Goal: Task Accomplishment & Management: Manage account settings

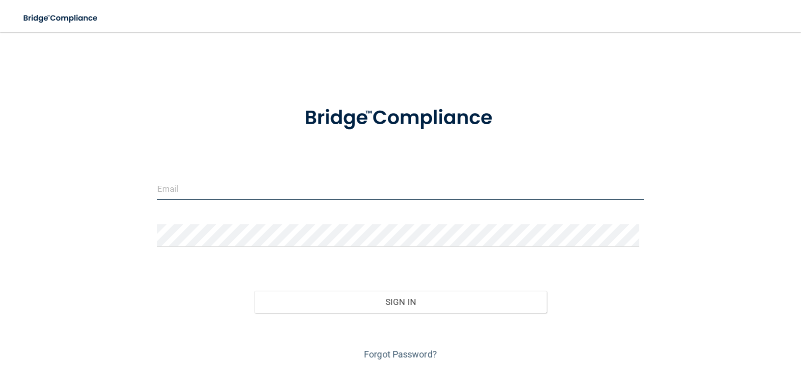
click at [179, 190] on input "email" at bounding box center [400, 188] width 487 height 23
type input "[EMAIL_ADDRESS][DOMAIN_NAME]"
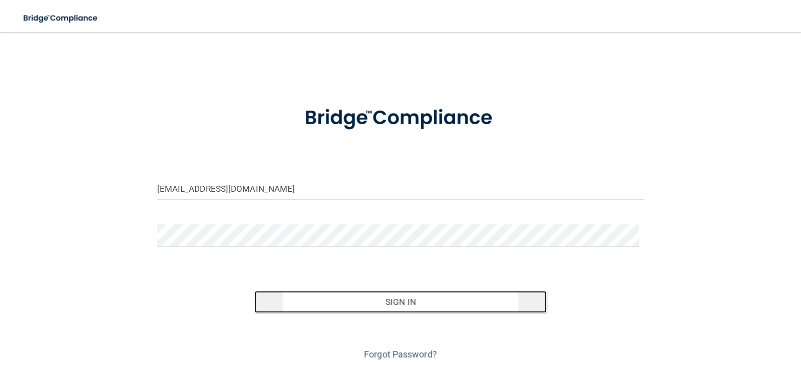
click at [410, 306] on button "Sign In" at bounding box center [400, 302] width 292 height 22
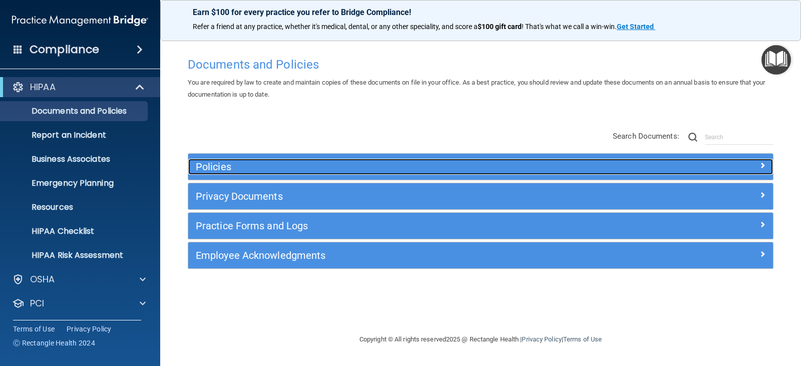
click at [761, 165] on span at bounding box center [762, 165] width 6 height 12
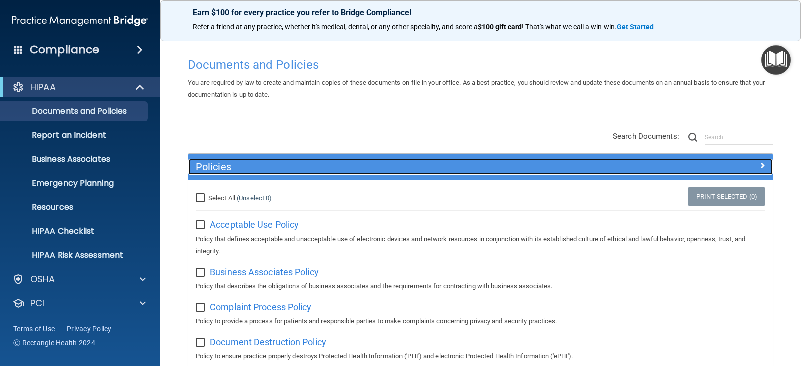
scroll to position [50, 0]
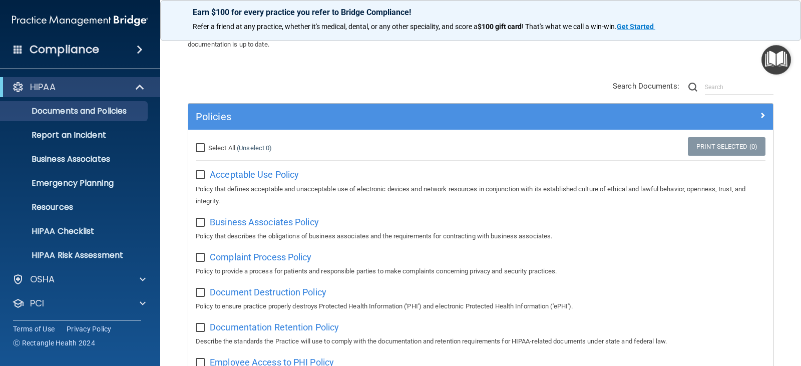
click at [201, 174] on input "checkbox" at bounding box center [202, 175] width 12 height 8
checkbox input "true"
click at [201, 149] on input "Select All (Unselect 1) Unselect All" at bounding box center [202, 148] width 12 height 8
checkbox input "true"
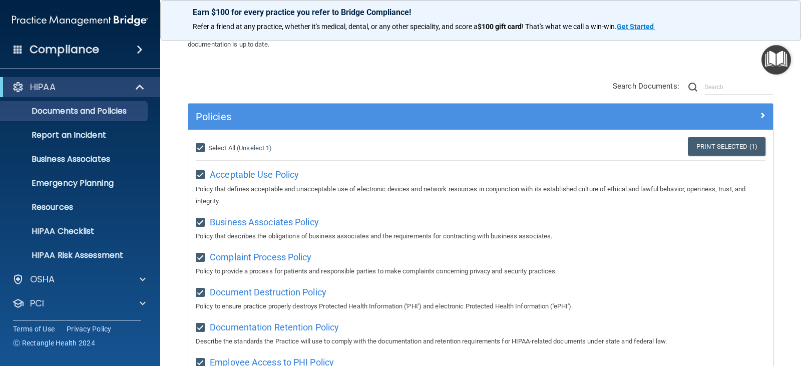
checkbox input "true"
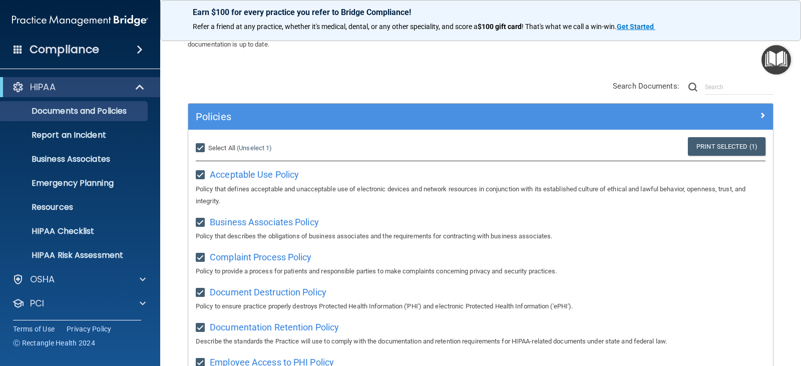
checkbox input "true"
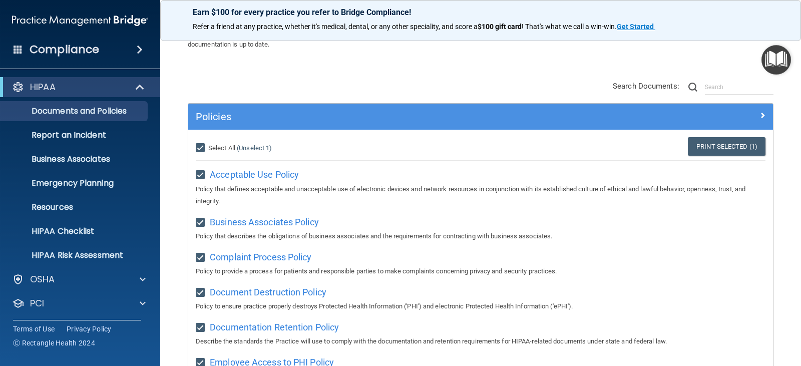
checkbox input "true"
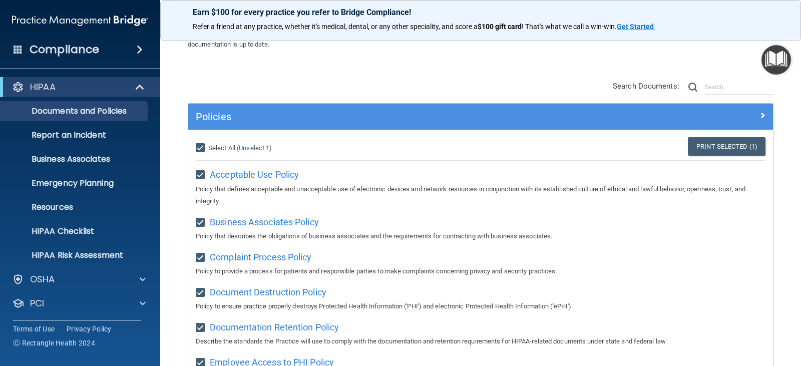
checkbox input "true"
click at [263, 176] on span "Acceptable Use Policy" at bounding box center [254, 174] width 89 height 11
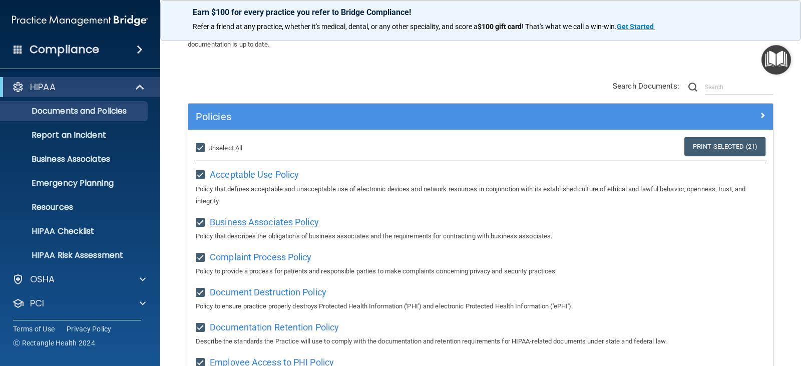
click at [263, 225] on span "Business Associates Policy" at bounding box center [264, 222] width 109 height 11
click at [251, 261] on span "Complaint Process Policy" at bounding box center [261, 257] width 102 height 11
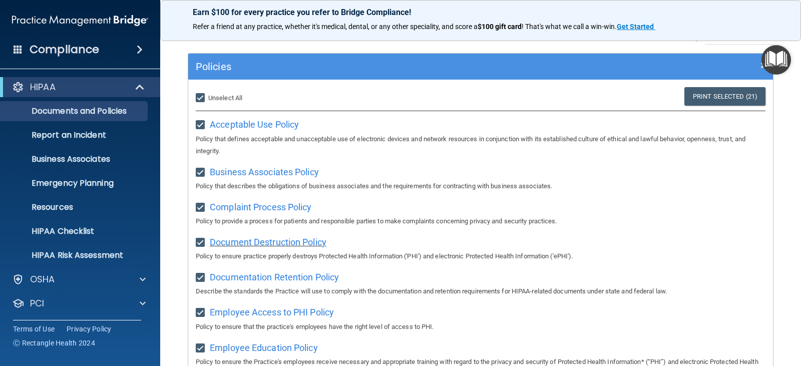
click at [258, 244] on span "Document Destruction Policy" at bounding box center [268, 242] width 117 height 11
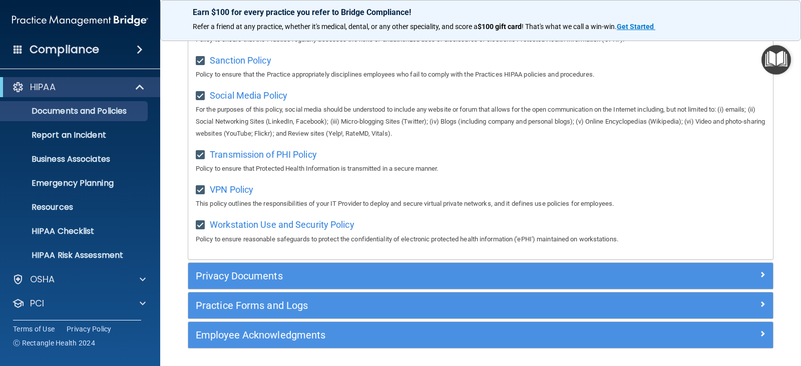
scroll to position [795, 0]
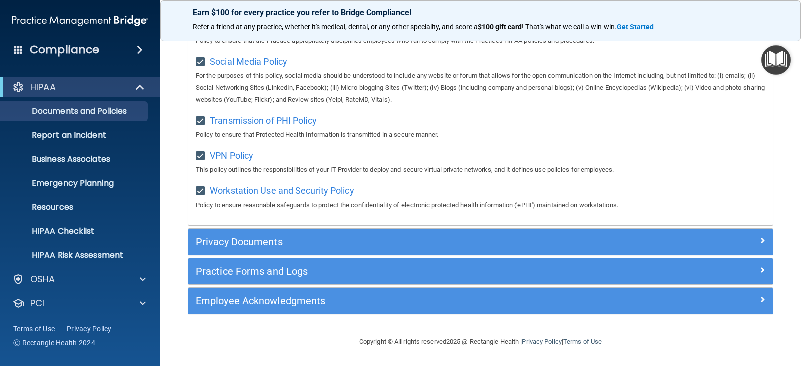
click at [385, 251] on div "Privacy Documents" at bounding box center [480, 242] width 585 height 26
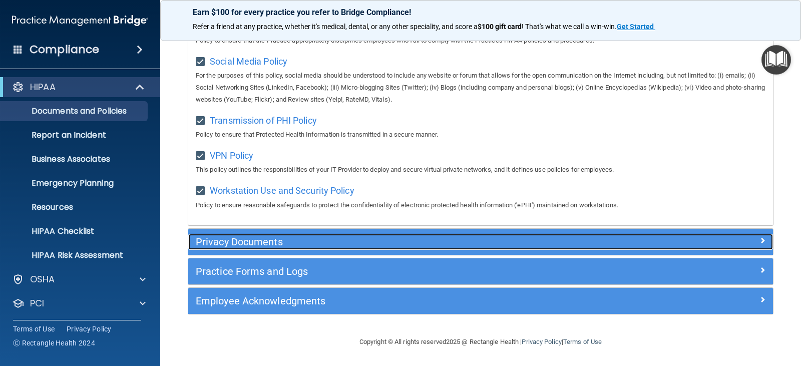
click at [759, 234] on span at bounding box center [762, 240] width 6 height 12
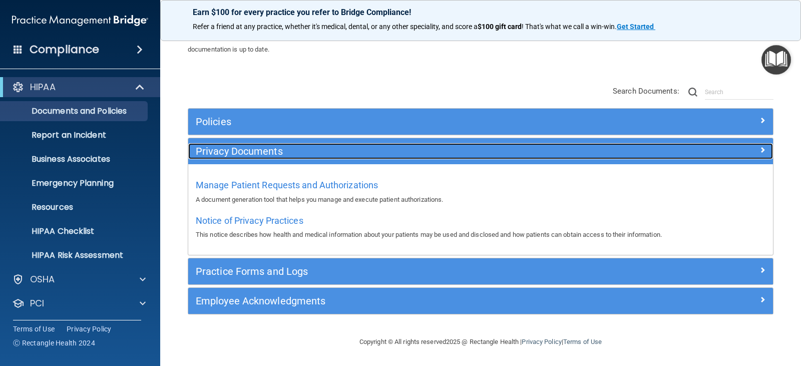
scroll to position [45, 0]
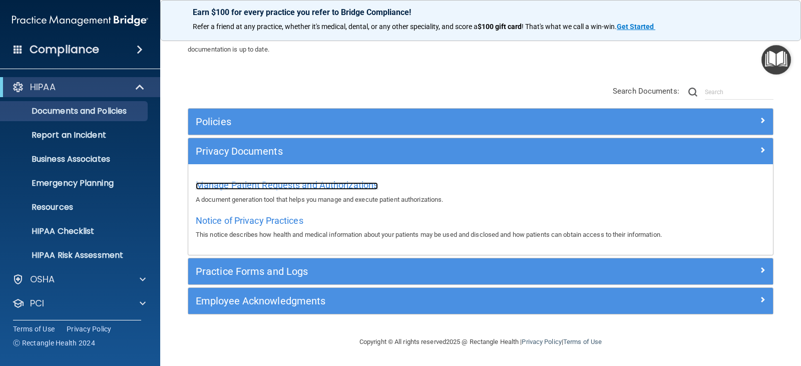
click at [292, 186] on span "Manage Patient Requests and Authorizations" at bounding box center [287, 185] width 182 height 11
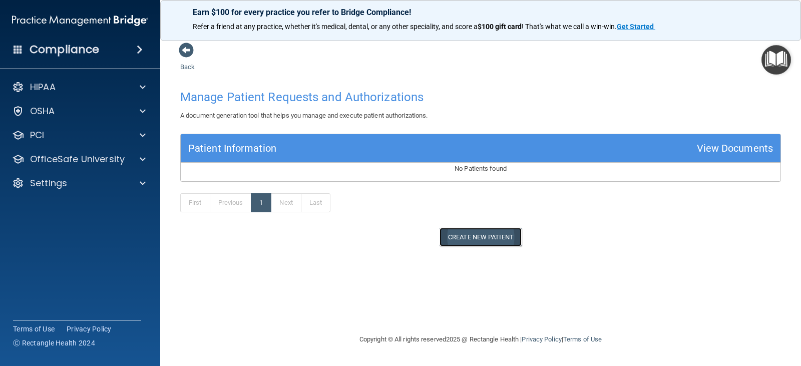
click at [483, 239] on button "Create New Patient" at bounding box center [480, 237] width 82 height 19
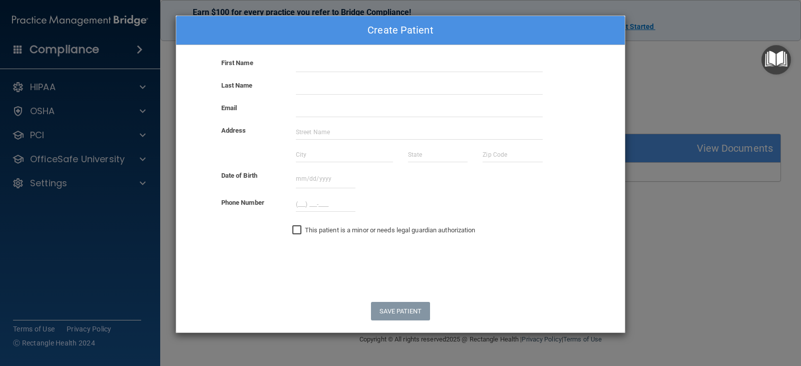
click at [640, 52] on div "Create Patient First Name Last Name Email Address Date of Birth September 2025 …" at bounding box center [400, 183] width 801 height 366
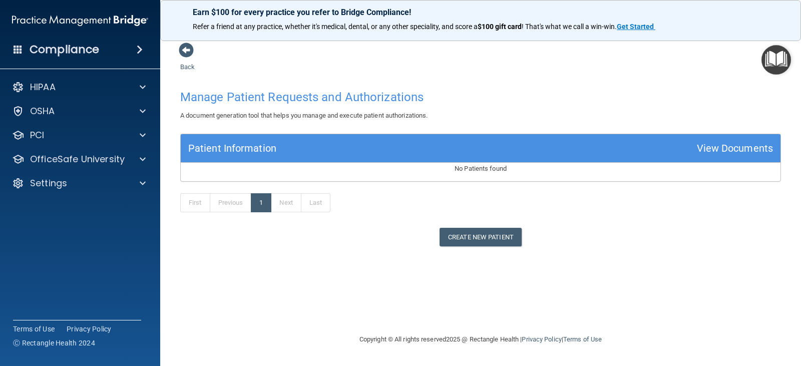
click at [744, 149] on div "View Documents" at bounding box center [735, 148] width 76 height 19
click at [469, 235] on button "Create New Patient" at bounding box center [480, 237] width 82 height 19
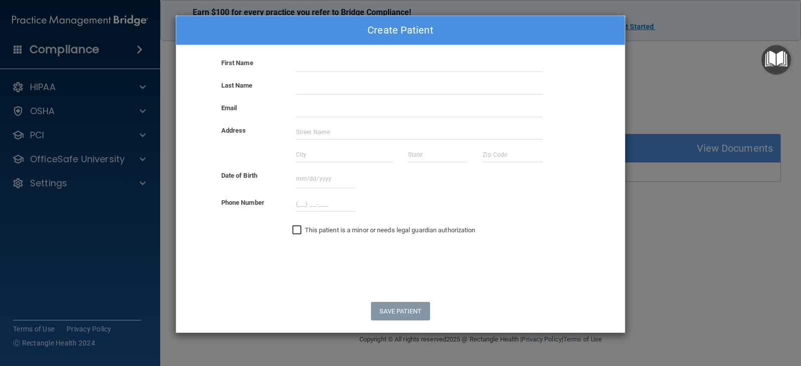
click at [668, 120] on div "Create Patient First Name Last Name Email Address Date of Birth September 2025 …" at bounding box center [400, 183] width 801 height 366
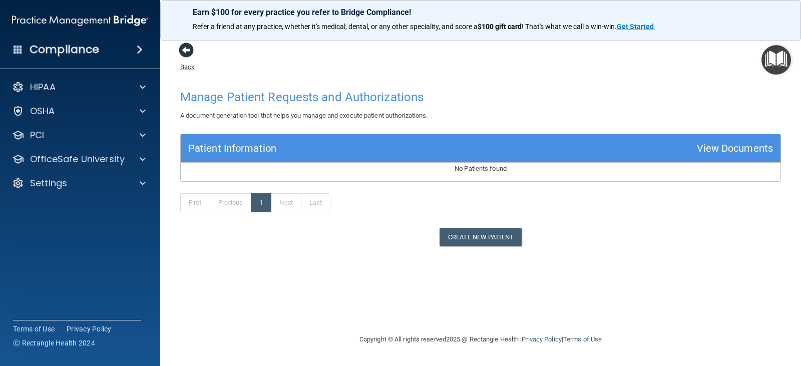
click at [186, 49] on span at bounding box center [186, 50] width 15 height 15
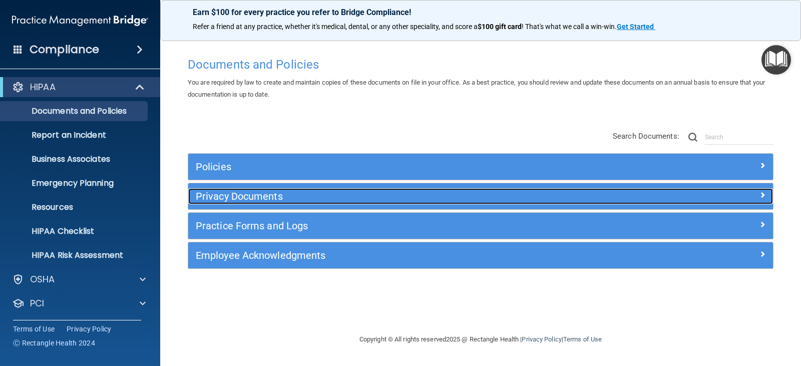
click at [720, 193] on div at bounding box center [700, 194] width 146 height 12
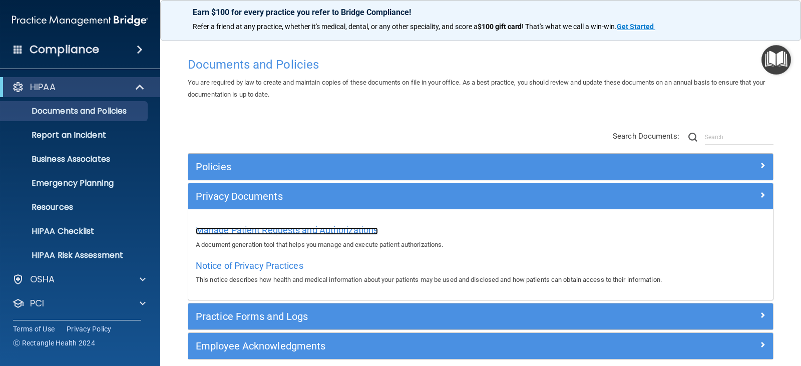
click at [271, 229] on span "Manage Patient Requests and Authorizations" at bounding box center [287, 230] width 182 height 11
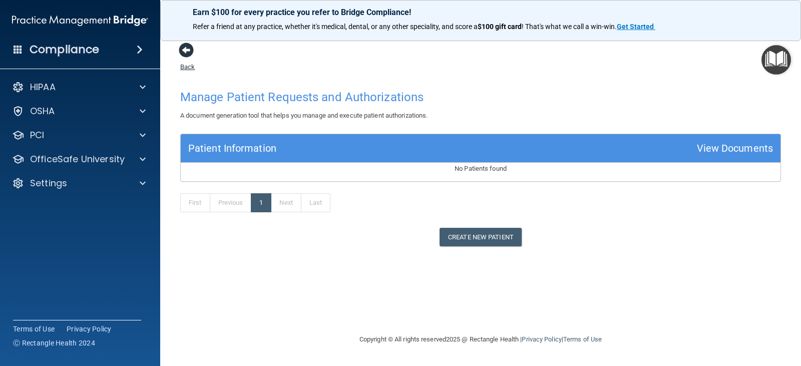
click at [187, 51] on span at bounding box center [186, 50] width 15 height 15
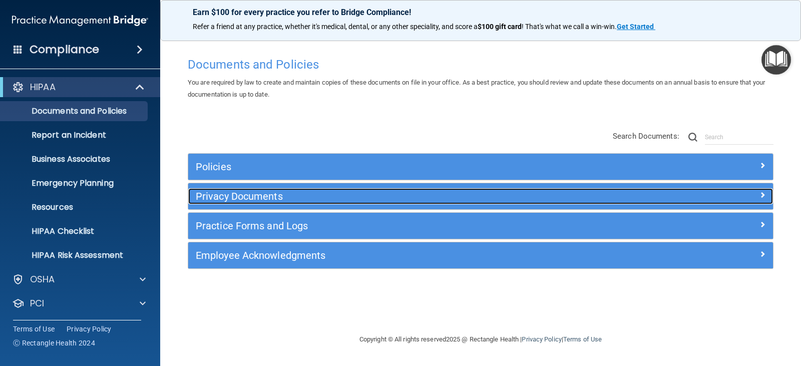
click at [229, 196] on h5 "Privacy Documents" at bounding box center [407, 196] width 423 height 11
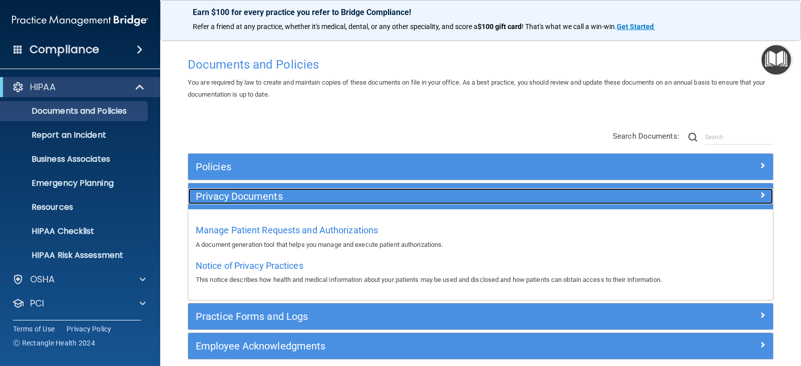
scroll to position [45, 0]
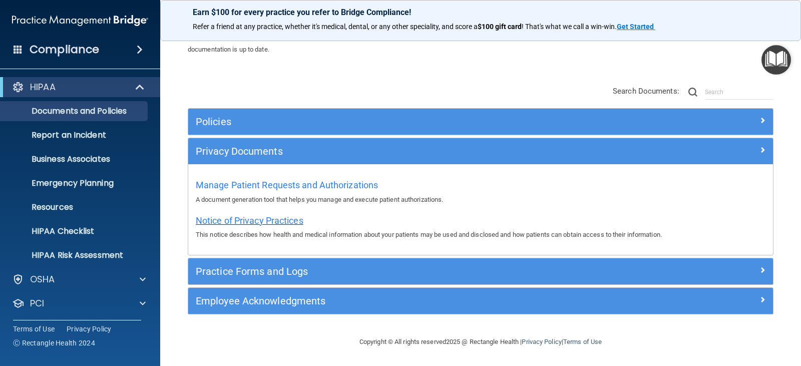
click at [270, 221] on span "Notice of Privacy Practices" at bounding box center [250, 220] width 108 height 11
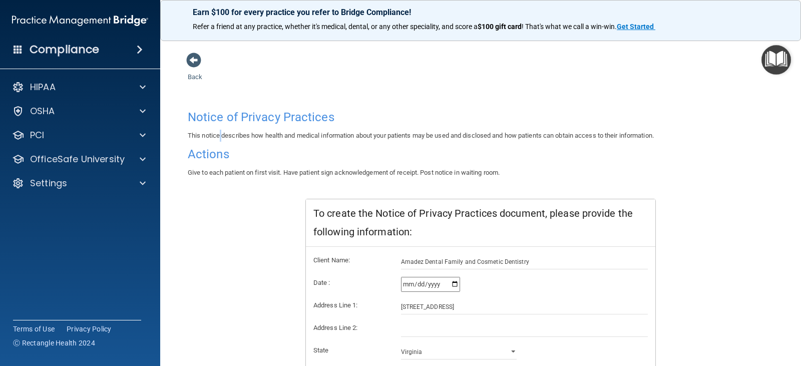
click at [221, 140] on div "This notice describes how health and medical information about your patients ma…" at bounding box center [480, 136] width 601 height 12
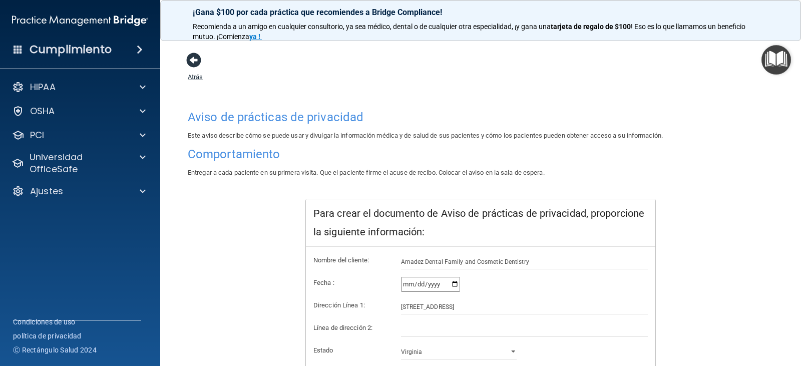
click at [196, 61] on span at bounding box center [193, 60] width 15 height 15
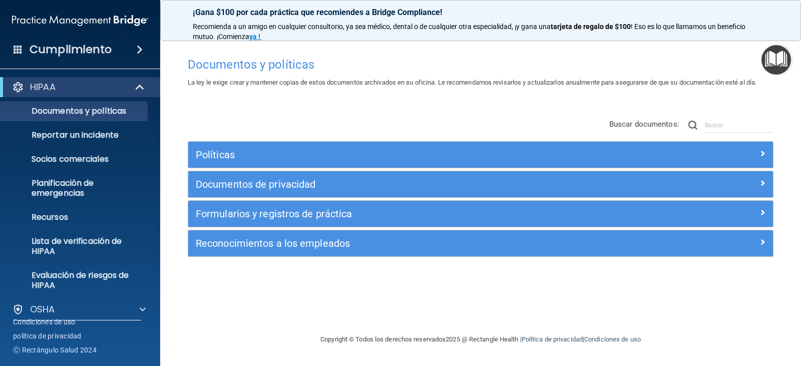
click at [770, 205] on div "Formularios y registros de práctica" at bounding box center [480, 214] width 585 height 26
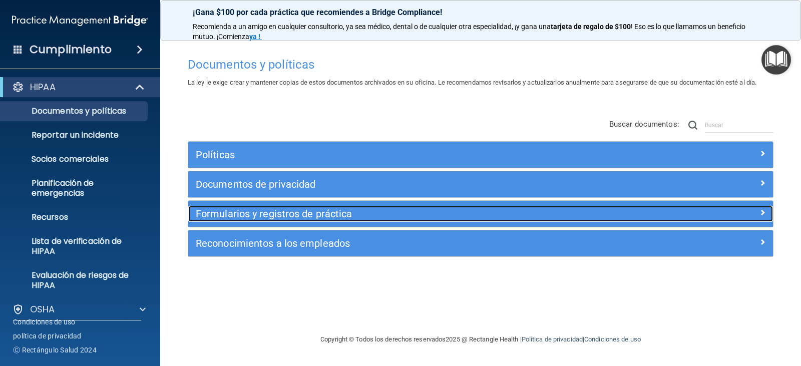
click at [755, 216] on div at bounding box center [700, 212] width 146 height 12
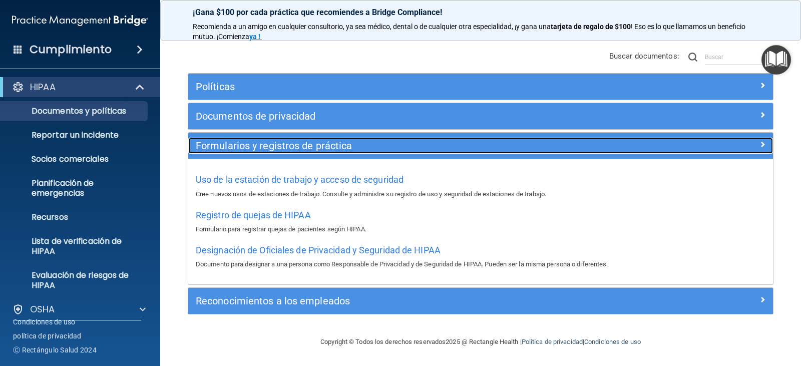
scroll to position [80, 0]
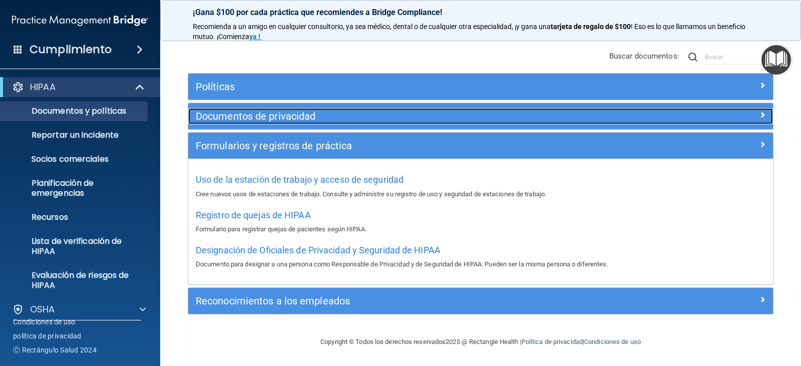
click at [375, 116] on h5 "Documentos de privacidad" at bounding box center [407, 116] width 423 height 11
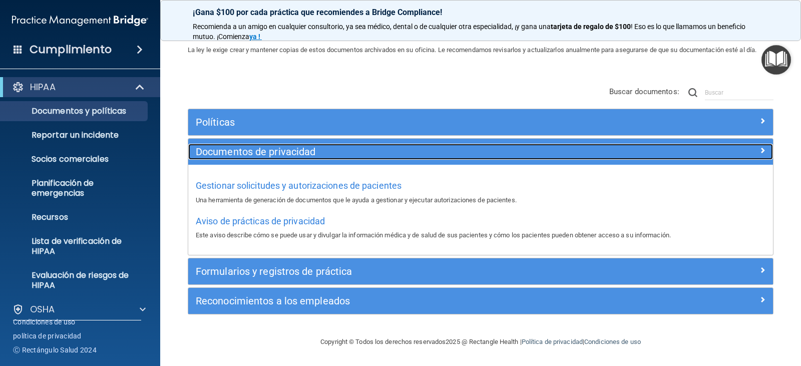
scroll to position [45, 0]
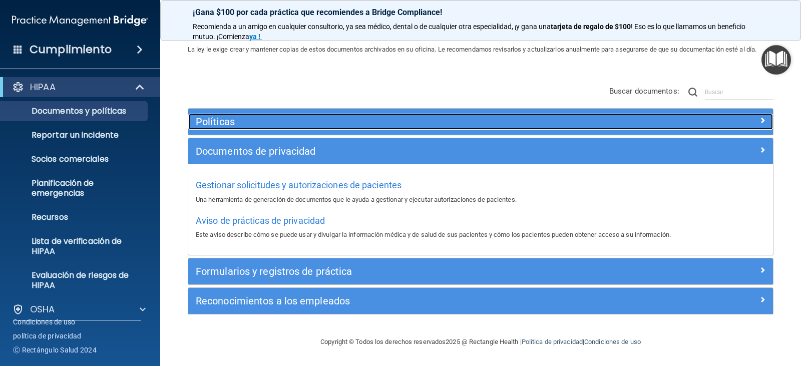
click at [363, 128] on div "Políticas" at bounding box center [407, 122] width 438 height 16
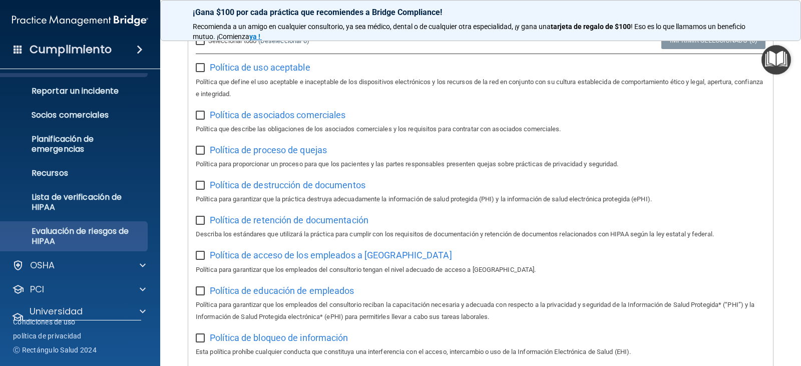
scroll to position [88, 0]
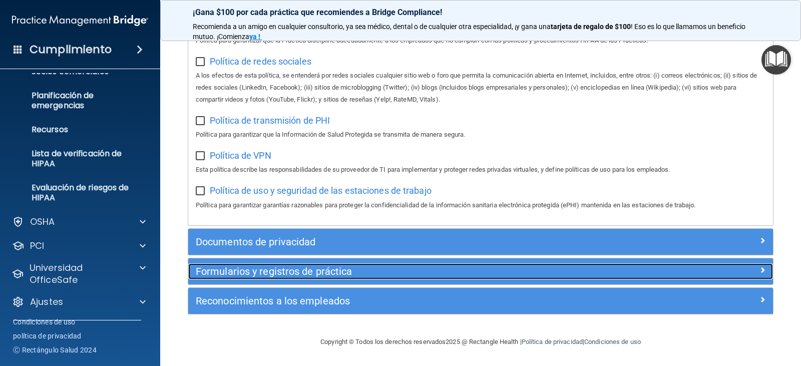
click at [309, 270] on font "Formularios y registros de práctica" at bounding box center [274, 271] width 157 height 12
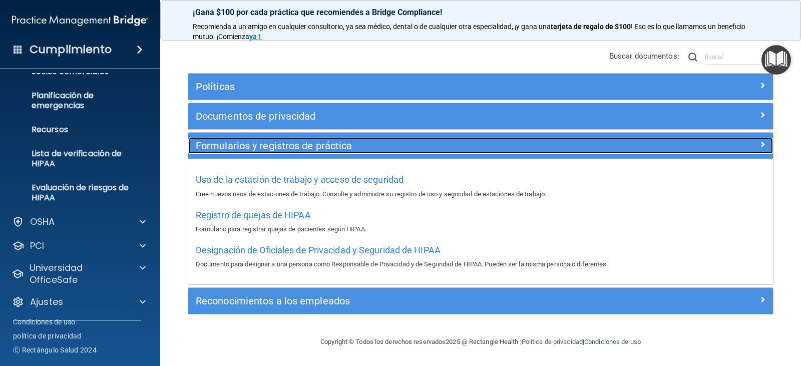
scroll to position [80, 0]
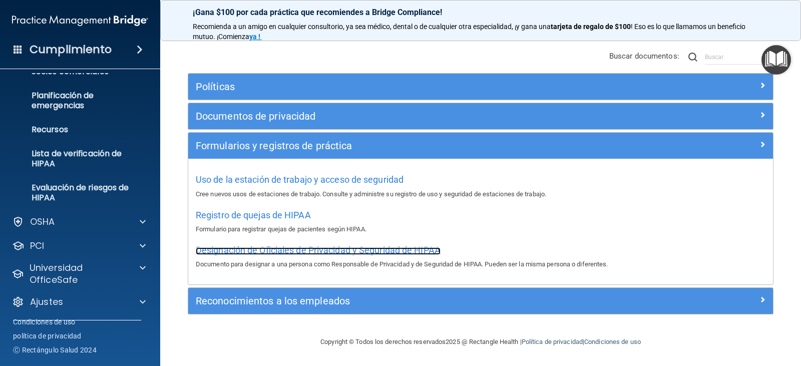
click at [335, 251] on font "Designación de Oficiales de Privacidad y Seguridad de HIPAA" at bounding box center [318, 250] width 245 height 11
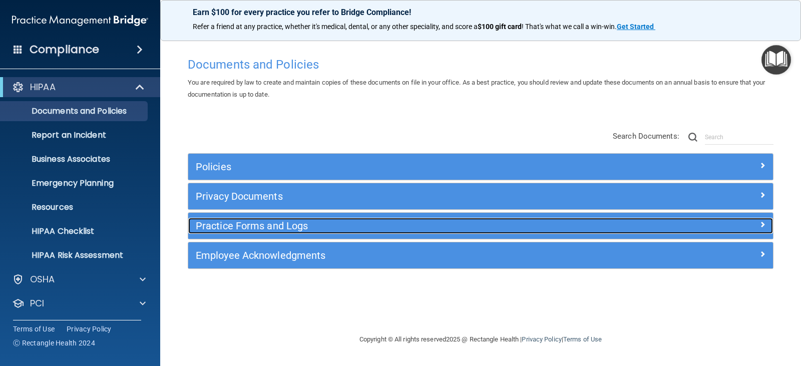
click at [755, 224] on div at bounding box center [700, 224] width 146 height 12
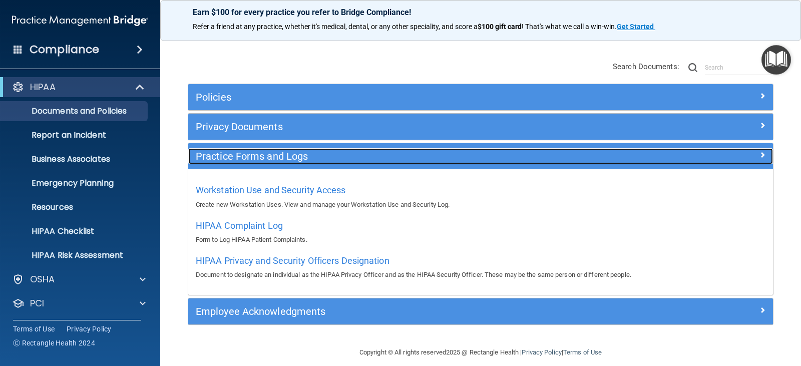
scroll to position [80, 0]
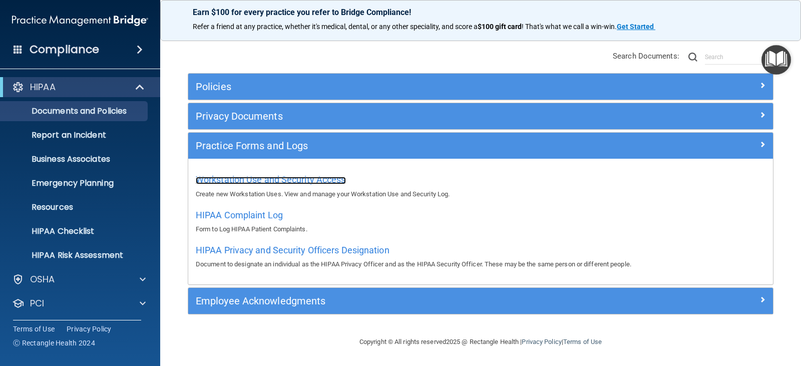
click at [268, 182] on span "Workstation Use and Security Access" at bounding box center [271, 179] width 150 height 11
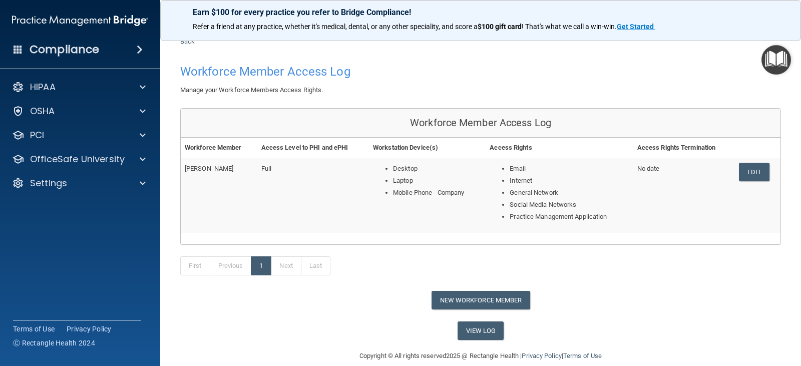
scroll to position [40, 0]
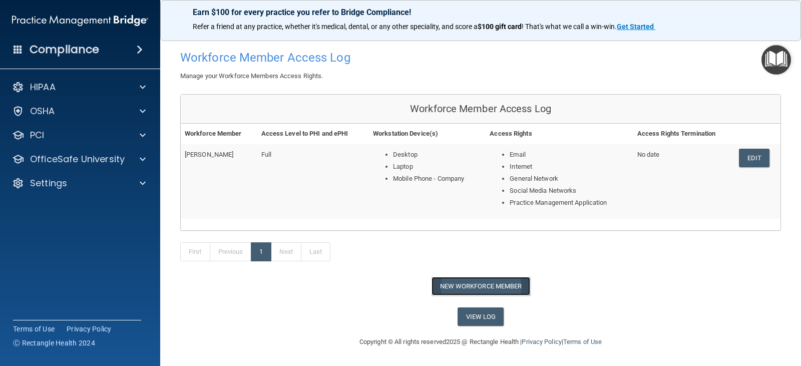
click at [480, 291] on button "New Workforce Member" at bounding box center [480, 286] width 99 height 19
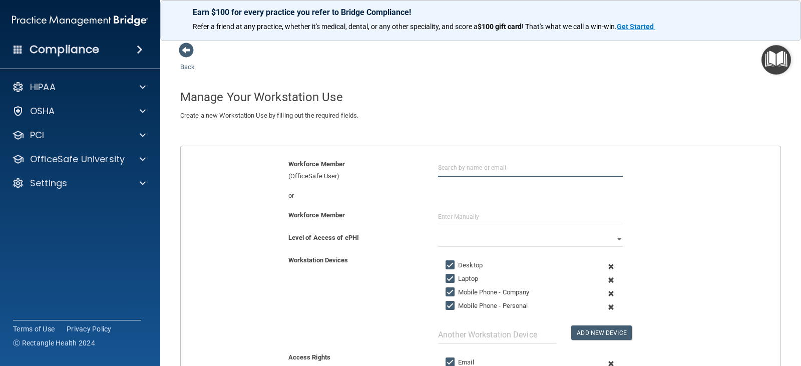
click at [459, 171] on input "text" at bounding box center [530, 167] width 185 height 19
type input "[PERSON_NAME]"
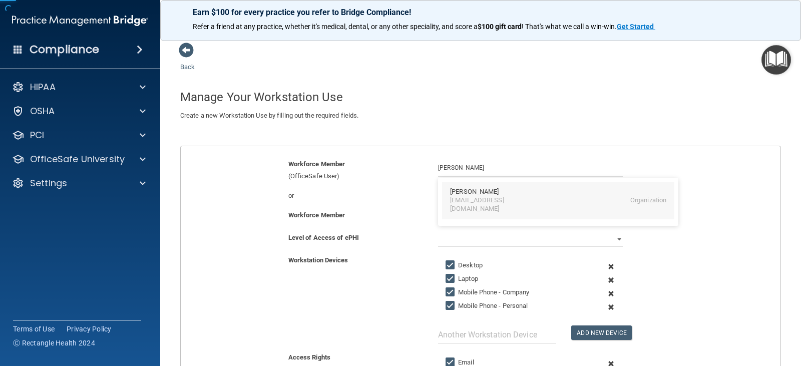
click at [476, 203] on div "[EMAIL_ADDRESS][DOMAIN_NAME]" at bounding box center [493, 204] width 87 height 17
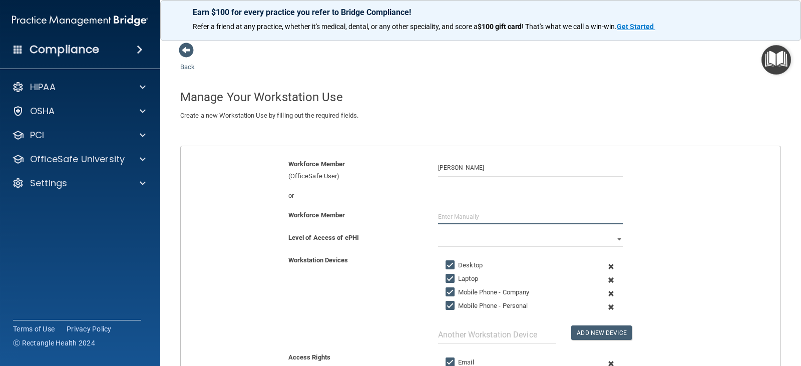
click at [456, 221] on input "text" at bounding box center [530, 216] width 185 height 15
type input "Front desk"
click at [458, 237] on select "Full Limited None" at bounding box center [530, 239] width 185 height 15
select select "0"
click at [438, 232] on select "Full Limited None" at bounding box center [530, 239] width 185 height 15
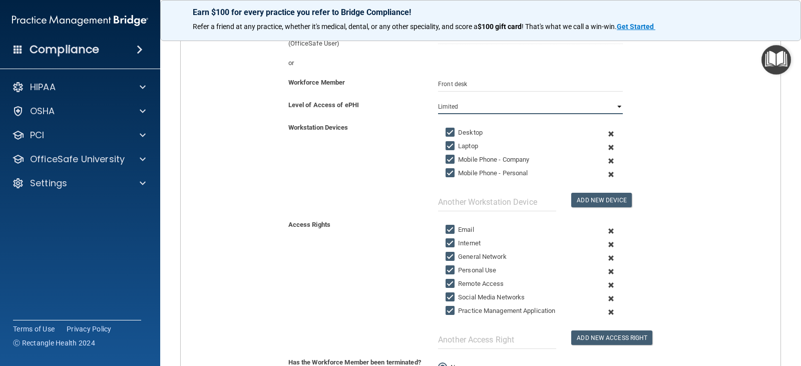
scroll to position [150, 0]
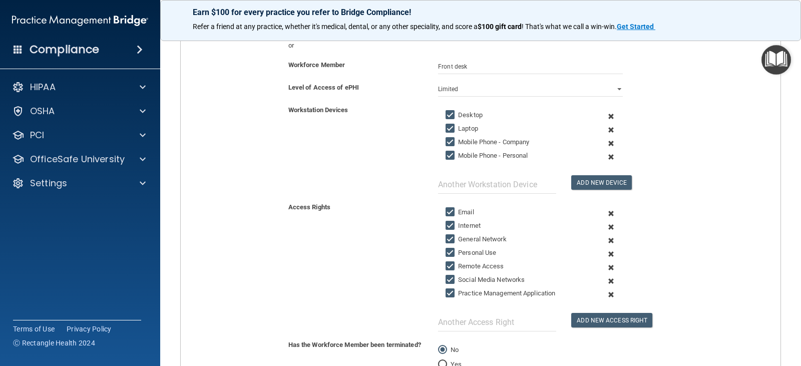
click at [448, 277] on input "Social Media Networks" at bounding box center [451, 280] width 12 height 8
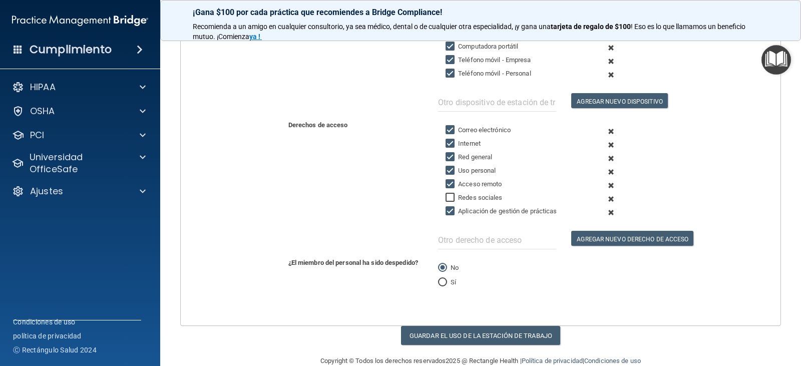
scroll to position [251, 0]
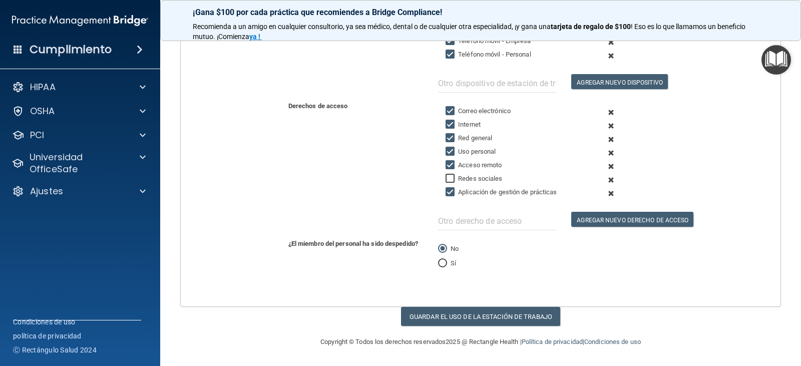
click at [449, 179] on input "Redes sociales" at bounding box center [451, 179] width 12 height 8
checkbox input "true"
click at [490, 316] on font "Guardar el uso de la estación de trabajo" at bounding box center [480, 317] width 143 height 8
select select "? string:Full ?"
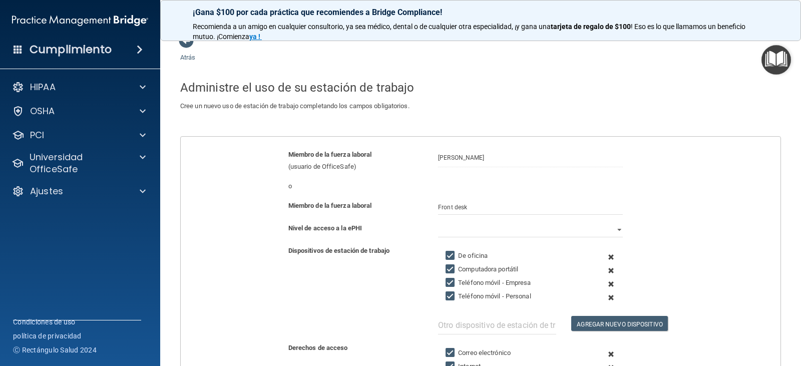
scroll to position [0, 0]
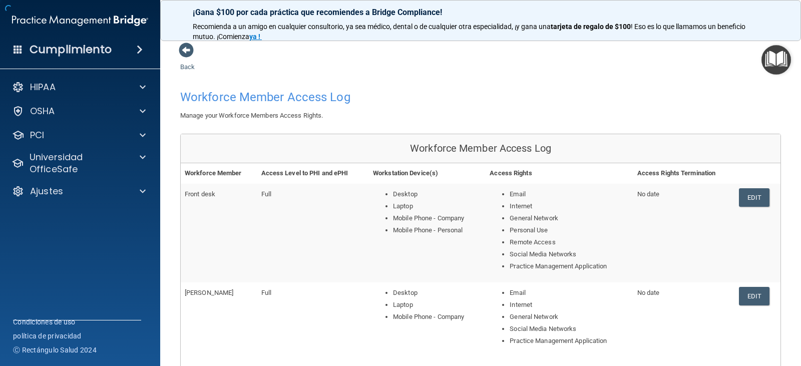
click at [191, 49] on span at bounding box center [186, 50] width 15 height 15
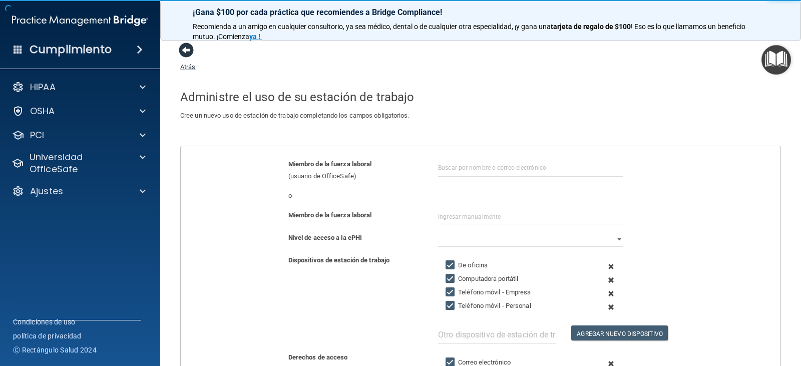
click at [187, 52] on span at bounding box center [186, 50] width 15 height 15
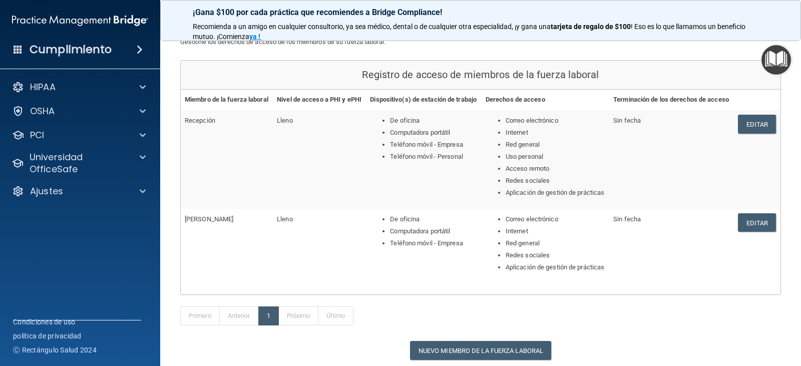
scroll to position [175, 0]
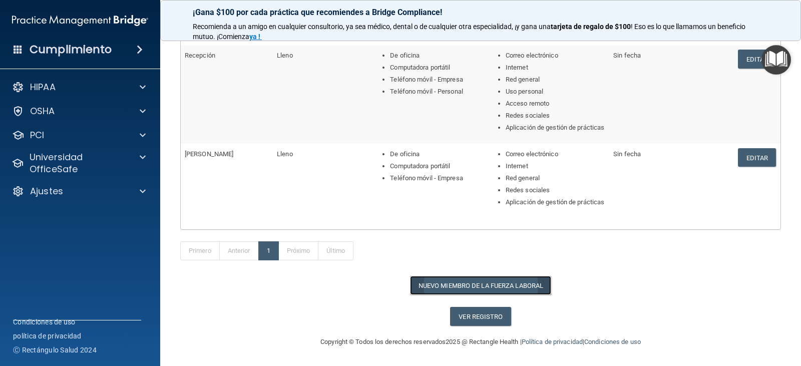
click at [464, 288] on font "Nuevo miembro de la fuerza laboral" at bounding box center [480, 286] width 125 height 8
click at [464, 288] on main "Atrás Registro de acceso de miembros de la fuerza laboral Gestione los derechos…" at bounding box center [480, 199] width 641 height 334
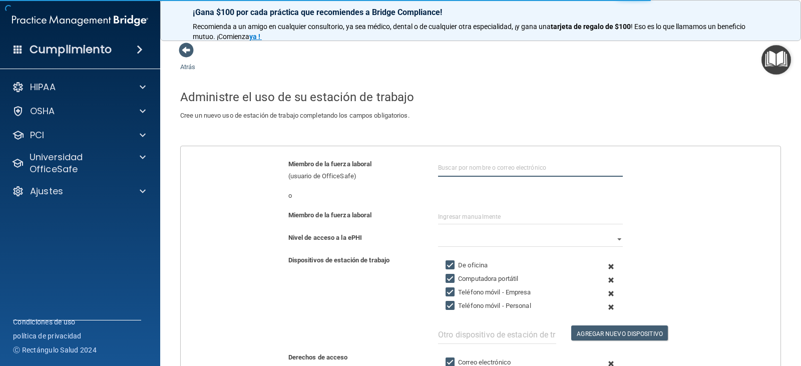
click at [455, 169] on input "text" at bounding box center [530, 167] width 185 height 19
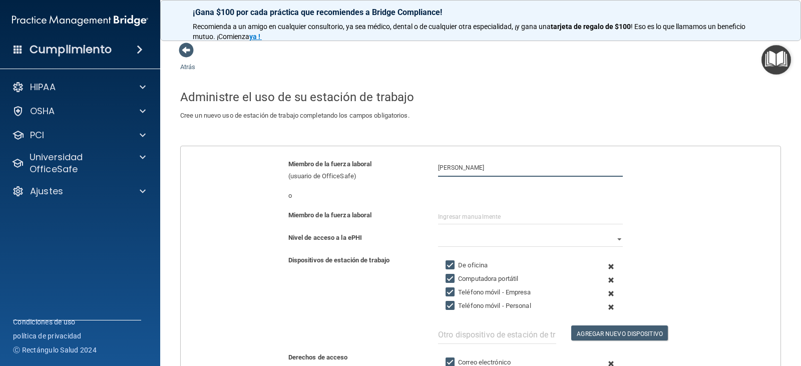
type input "Sara Jimenez"
click at [470, 218] on input "text" at bounding box center [530, 216] width 185 height 15
type input "Dental Assistent"
click at [464, 237] on select "Lleno Limitado Ninguno" at bounding box center [530, 239] width 185 height 15
select select "1"
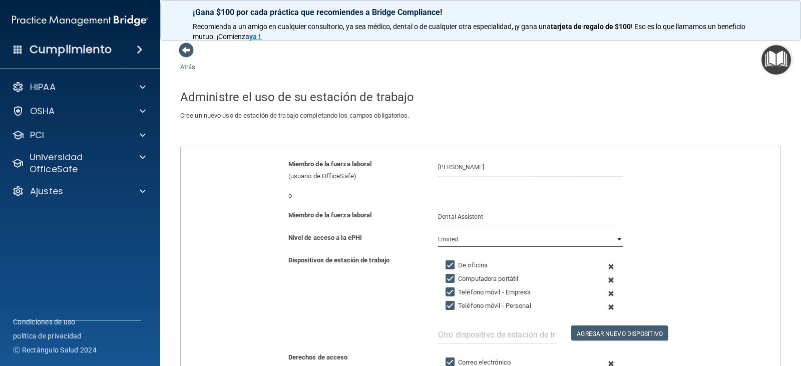
click at [438, 232] on select "Lleno Limitado Ninguno" at bounding box center [530, 239] width 185 height 15
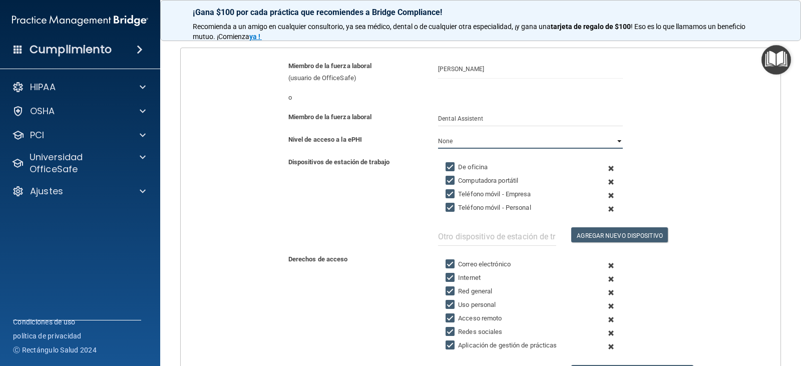
scroll to position [100, 0]
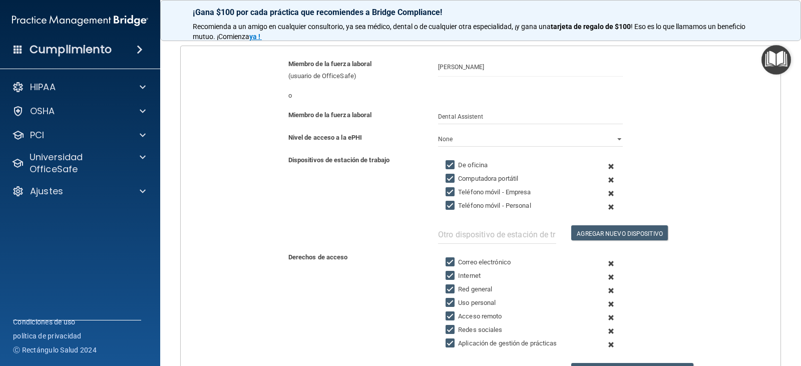
click at [449, 206] on input "Teléfono móvil - Personal" at bounding box center [451, 206] width 12 height 8
checkbox input "false"
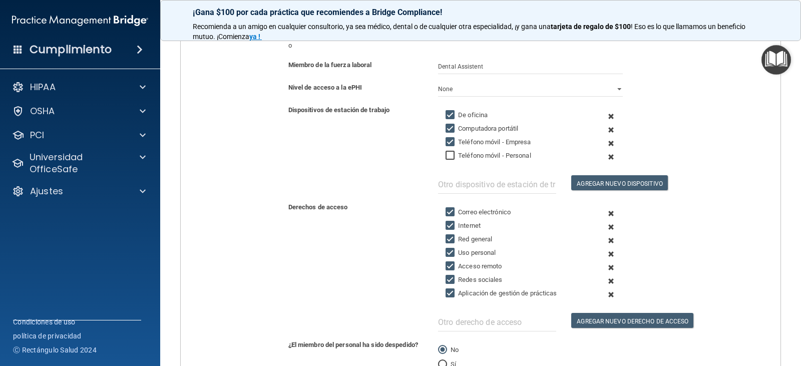
scroll to position [200, 0]
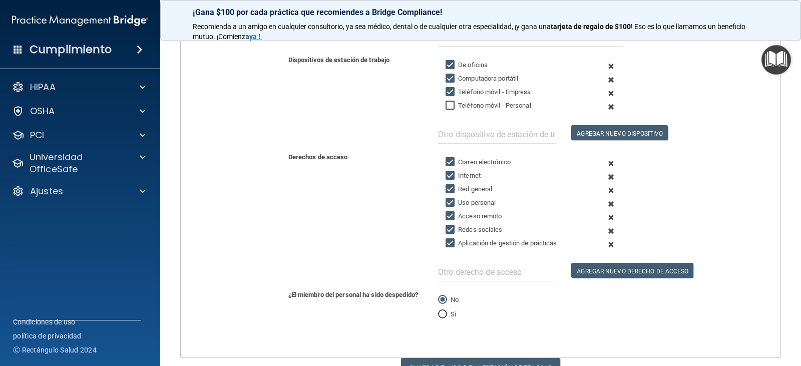
click at [447, 201] on input "Uso personal" at bounding box center [451, 203] width 12 height 8
checkbox input "false"
click at [449, 214] on input "Acceso remoto" at bounding box center [451, 216] width 12 height 8
checkbox input "false"
click at [450, 230] on input "Redes sociales" at bounding box center [451, 230] width 12 height 8
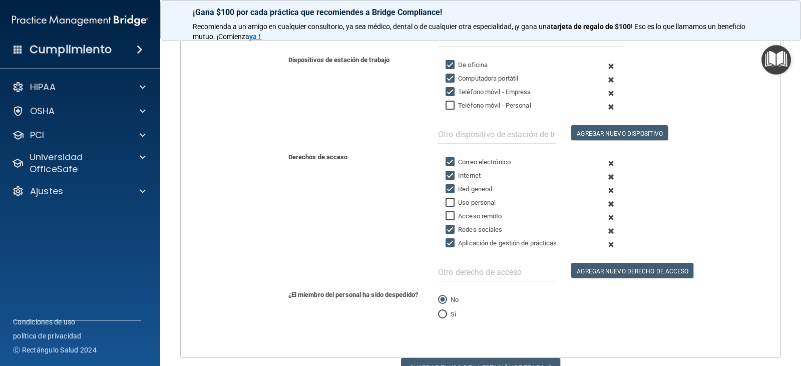
checkbox input "false"
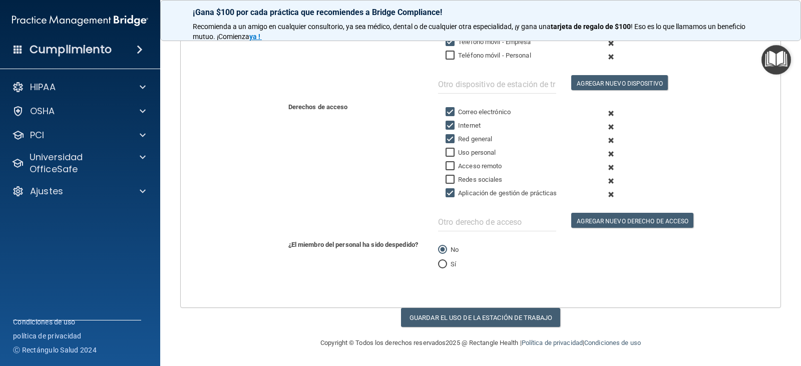
scroll to position [251, 0]
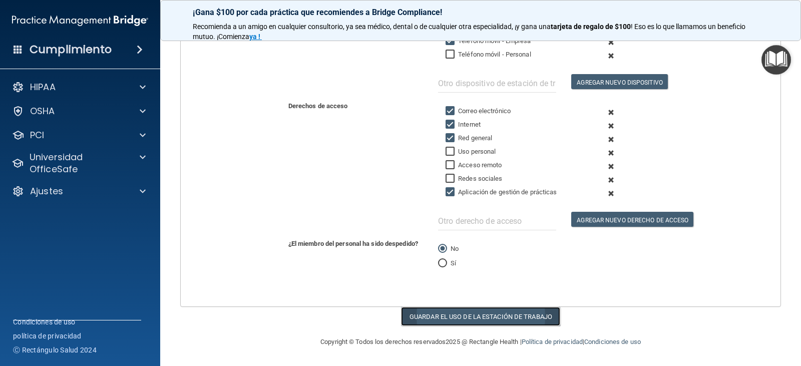
click at [461, 318] on font "Guardar el uso de la estación de trabajo" at bounding box center [480, 317] width 143 height 8
select select "? string:Limited ?"
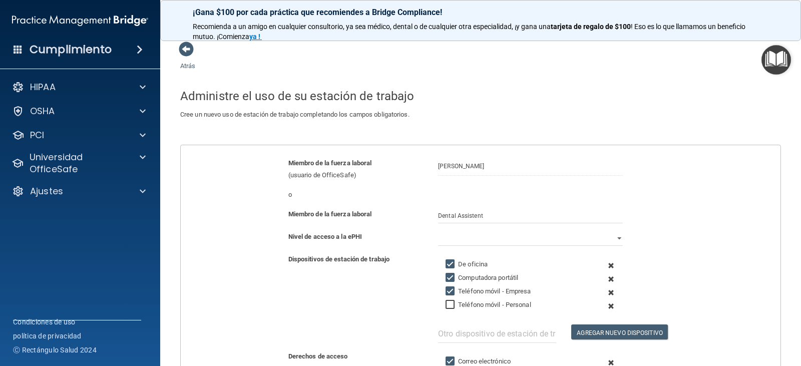
scroll to position [0, 0]
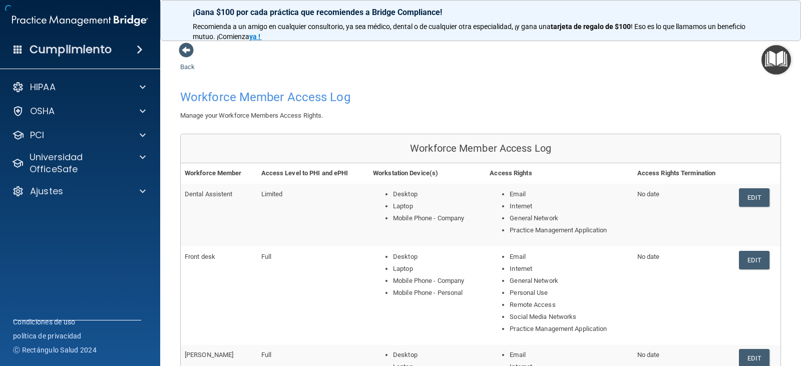
click at [183, 51] on span at bounding box center [186, 50] width 15 height 15
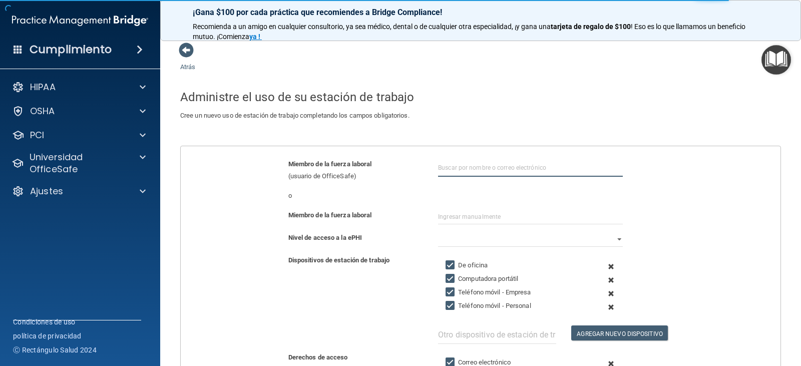
click at [466, 167] on input "text" at bounding box center [530, 167] width 185 height 19
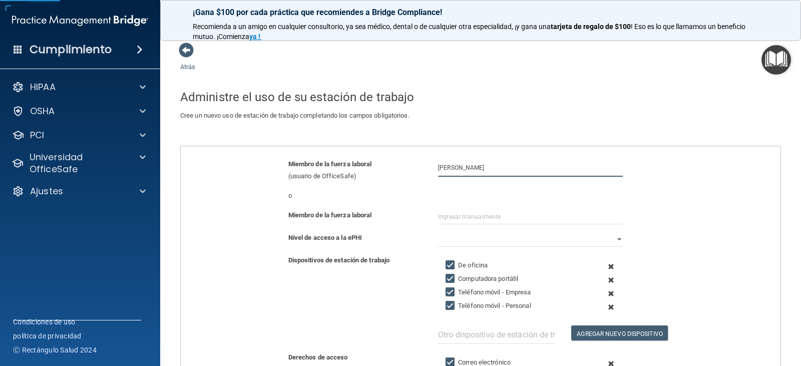
type input "Hailey Bess"
click at [465, 217] on input "text" at bounding box center [530, 216] width 185 height 15
type input "A"
type input "General Assistent"
click at [607, 237] on select "Lleno Limitado Ninguno" at bounding box center [530, 239] width 185 height 15
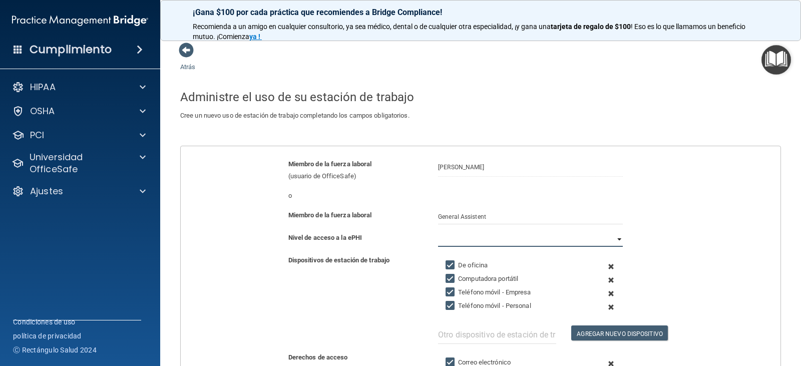
select select "1"
click at [438, 232] on select "Lleno Limitado Ninguno" at bounding box center [530, 239] width 185 height 15
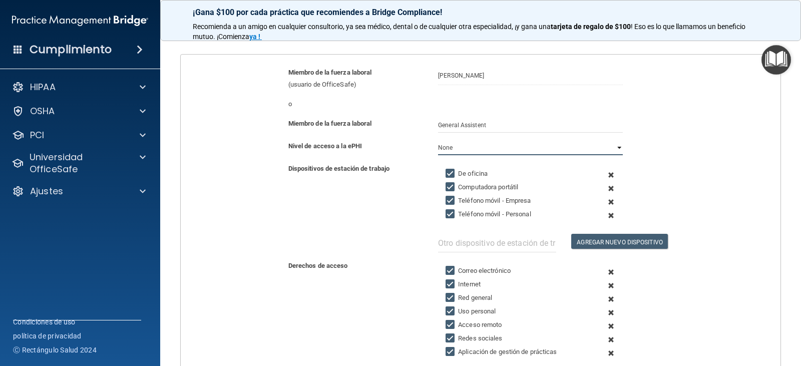
scroll to position [100, 0]
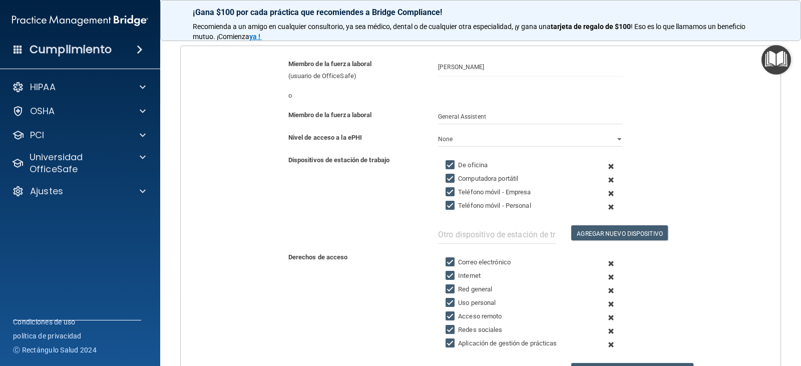
click at [445, 192] on input "Teléfono móvil - Empresa" at bounding box center [451, 192] width 12 height 8
checkbox input "false"
click at [448, 202] on input "Teléfono móvil - Personal" at bounding box center [451, 206] width 12 height 8
checkbox input "false"
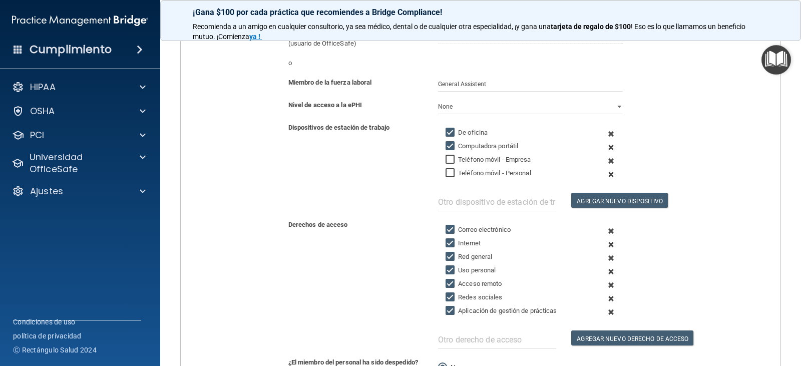
scroll to position [150, 0]
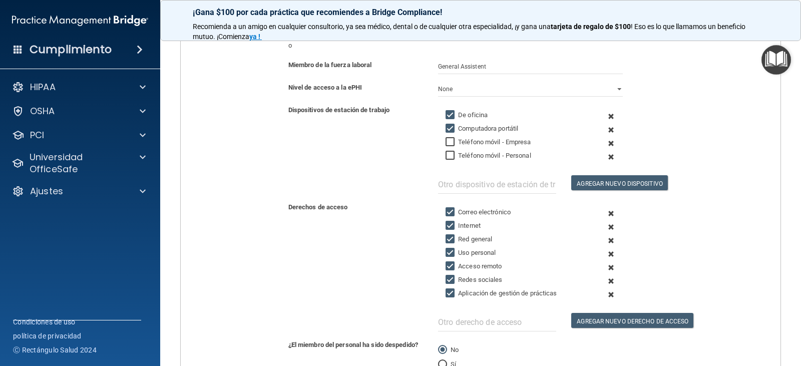
click at [445, 212] on input "Correo electrónico" at bounding box center [451, 212] width 12 height 8
checkbox input "false"
click at [446, 254] on input "Uso personal" at bounding box center [451, 253] width 12 height 8
checkbox input "false"
click at [449, 264] on input "Acceso remoto" at bounding box center [451, 266] width 12 height 8
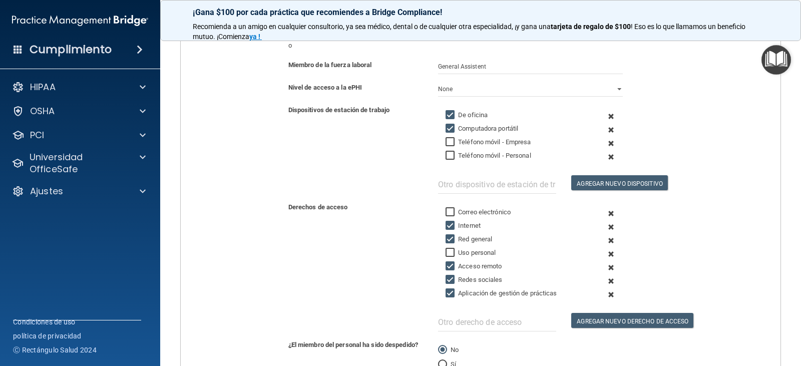
checkbox input "false"
click at [447, 281] on input "Redes sociales" at bounding box center [451, 280] width 12 height 8
checkbox input "false"
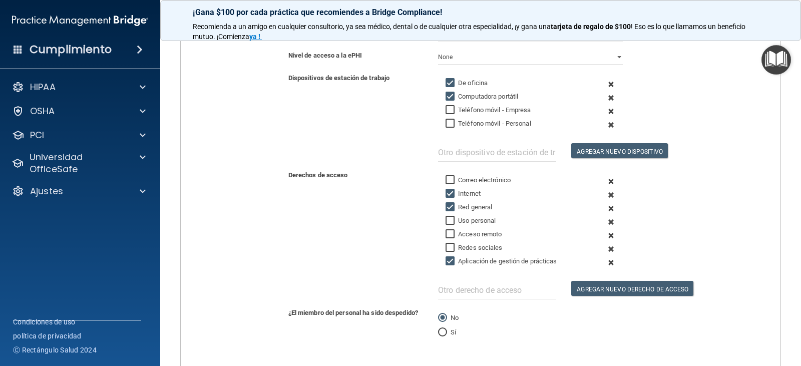
scroll to position [200, 0]
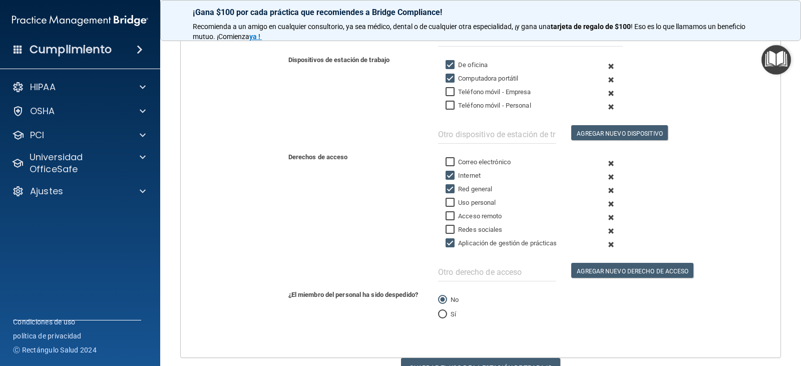
click at [447, 244] on input "Aplicación de gestión de prácticas" at bounding box center [451, 243] width 12 height 8
checkbox input "false"
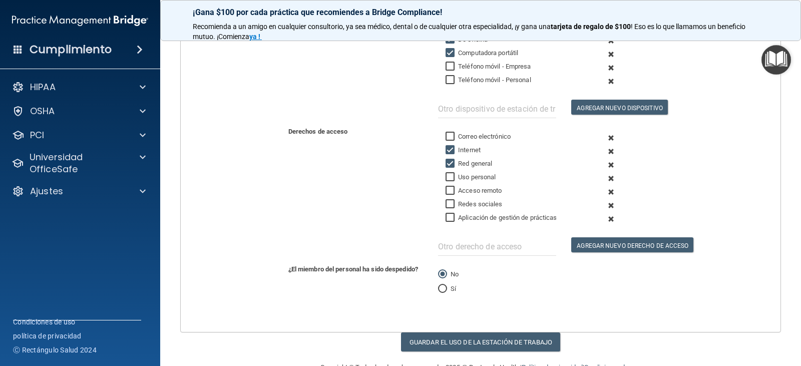
scroll to position [250, 0]
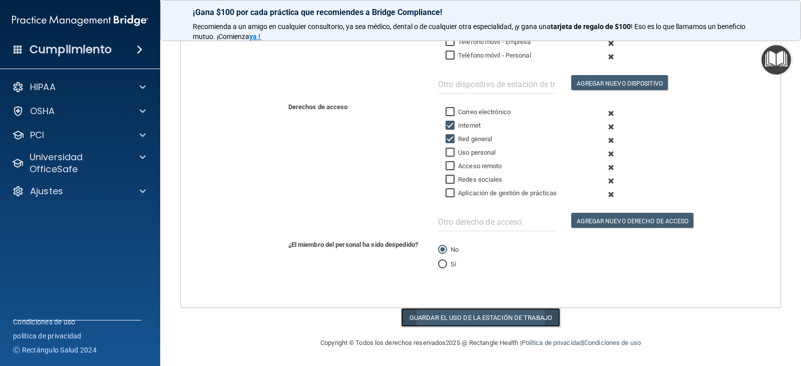
click at [460, 318] on font "Guardar el uso de la estación de trabajo" at bounding box center [480, 318] width 143 height 8
select select "? string:Limited ?"
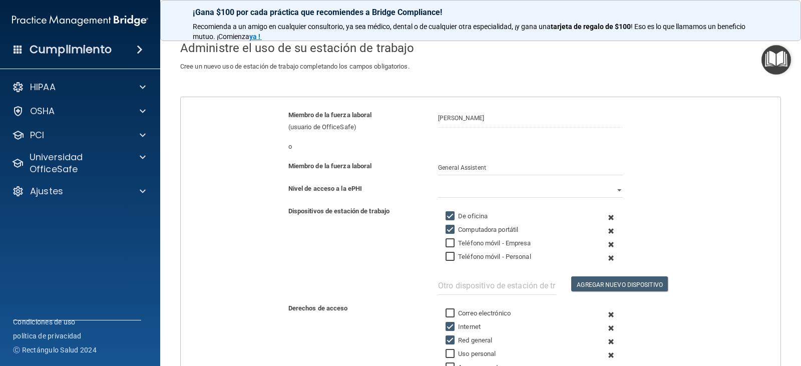
scroll to position [0, 0]
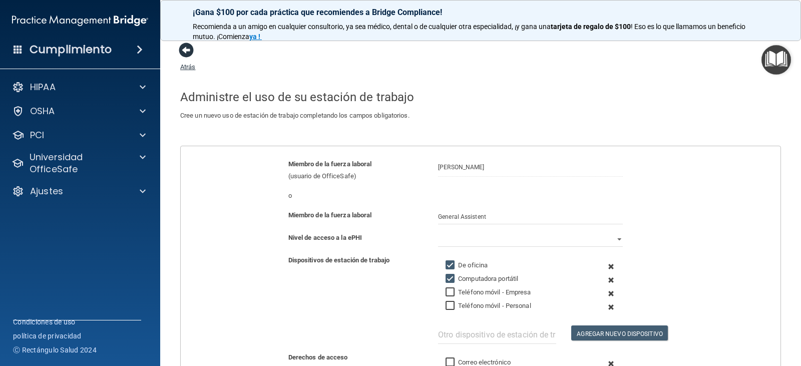
click at [182, 48] on span at bounding box center [186, 50] width 15 height 15
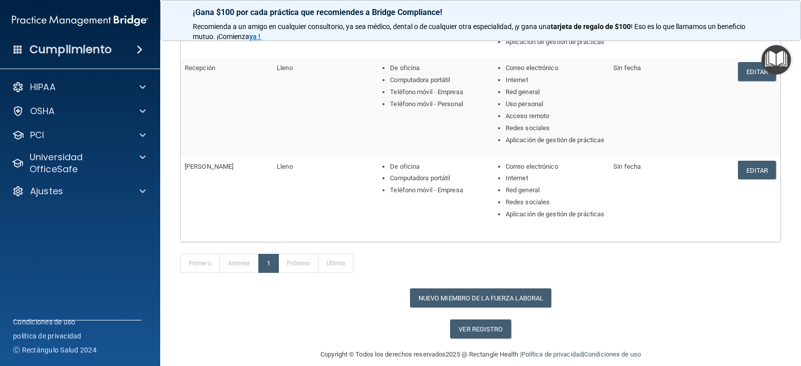
scroll to position [250, 0]
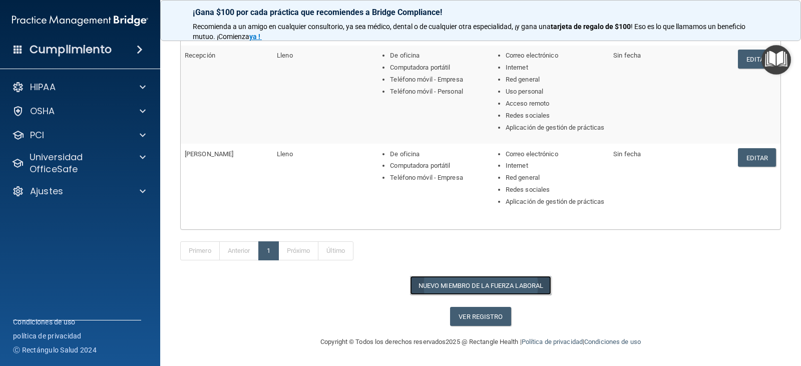
click at [468, 289] on font "Nuevo miembro de la fuerza laboral" at bounding box center [480, 286] width 125 height 8
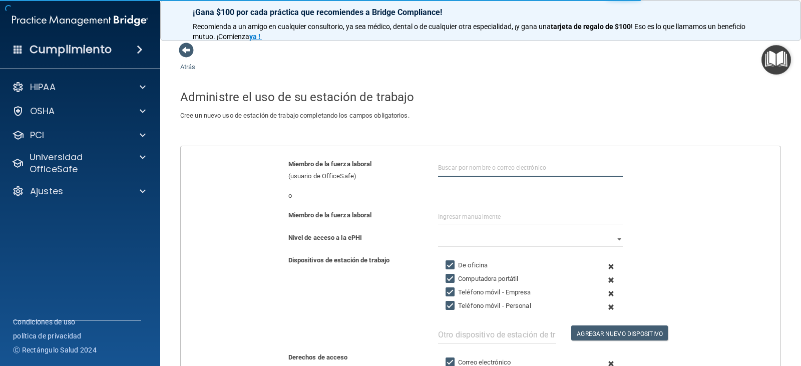
click at [453, 168] on input "text" at bounding box center [530, 167] width 185 height 19
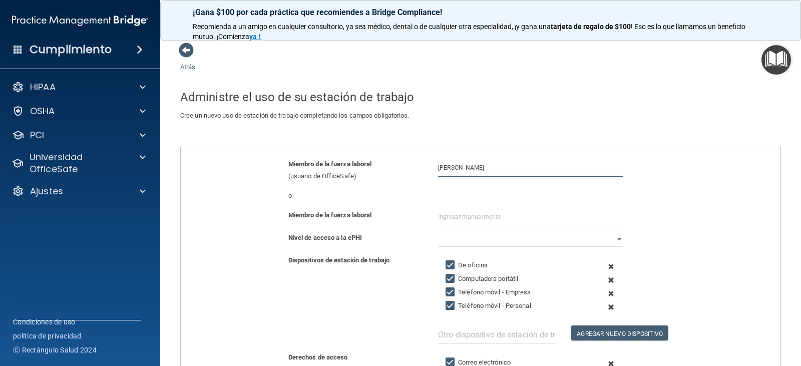
click at [471, 166] on input "Stephanie Groms" at bounding box center [530, 167] width 185 height 19
type input "Stephanie Grooms"
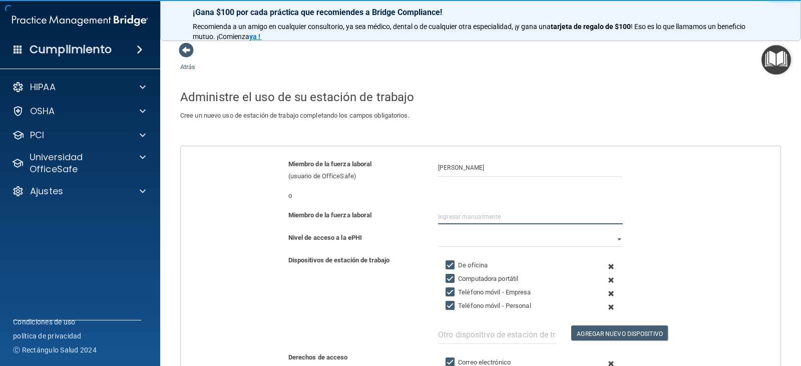
click at [459, 217] on input "text" at bounding box center [530, 216] width 185 height 15
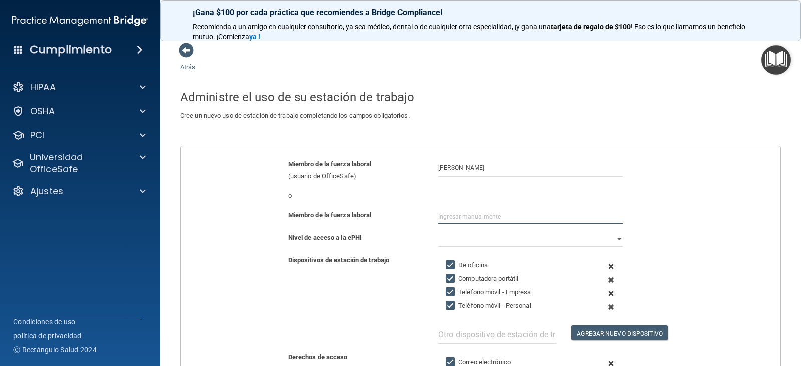
click at [451, 218] on input "text" at bounding box center [530, 216] width 185 height 15
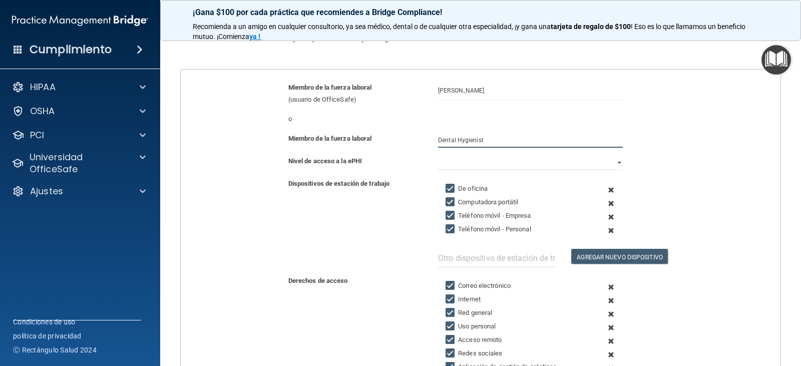
scroll to position [100, 0]
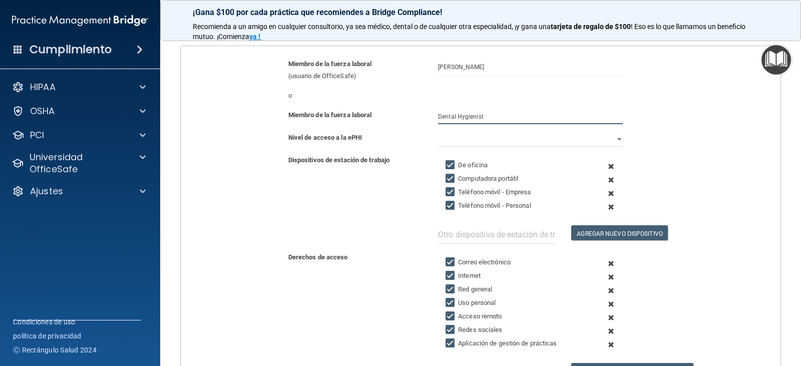
type input "Dental Hygienist"
click at [448, 190] on input "Teléfono móvil - Empresa" at bounding box center [451, 192] width 12 height 8
checkbox input "false"
click at [447, 209] on input "Teléfono móvil - Personal" at bounding box center [451, 206] width 12 height 8
checkbox input "false"
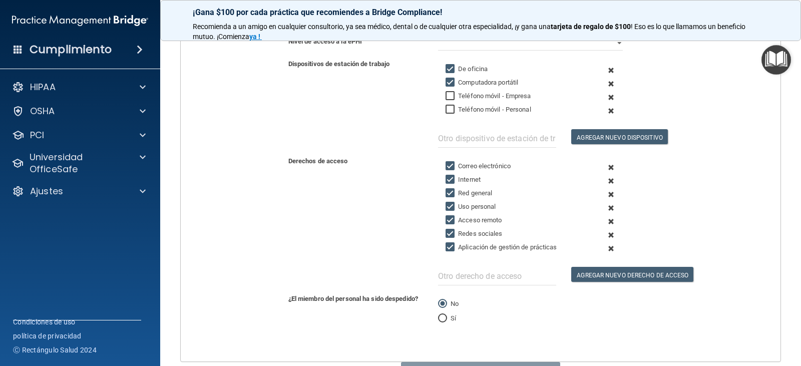
scroll to position [200, 0]
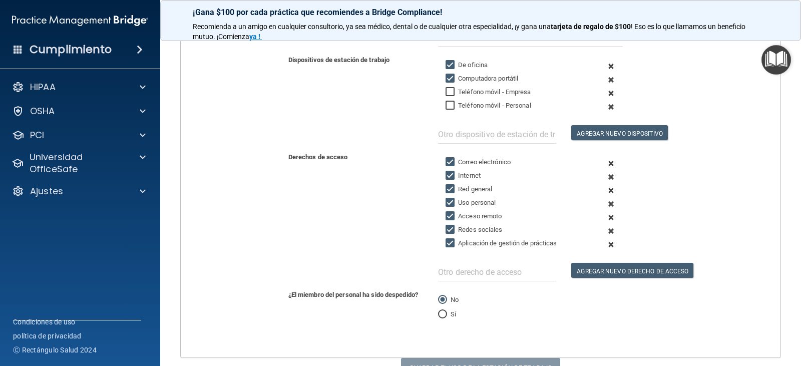
click at [447, 162] on input "Correo electrónico" at bounding box center [451, 162] width 12 height 8
checkbox input "false"
click at [449, 204] on input "Uso personal" at bounding box center [451, 203] width 12 height 8
checkbox input "false"
click at [448, 217] on input "Acceso remoto" at bounding box center [451, 216] width 12 height 8
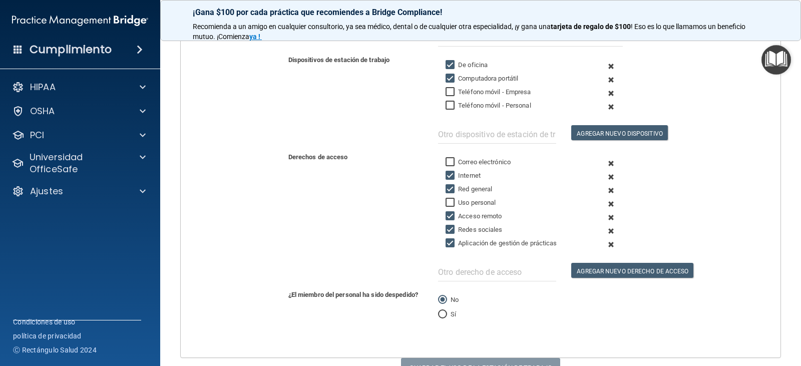
checkbox input "false"
click at [448, 230] on input "Redes sociales" at bounding box center [451, 230] width 12 height 8
checkbox input "false"
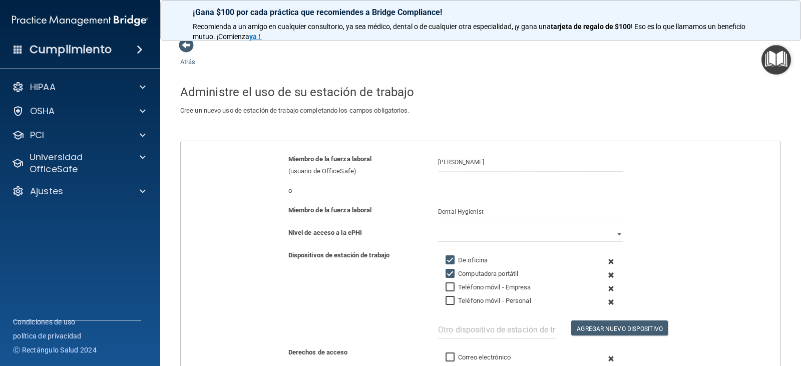
scroll to position [0, 0]
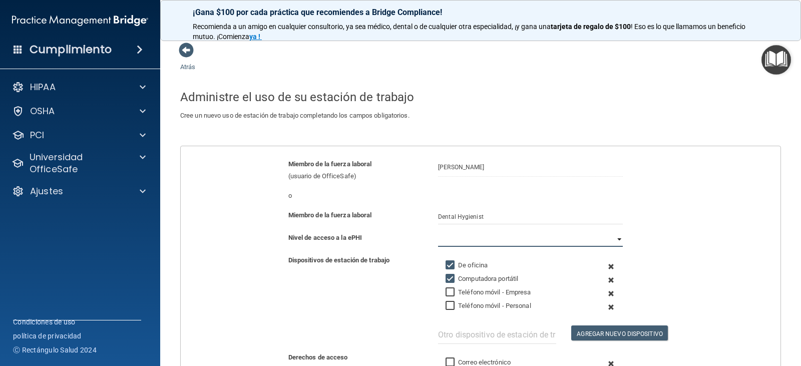
click at [616, 237] on select "Lleno Limitado Ninguno" at bounding box center [530, 239] width 185 height 15
click at [438, 232] on select "Lleno Limitado Ninguno" at bounding box center [530, 239] width 185 height 15
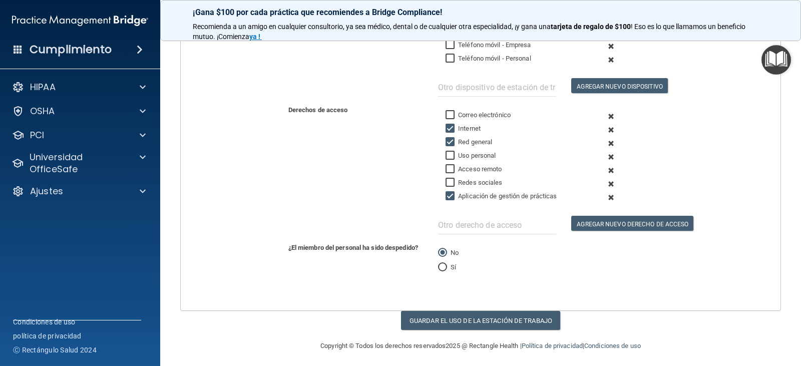
scroll to position [251, 0]
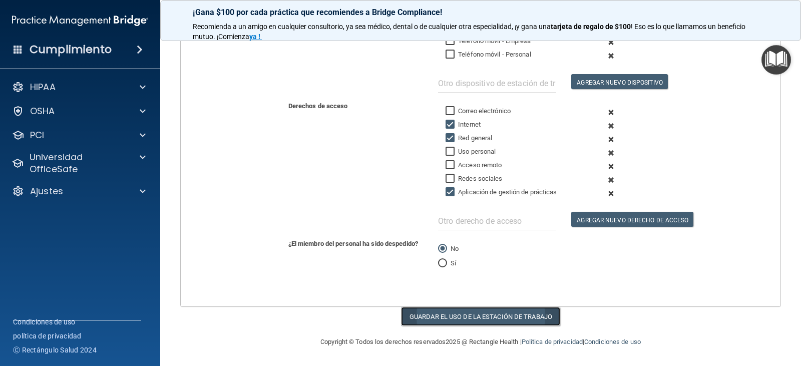
click at [448, 312] on button "Guardar el uso de la estación de trabajo" at bounding box center [480, 316] width 159 height 19
select select "? string:Limited ?"
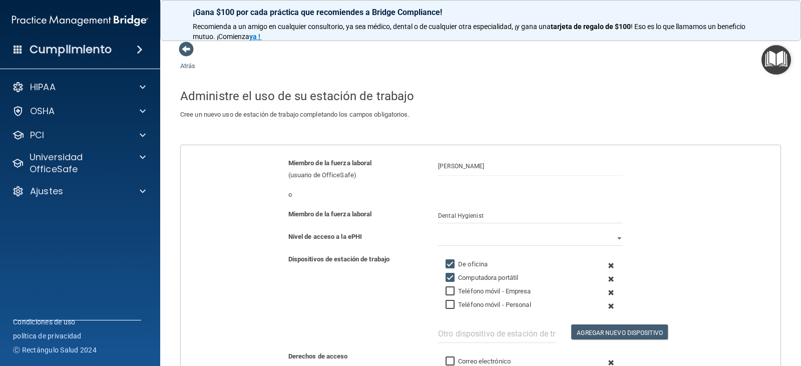
scroll to position [0, 0]
click at [185, 50] on span at bounding box center [186, 50] width 15 height 15
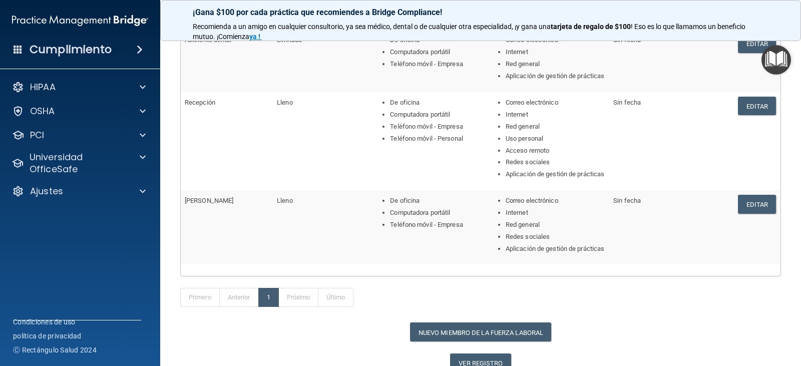
scroll to position [300, 0]
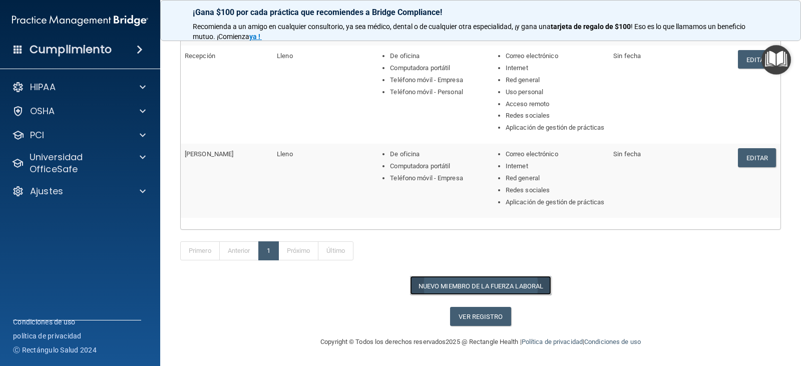
click at [469, 289] on font "Nuevo miembro de la fuerza laboral" at bounding box center [480, 286] width 125 height 8
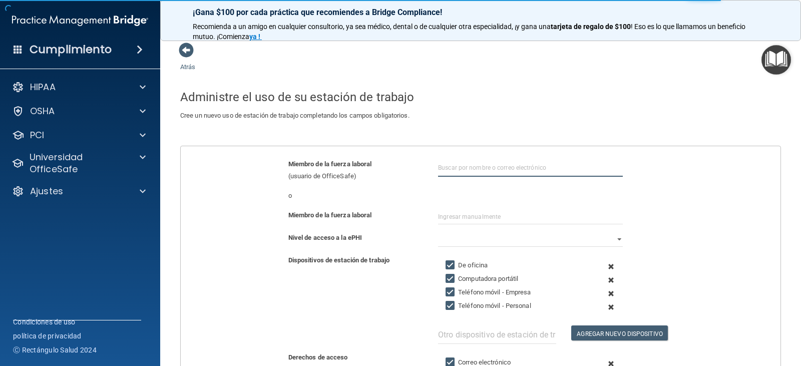
click at [455, 167] on input "text" at bounding box center [530, 167] width 185 height 19
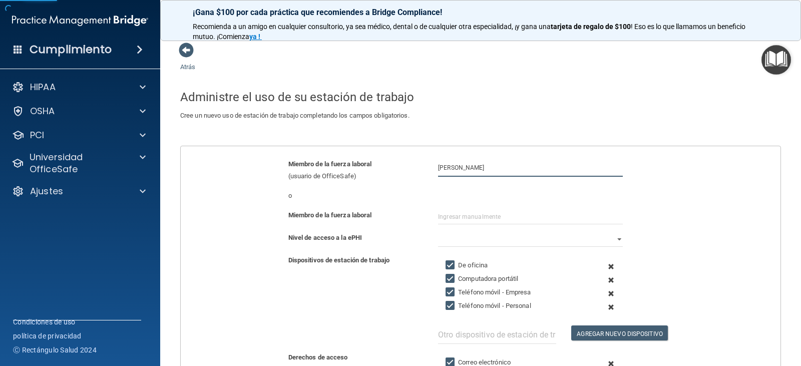
type input "Dr Maria Amador"
click at [522, 215] on input "text" at bounding box center [530, 216] width 185 height 15
type input "Dental Doctor"
click at [616, 238] on select "Lleno Limitado Ninguno" at bounding box center [530, 239] width 185 height 15
click at [438, 232] on select "Lleno Limitado Ninguno" at bounding box center [530, 239] width 185 height 15
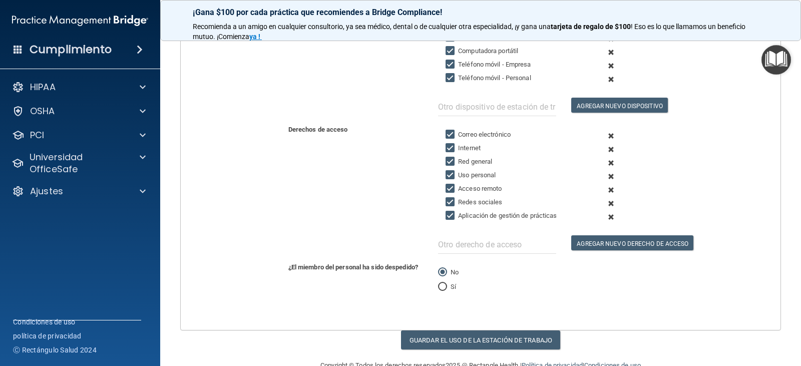
scroll to position [251, 0]
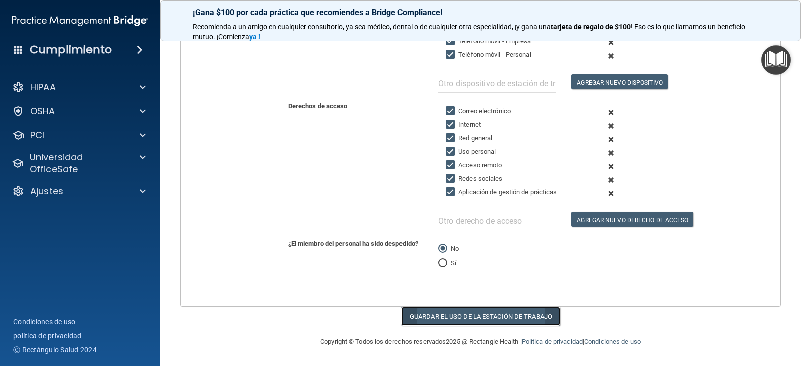
click at [471, 316] on font "Guardar el uso de la estación de trabajo" at bounding box center [480, 317] width 143 height 8
select select "? string:Full ?"
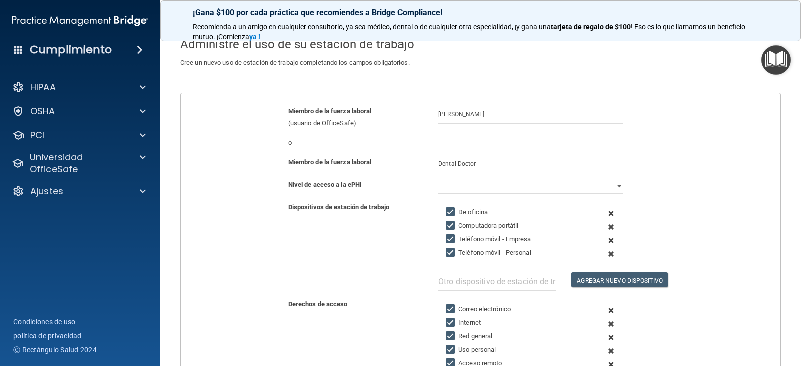
scroll to position [0, 0]
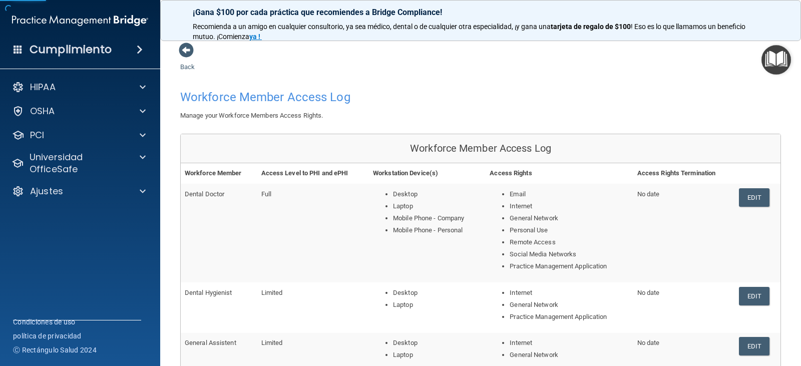
click at [186, 50] on span at bounding box center [186, 50] width 15 height 15
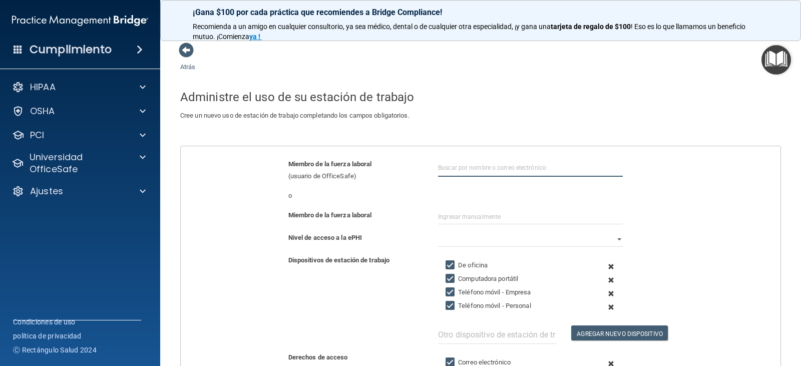
click at [453, 167] on input "text" at bounding box center [530, 167] width 185 height 19
type input "Arielka Gonzalez"
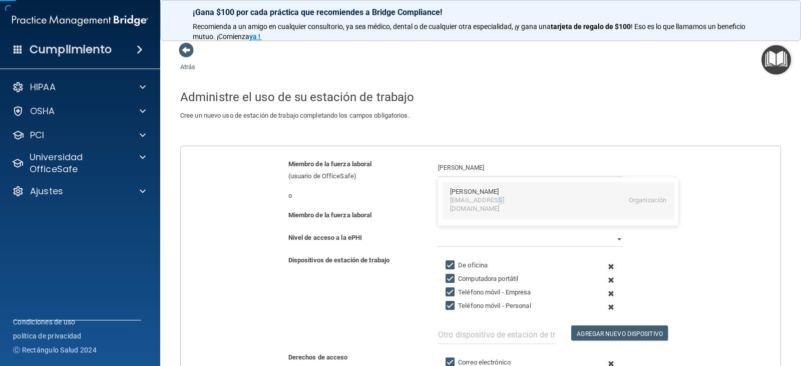
click at [493, 202] on font "amadezarielka@gmail.com" at bounding box center [477, 204] width 54 height 16
click at [413, 230] on div "Miembro de la fuerza laboral" at bounding box center [480, 220] width 615 height 23
click at [443, 220] on input "text" at bounding box center [530, 216] width 185 height 15
type input "Dental Assistent"
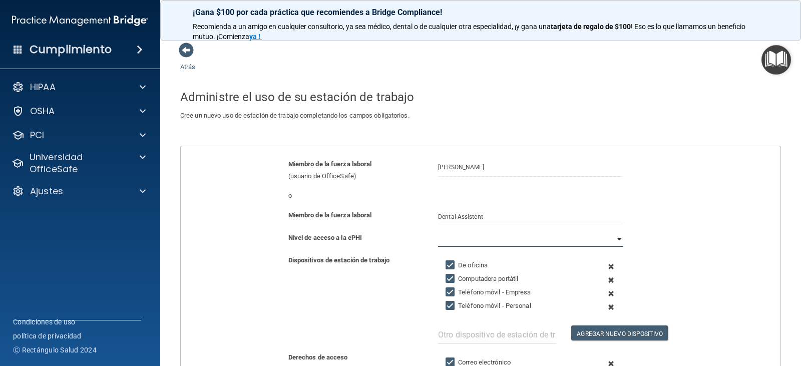
click at [594, 237] on select "Lleno Limitado Ninguno" at bounding box center [530, 239] width 185 height 15
select select "0"
click at [438, 232] on select "Lleno Limitado Ninguno" at bounding box center [530, 239] width 185 height 15
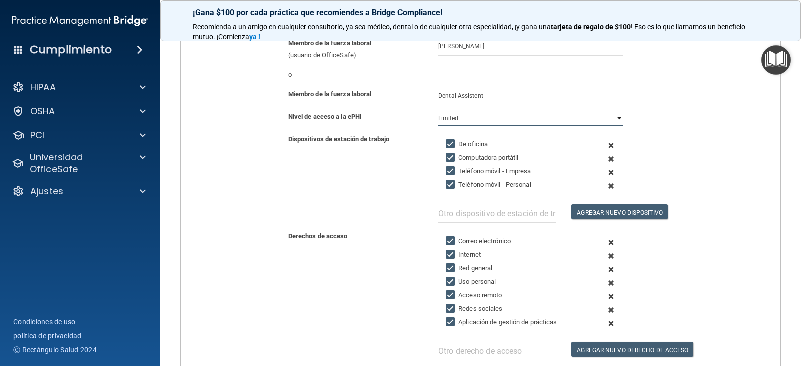
scroll to position [150, 0]
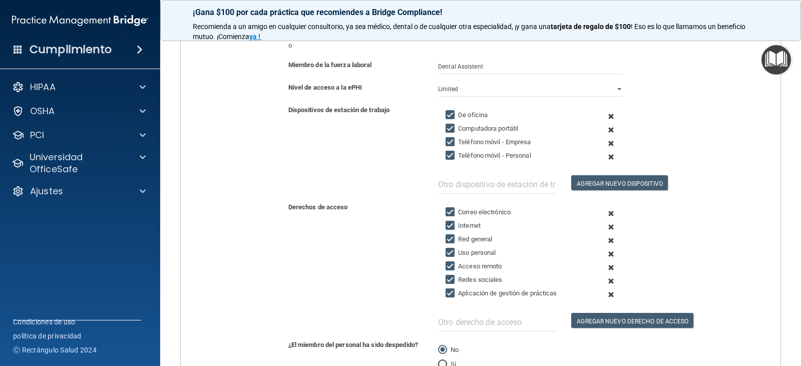
click at [446, 157] on input "Teléfono móvil - Personal" at bounding box center [451, 156] width 12 height 8
checkbox input "false"
click at [445, 253] on input "Uso personal" at bounding box center [451, 253] width 12 height 8
checkbox input "false"
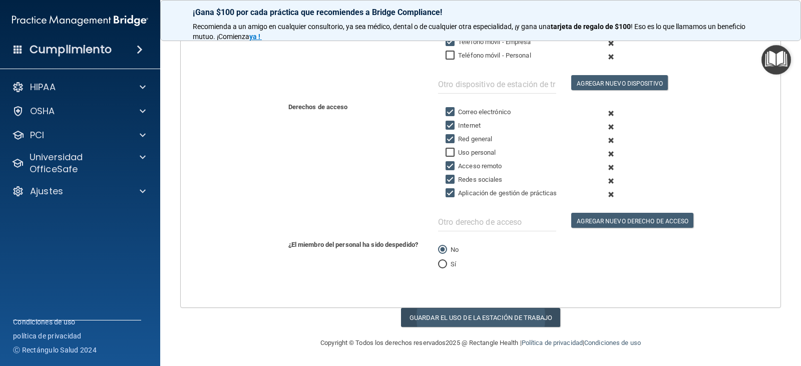
scroll to position [251, 0]
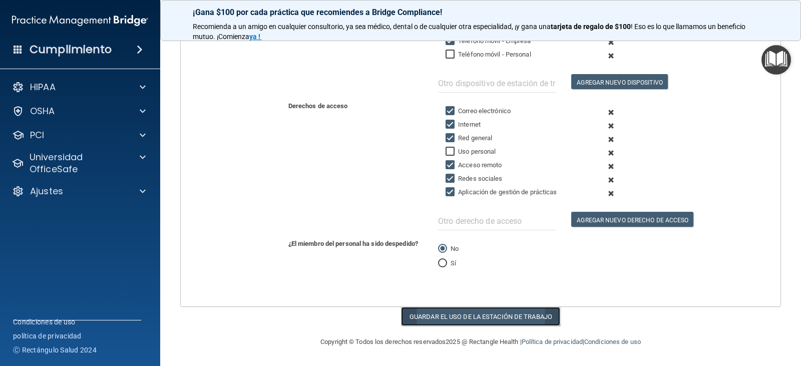
click at [465, 317] on font "Guardar el uso de la estación de trabajo" at bounding box center [480, 317] width 143 height 8
select select "? string:Full ?"
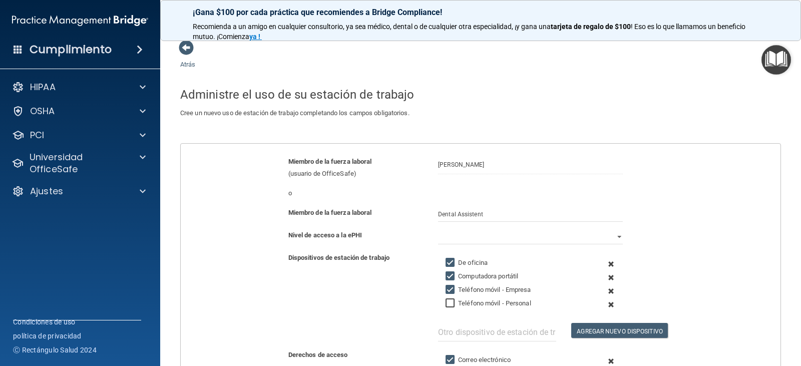
scroll to position [0, 0]
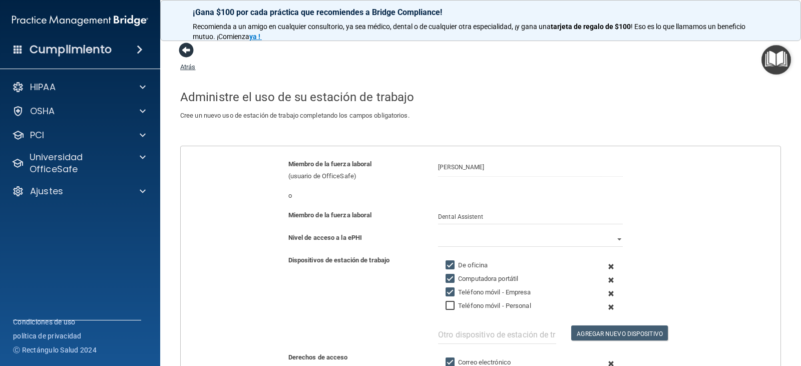
click at [185, 50] on span at bounding box center [186, 50] width 15 height 15
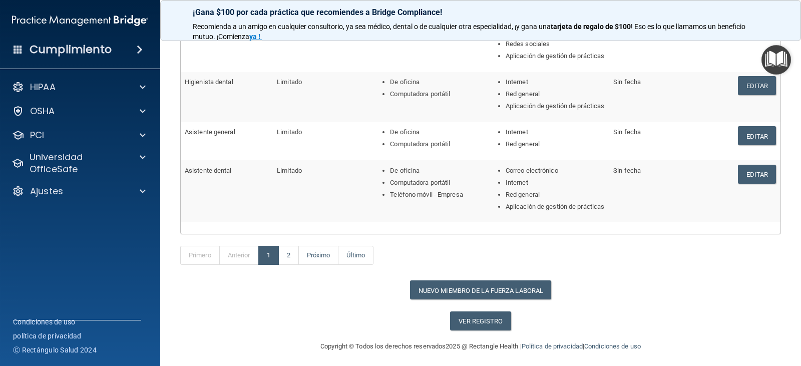
scroll to position [361, 0]
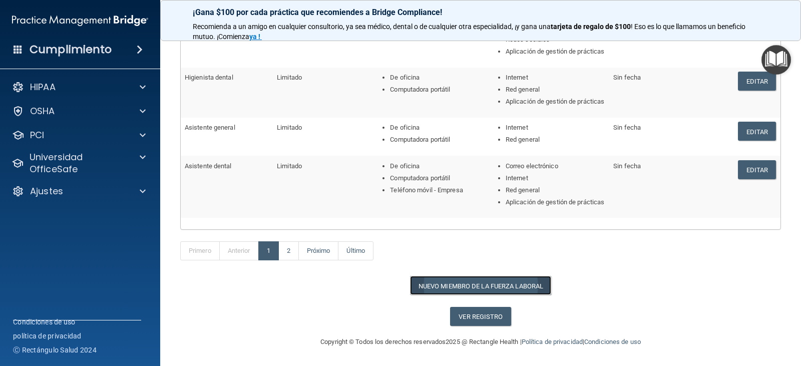
click at [459, 287] on font "Nuevo miembro de la fuerza laboral" at bounding box center [480, 286] width 125 height 8
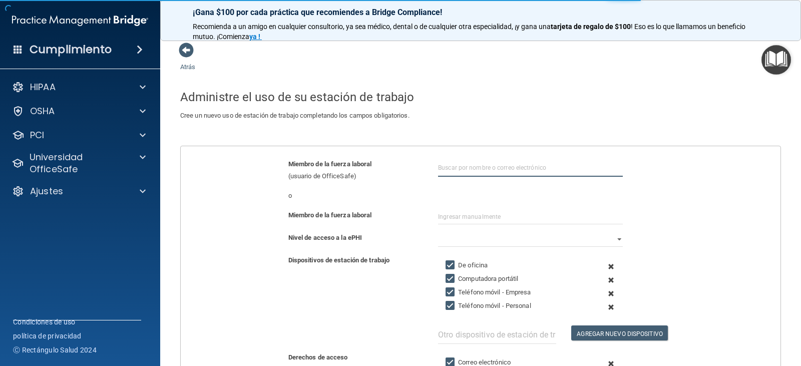
click at [457, 163] on input "text" at bounding box center [530, 167] width 185 height 19
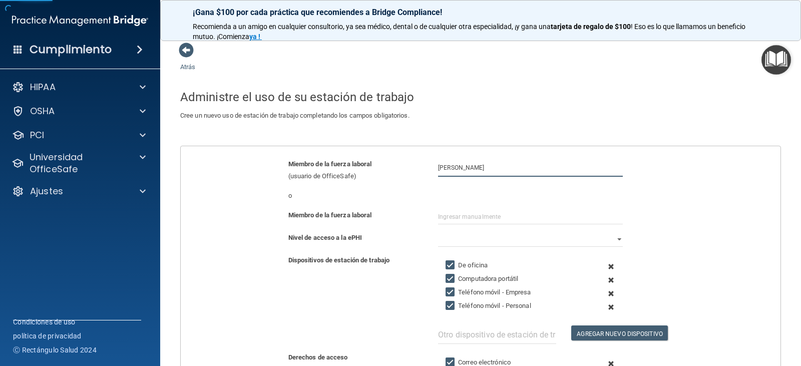
type input "Sarah Goode"
click at [540, 215] on input "text" at bounding box center [530, 216] width 185 height 15
type input "Dental Hygienist"
click at [538, 246] on select "Lleno Limitado Ninguno" at bounding box center [530, 239] width 185 height 15
select select "1"
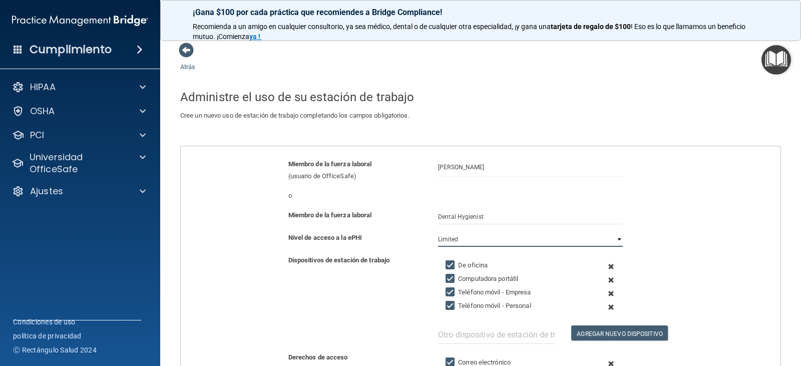
click at [438, 232] on select "Lleno Limitado Ninguno" at bounding box center [530, 239] width 185 height 15
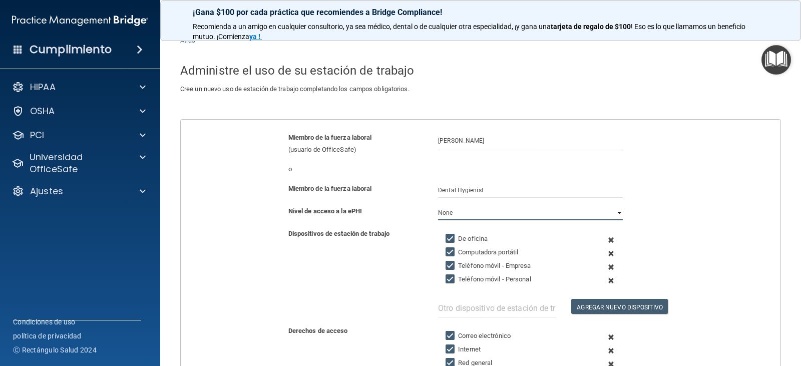
scroll to position [100, 0]
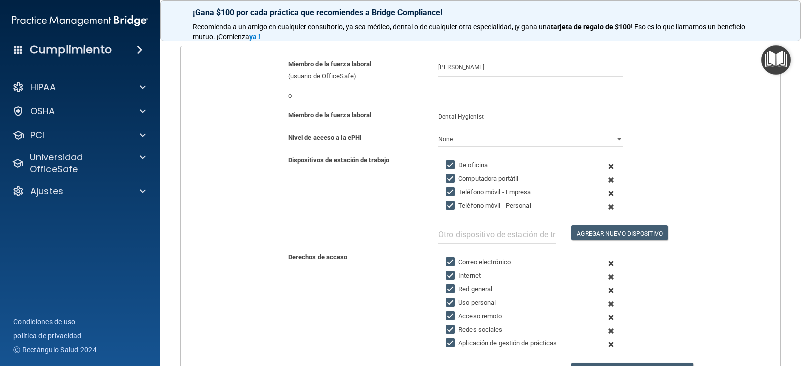
click at [450, 188] on input "Teléfono móvil - Empresa" at bounding box center [451, 192] width 12 height 8
checkbox input "false"
click at [450, 206] on input "Teléfono móvil - Personal" at bounding box center [451, 206] width 12 height 8
checkbox input "false"
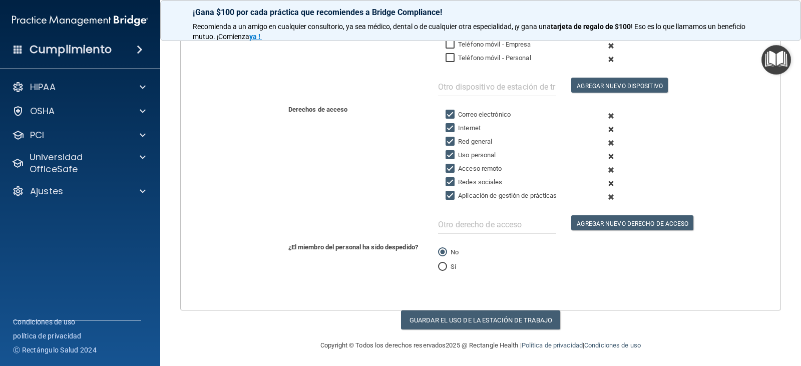
scroll to position [250, 0]
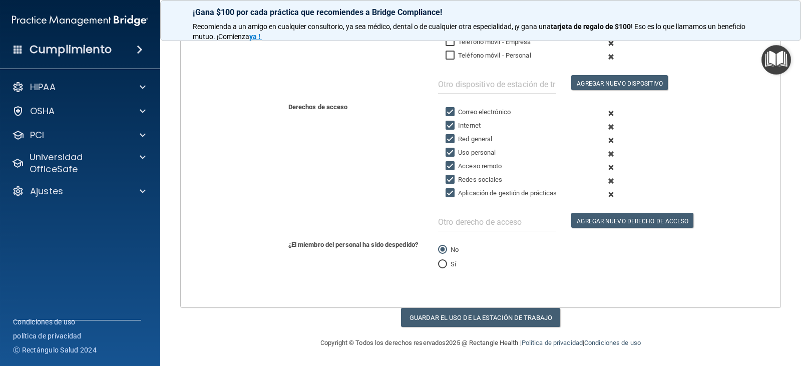
click at [449, 154] on input "Uso personal" at bounding box center [451, 153] width 12 height 8
checkbox input "false"
click at [447, 169] on input "Acceso remoto" at bounding box center [451, 166] width 12 height 8
checkbox input "false"
click at [446, 178] on input "Redes sociales" at bounding box center [451, 180] width 12 height 8
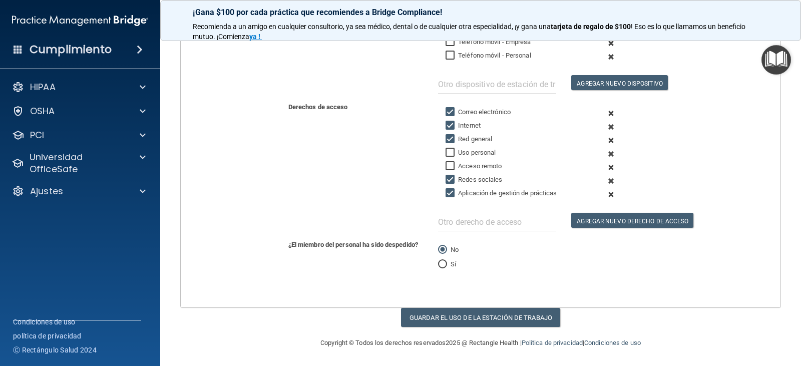
checkbox input "false"
click at [427, 323] on button "Guardar el uso de la estación de trabajo" at bounding box center [480, 317] width 159 height 19
select select "? string:Limited ?"
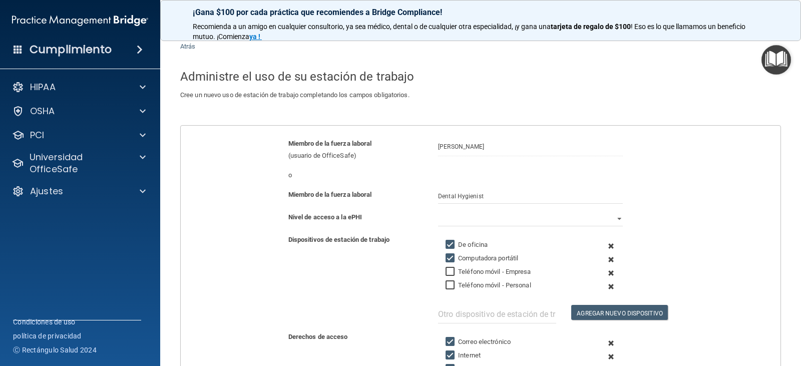
scroll to position [0, 0]
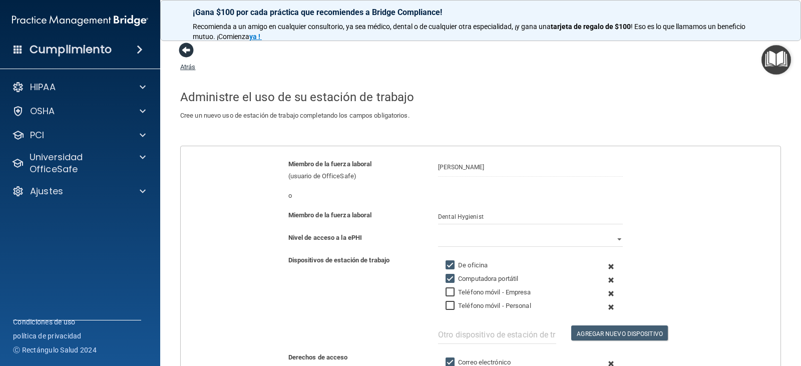
click at [192, 48] on span at bounding box center [186, 50] width 15 height 15
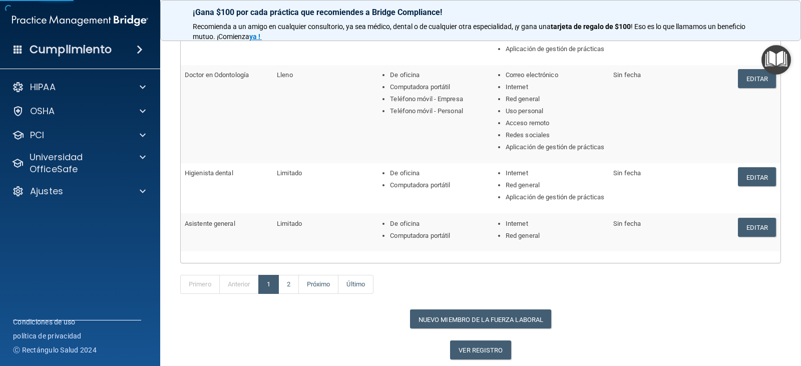
scroll to position [361, 0]
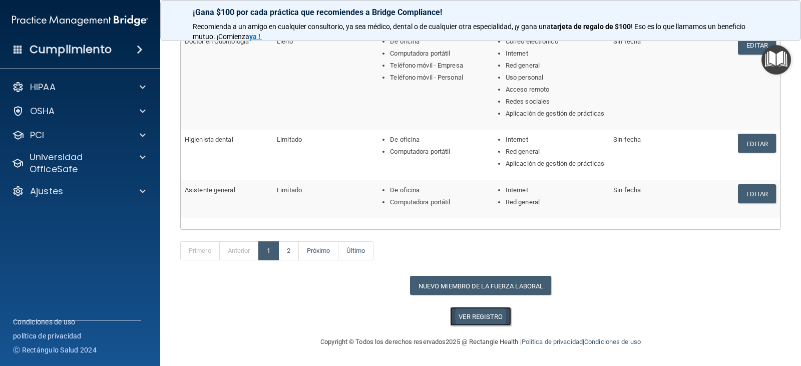
click at [486, 311] on link "Ver registro" at bounding box center [480, 316] width 61 height 19
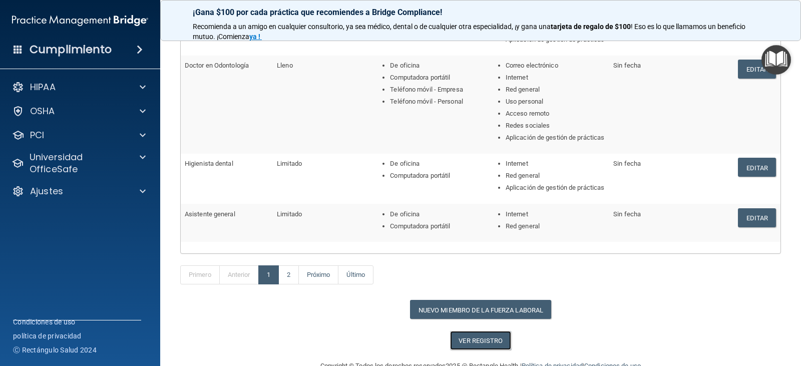
scroll to position [300, 0]
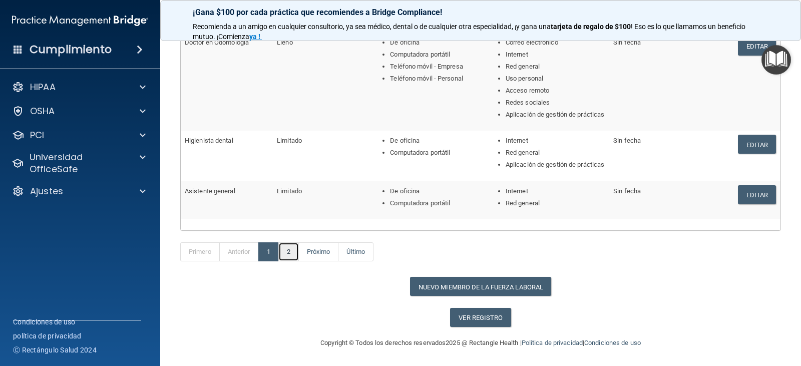
click at [290, 255] on font "2" at bounding box center [289, 252] width 4 height 8
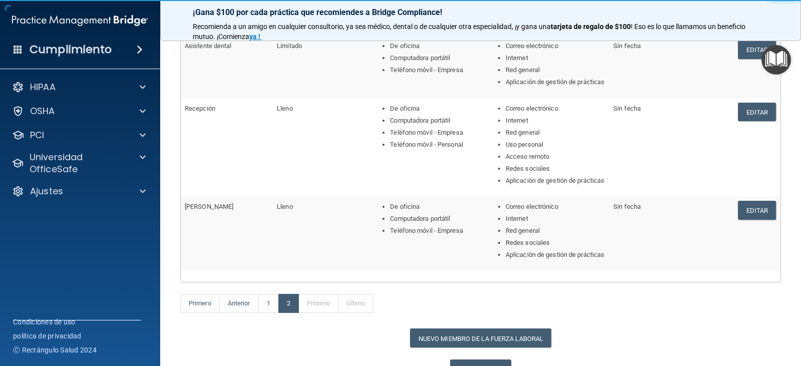
scroll to position [149, 0]
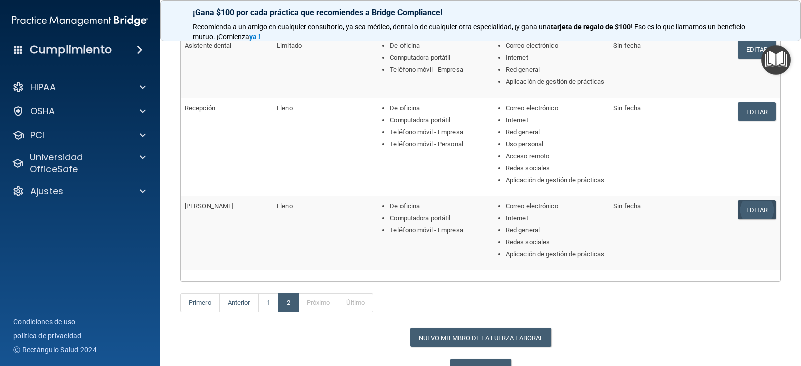
click at [751, 219] on link "Editar" at bounding box center [757, 209] width 39 height 19
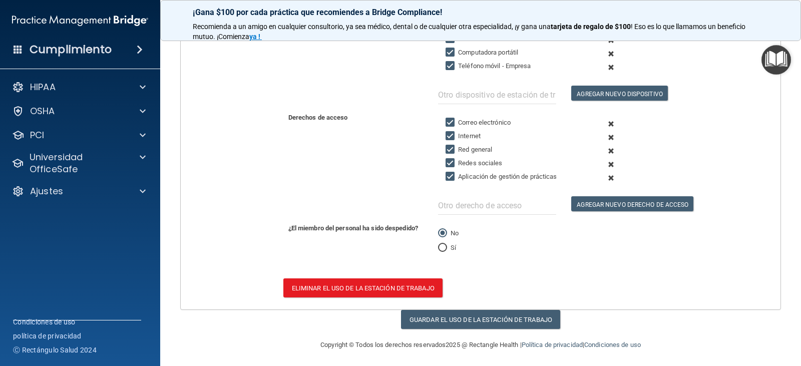
scroll to position [229, 0]
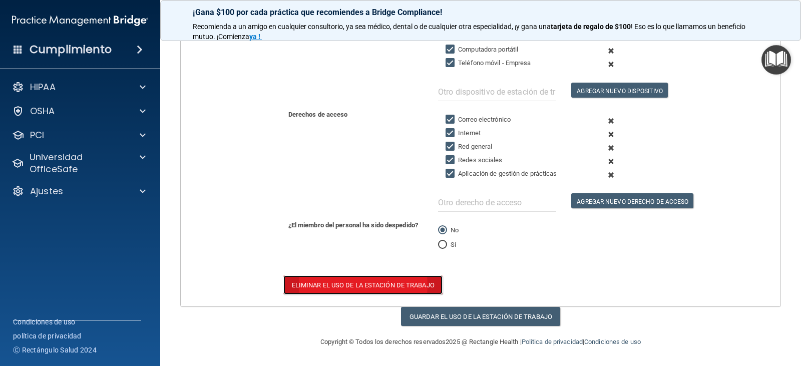
click at [372, 286] on font "Eliminar el uso de la estación de trabajo" at bounding box center [363, 285] width 143 height 8
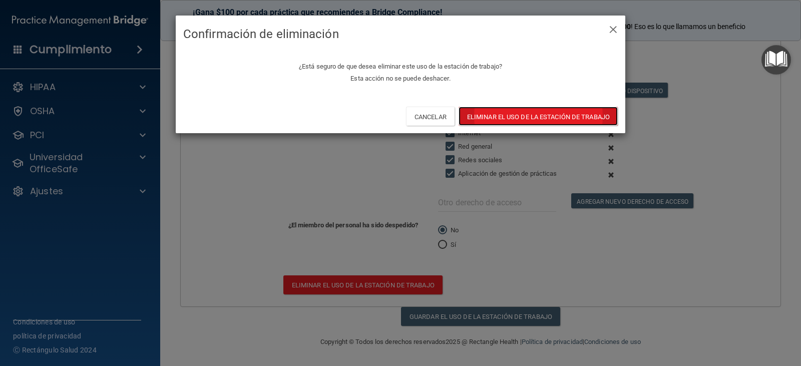
click at [524, 120] on font "Eliminar el uso de la estación de trabajo" at bounding box center [538, 117] width 143 height 8
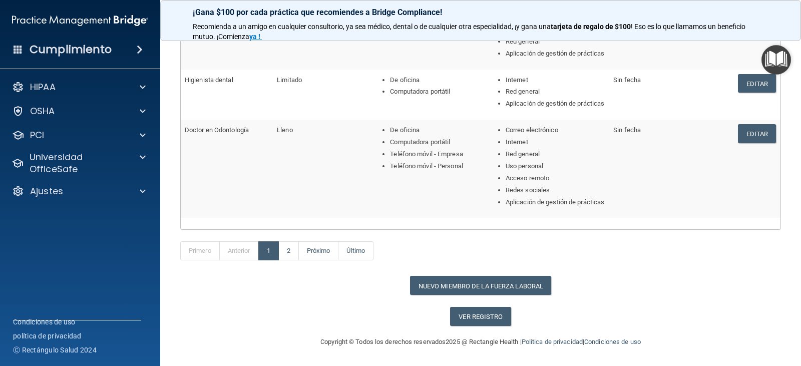
scroll to position [373, 0]
click at [480, 284] on font "Nuevo miembro de la fuerza laboral" at bounding box center [480, 286] width 125 height 8
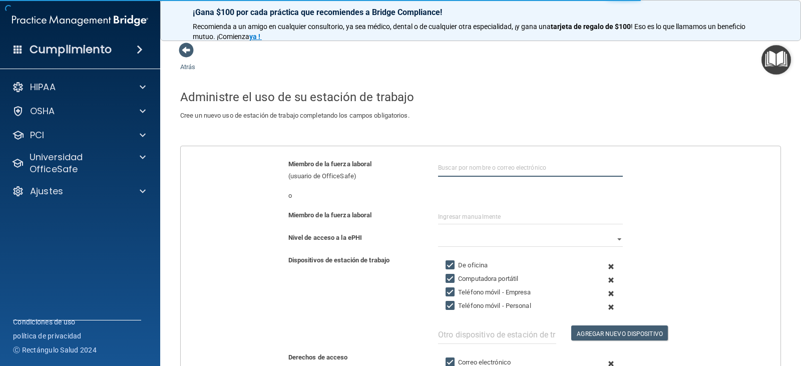
click at [464, 168] on input "text" at bounding box center [530, 167] width 185 height 19
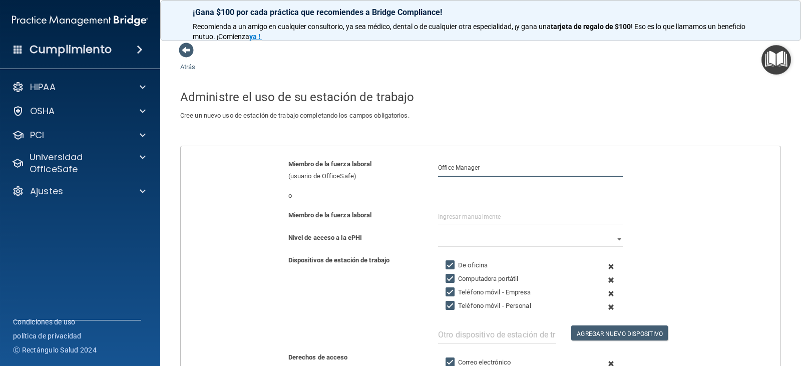
type input "Office Manager"
click at [525, 220] on input "text" at bounding box center [530, 216] width 185 height 15
click at [466, 216] on input "text" at bounding box center [530, 216] width 185 height 15
type input "[PERSON_NAME]"
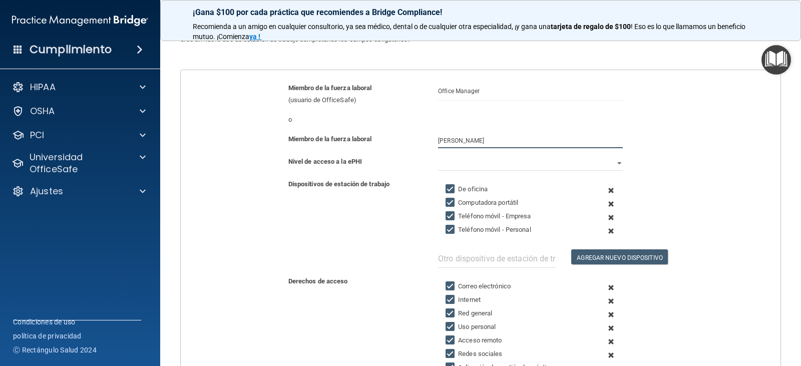
scroll to position [150, 0]
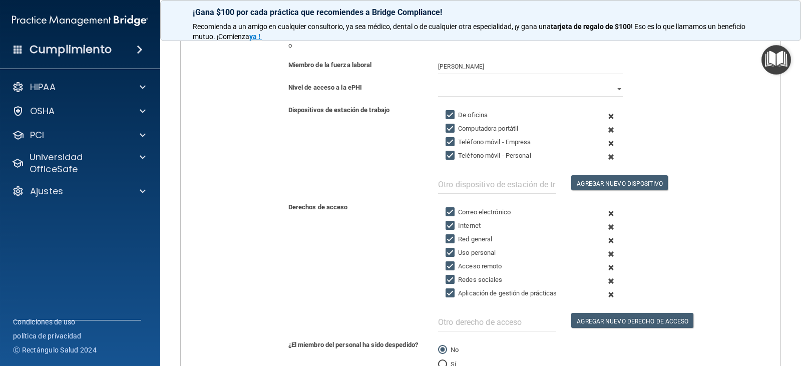
click at [449, 156] on input "Teléfono móvil - Personal" at bounding box center [451, 156] width 12 height 8
checkbox input "false"
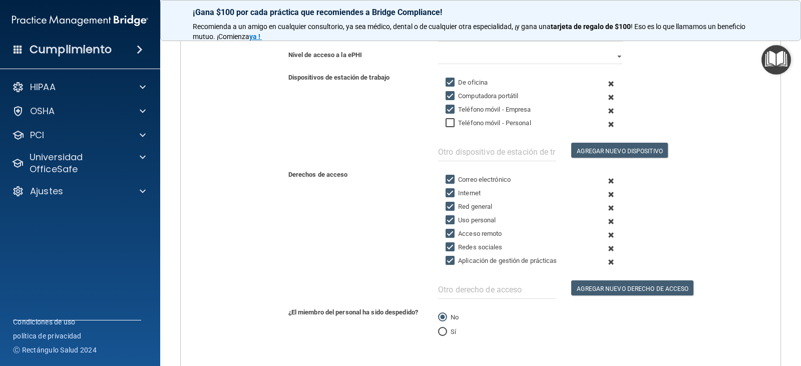
scroll to position [200, 0]
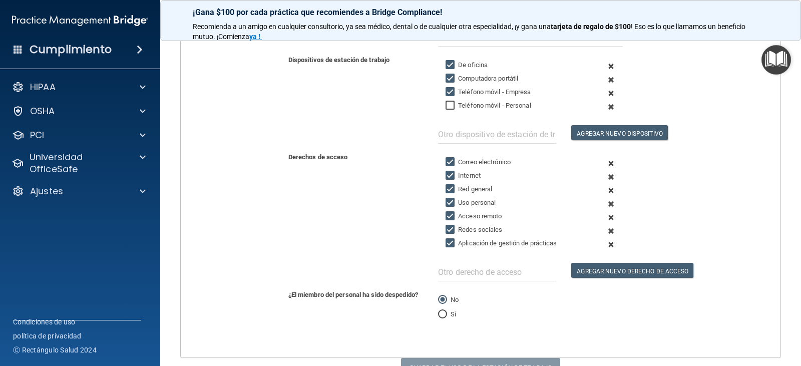
click at [448, 204] on input "Uso personal" at bounding box center [451, 203] width 12 height 8
checkbox input "false"
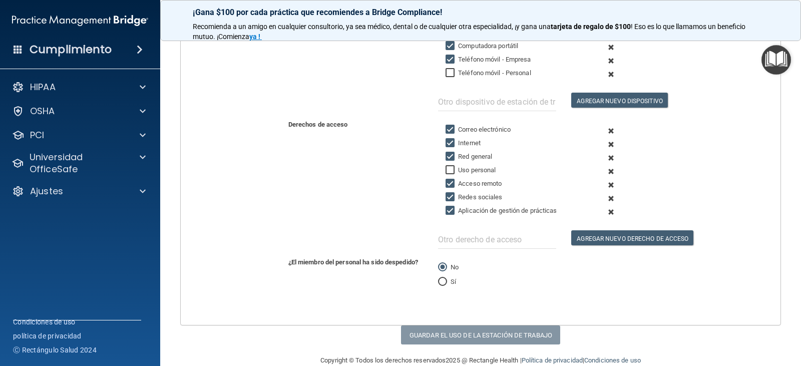
scroll to position [250, 0]
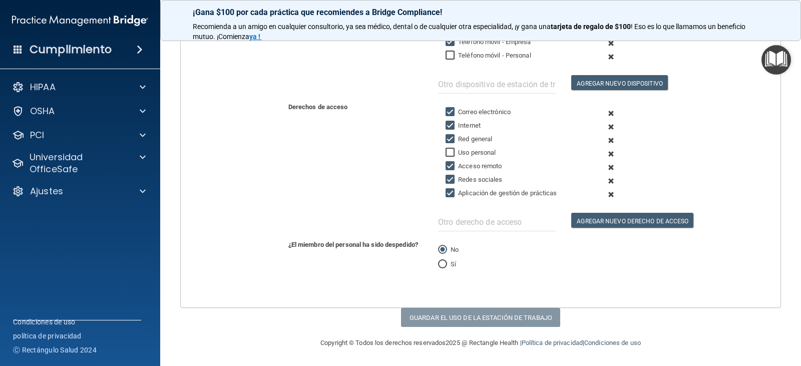
click at [448, 166] on input "Acceso remoto" at bounding box center [451, 166] width 12 height 8
checkbox input "false"
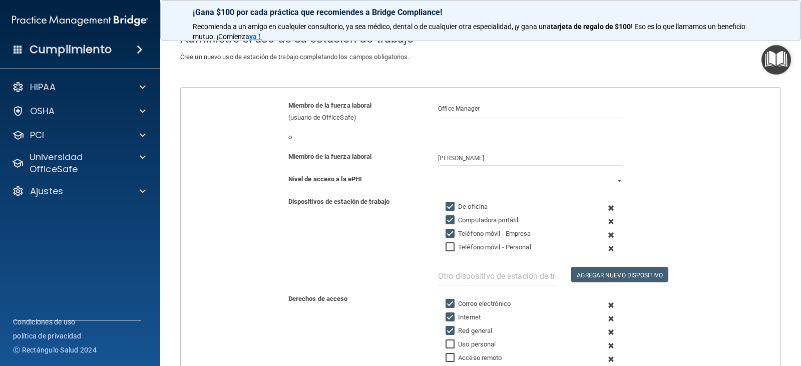
scroll to position [150, 0]
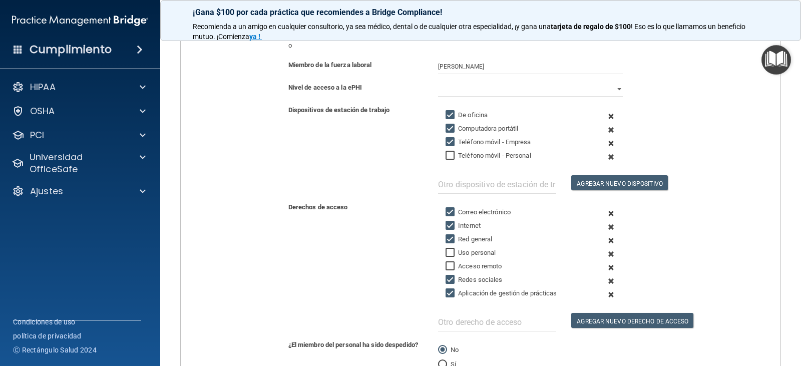
click at [618, 84] on div "Lleno Limitado Ninguno" at bounding box center [530, 89] width 200 height 15
click at [614, 87] on select "Lleno Limitado Ninguno" at bounding box center [530, 89] width 185 height 15
click at [438, 82] on select "Lleno Limitado Ninguno" at bounding box center [530, 89] width 185 height 15
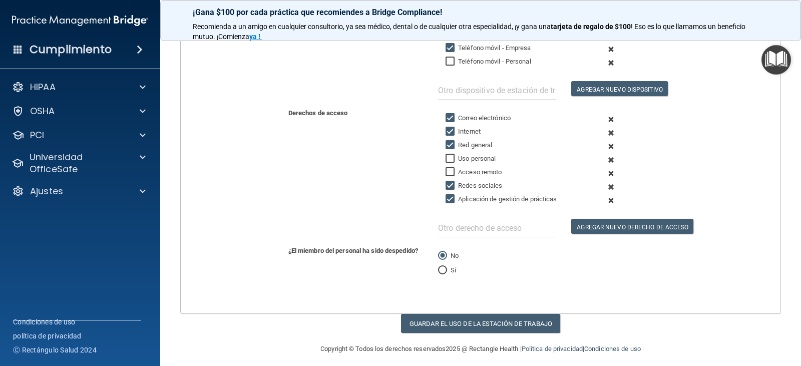
scroll to position [251, 0]
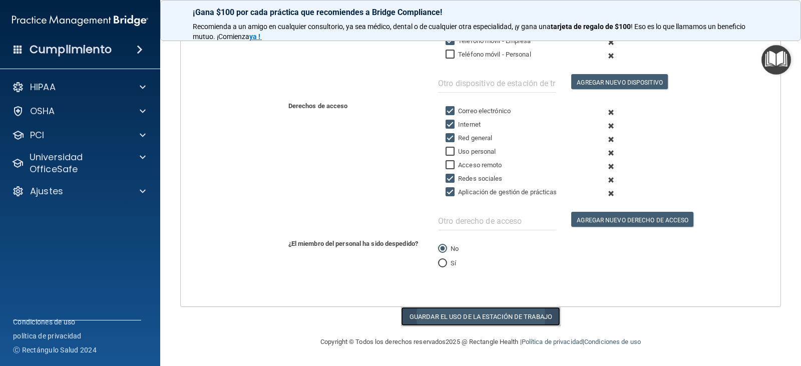
click at [457, 318] on font "Guardar el uso de la estación de trabajo" at bounding box center [480, 317] width 143 height 8
select select "? string:Full ?"
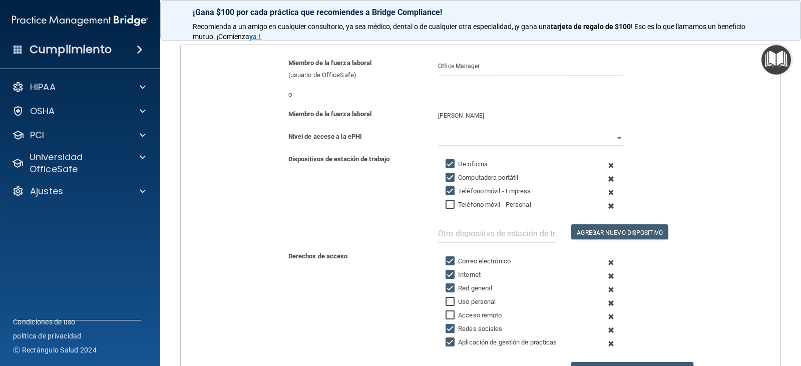
scroll to position [45, 0]
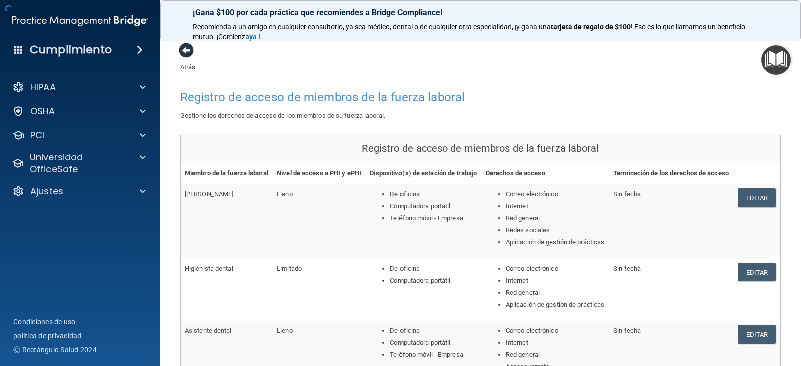
drag, startPoint x: 167, startPoint y: 100, endPoint x: 185, endPoint y: 52, distance: 51.3
click at [185, 52] on span at bounding box center [186, 50] width 15 height 15
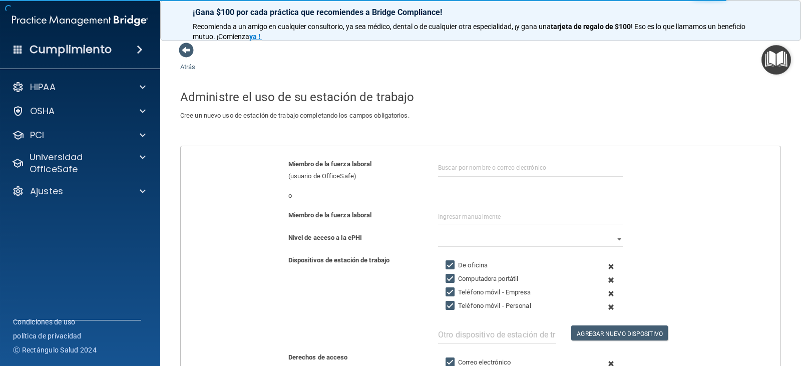
click at [185, 52] on span at bounding box center [186, 50] width 15 height 15
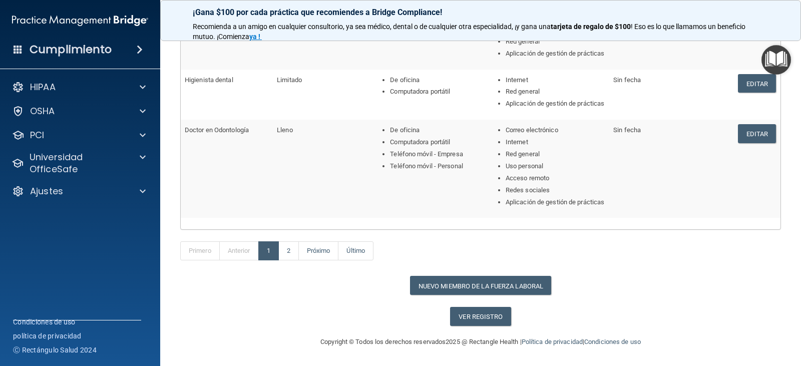
scroll to position [373, 0]
click at [289, 249] on font "2" at bounding box center [289, 251] width 4 height 8
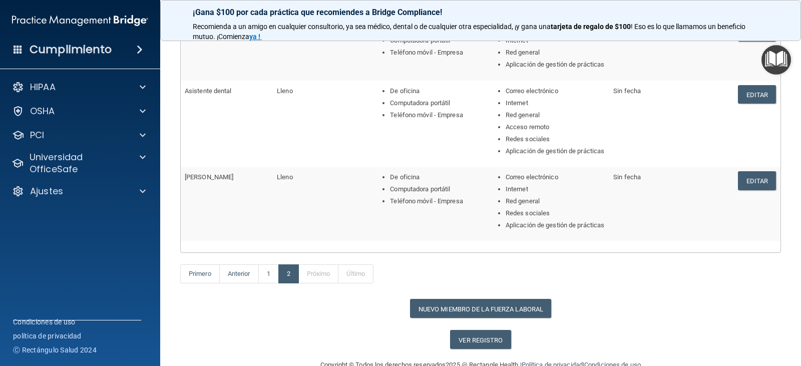
scroll to position [200, 0]
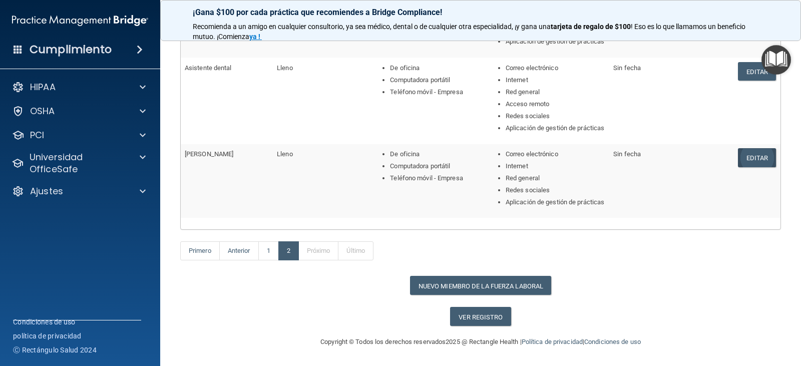
click at [753, 162] on font "Editar" at bounding box center [757, 158] width 22 height 8
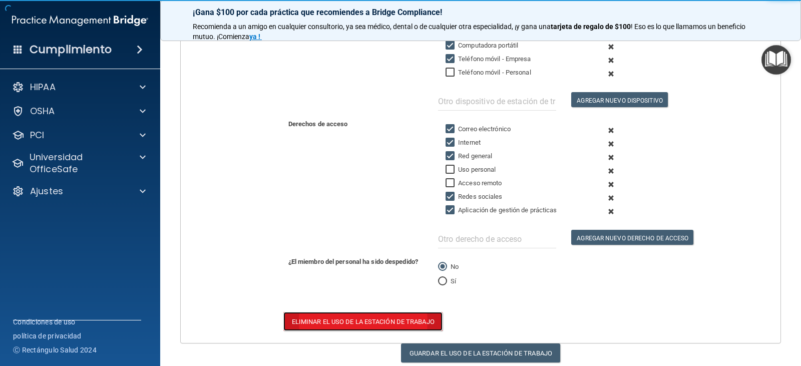
click at [327, 326] on button "Eliminar el uso de la estación de trabajo" at bounding box center [362, 321] width 159 height 19
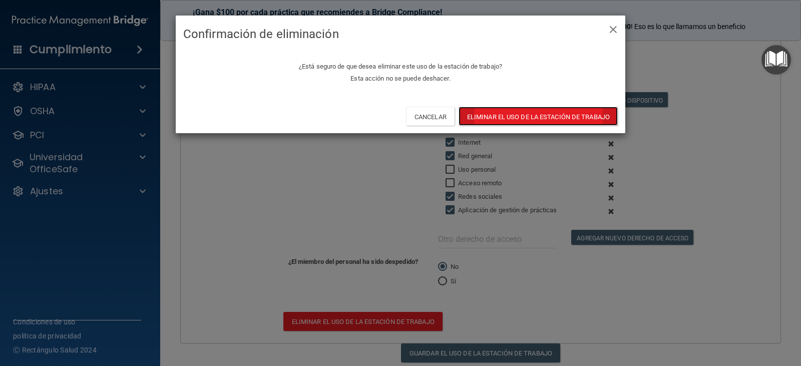
click at [531, 113] on font "Eliminar el uso de la estación de trabajo" at bounding box center [538, 117] width 143 height 8
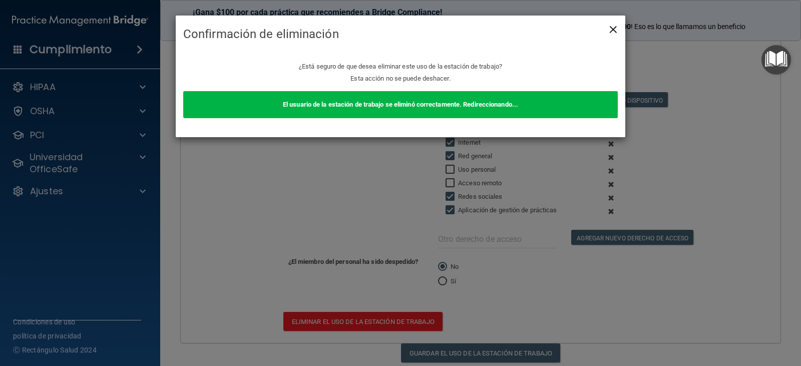
click at [615, 27] on font "×" at bounding box center [613, 28] width 9 height 20
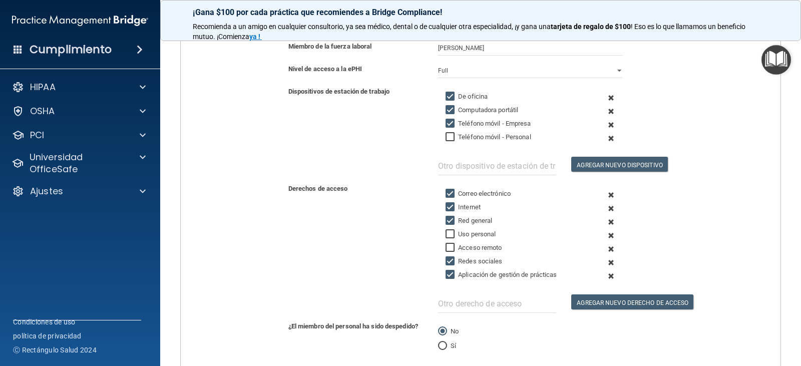
scroll to position [83, 0]
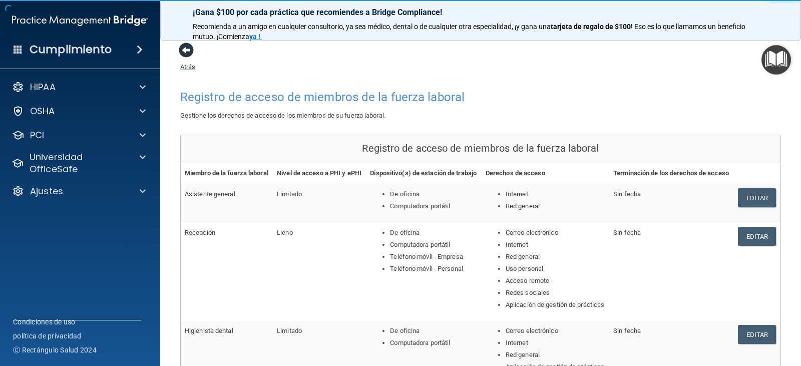
click at [187, 51] on span at bounding box center [186, 50] width 15 height 15
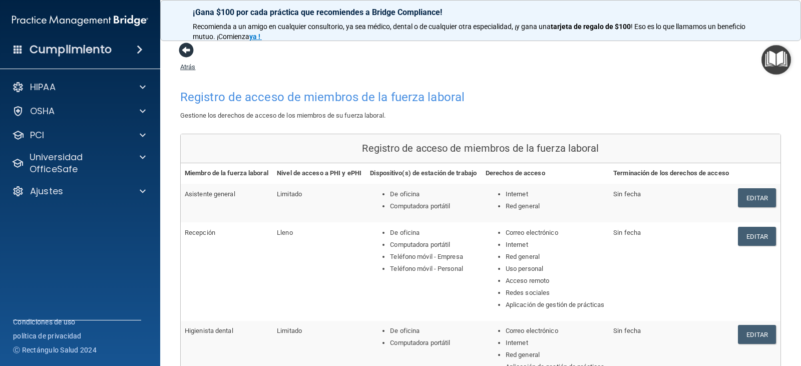
click at [179, 47] on span at bounding box center [186, 50] width 15 height 15
click at [192, 53] on span at bounding box center [186, 50] width 15 height 15
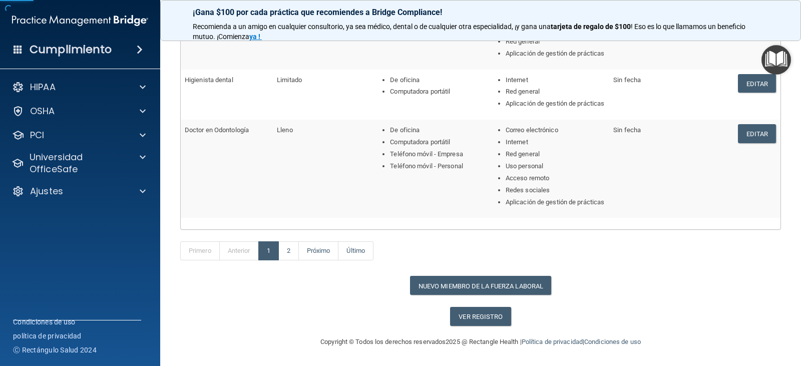
scroll to position [373, 0]
click at [468, 289] on font "Nuevo miembro de la fuerza laboral" at bounding box center [480, 286] width 125 height 8
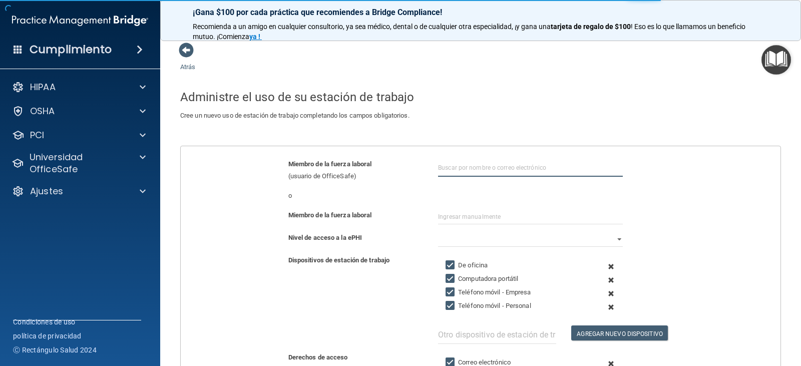
click at [450, 165] on input "text" at bounding box center [530, 167] width 185 height 19
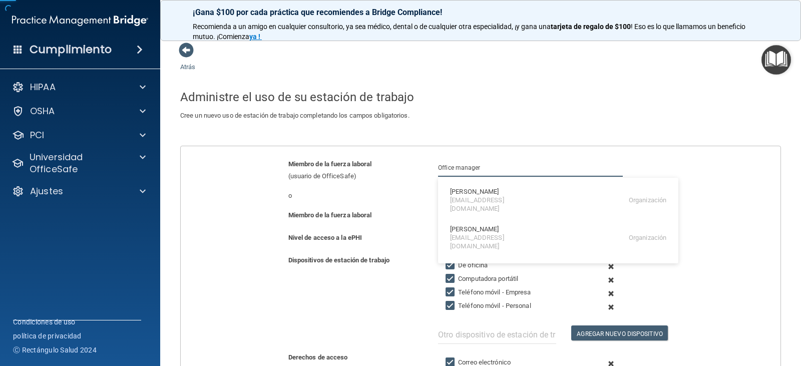
click at [450, 165] on input "Office manager" at bounding box center [530, 167] width 185 height 19
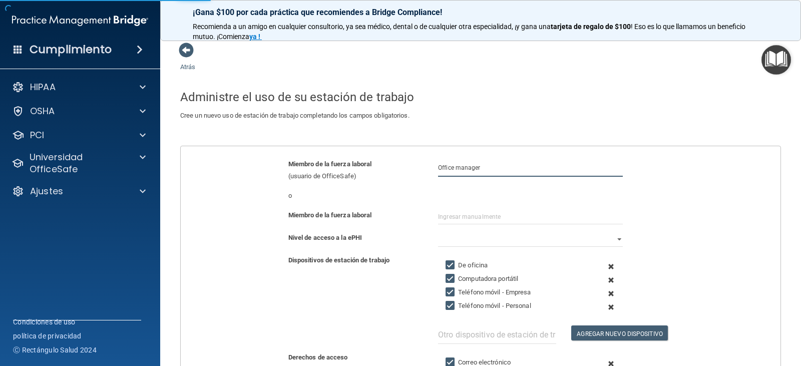
type input "Office manager"
click at [451, 219] on input "text" at bounding box center [530, 216] width 185 height 15
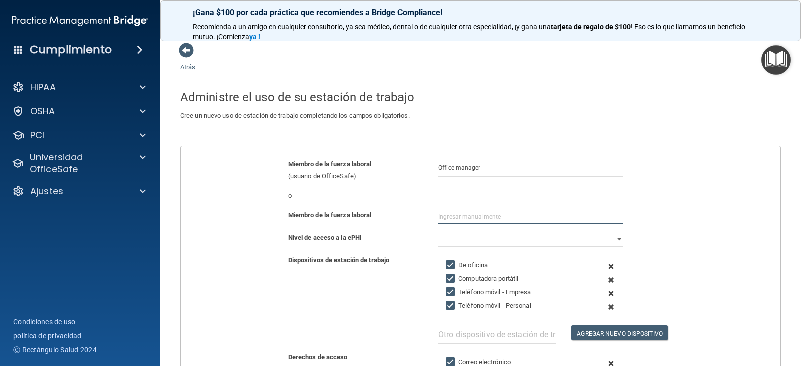
click at [498, 217] on input "text" at bounding box center [530, 216] width 185 height 15
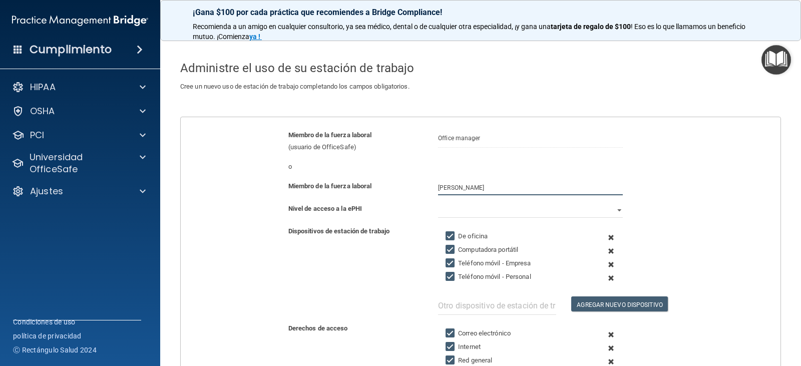
scroll to position [100, 0]
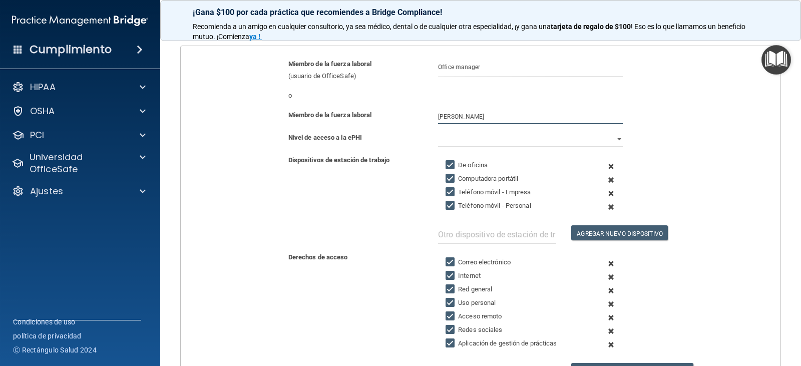
type input "[PERSON_NAME]"
click at [616, 137] on select "Lleno Limitado Ninguno" at bounding box center [530, 139] width 185 height 15
select select "0"
click at [438, 132] on select "Lleno Limitado Ninguno" at bounding box center [530, 139] width 185 height 15
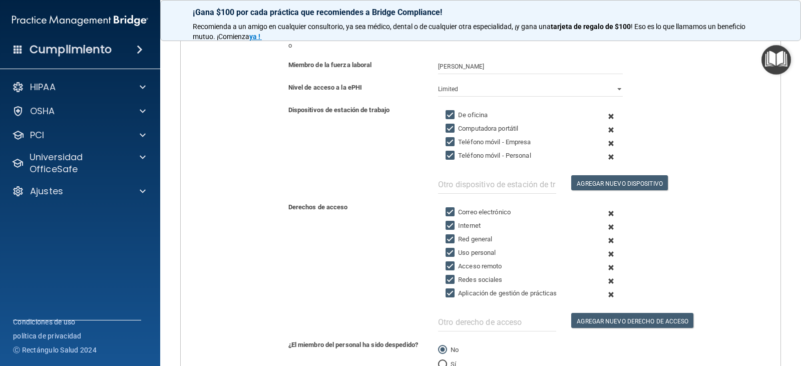
click at [451, 155] on input "Teléfono móvil - Personal" at bounding box center [451, 156] width 12 height 8
checkbox input "false"
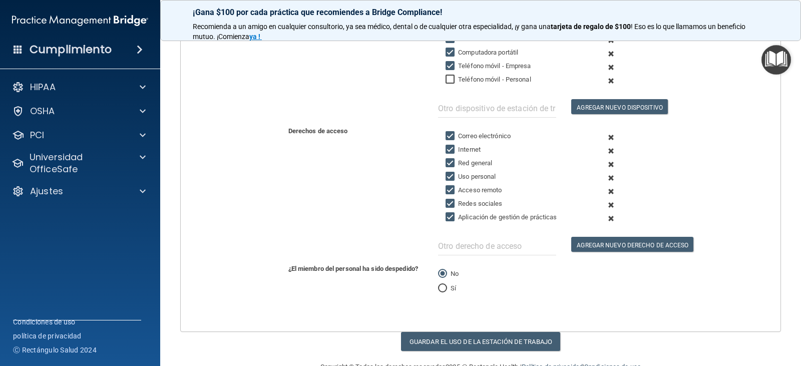
scroll to position [250, 0]
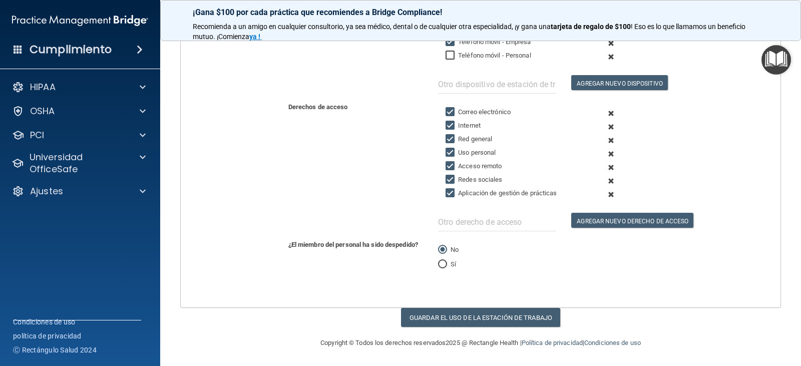
click at [445, 181] on input "Redes sociales" at bounding box center [451, 180] width 12 height 8
checkbox input "true"
click at [446, 165] on input "Acceso remoto" at bounding box center [451, 166] width 12 height 8
checkbox input "false"
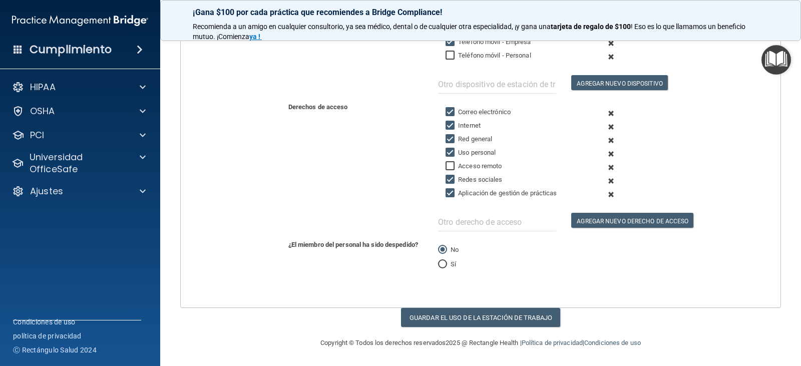
click at [445, 150] on input "Uso personal" at bounding box center [451, 153] width 12 height 8
checkbox input "false"
click at [471, 321] on button "Guardar el uso de la estación de trabajo" at bounding box center [480, 317] width 159 height 19
select select "? string:Full ?"
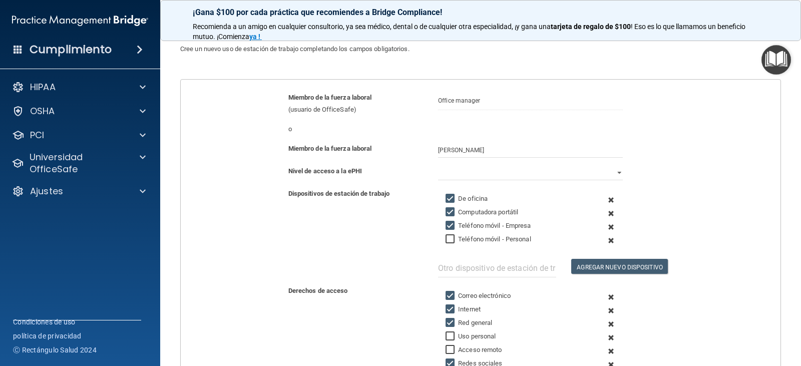
scroll to position [0, 0]
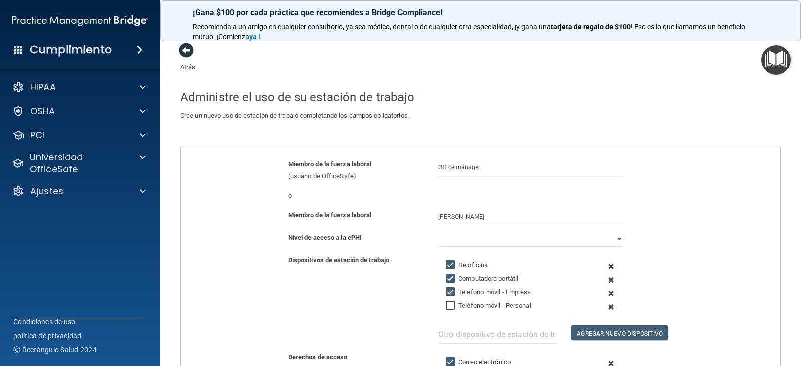
click at [182, 46] on span at bounding box center [186, 50] width 15 height 15
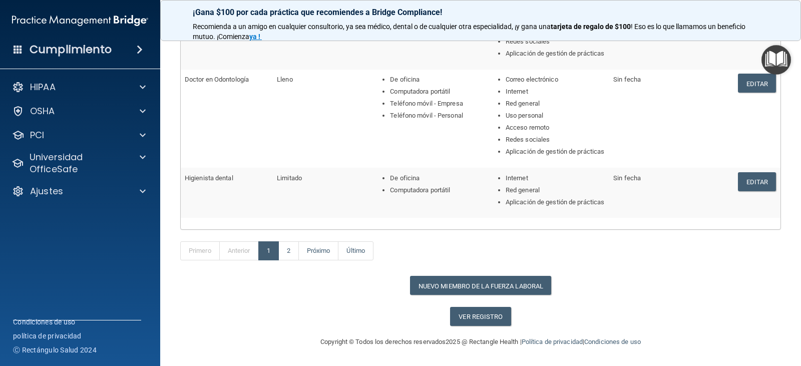
scroll to position [400, 0]
click at [323, 260] on link "Próximo" at bounding box center [318, 250] width 41 height 19
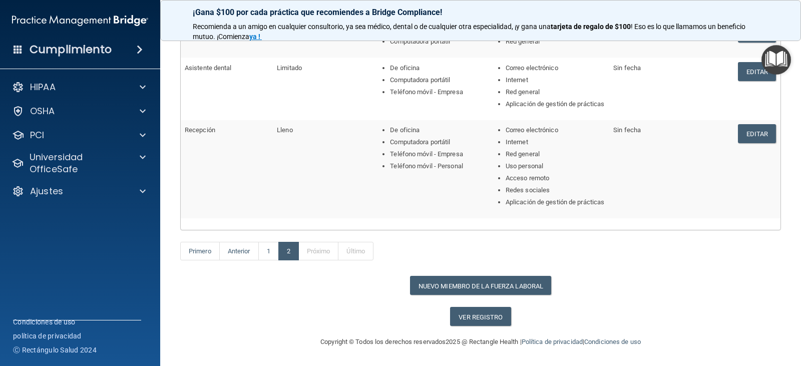
scroll to position [201, 0]
click at [241, 250] on font "Anterior" at bounding box center [239, 251] width 23 height 8
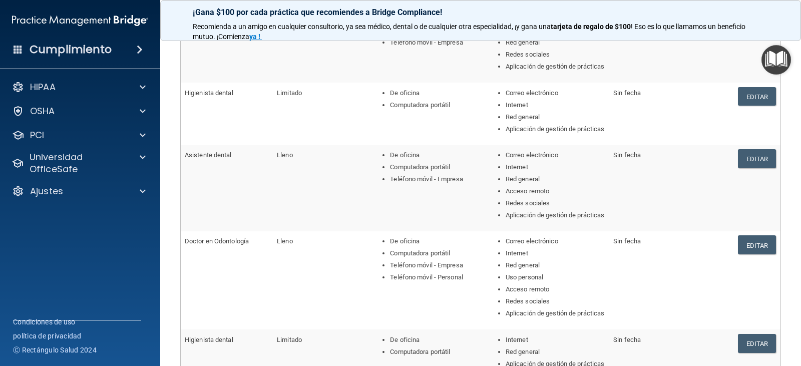
scroll to position [200, 0]
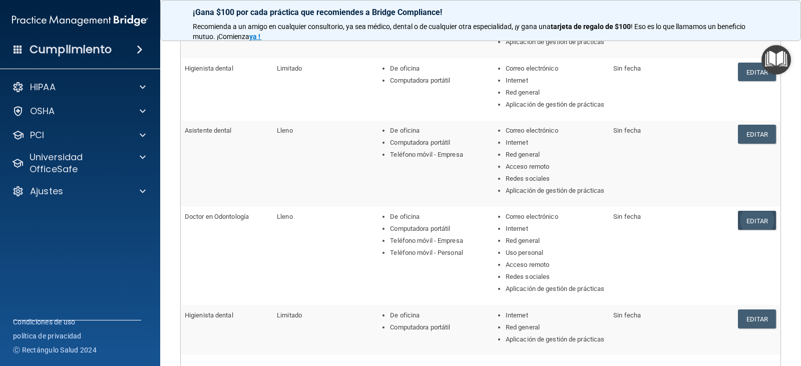
click at [759, 224] on font "Editar" at bounding box center [757, 221] width 22 height 8
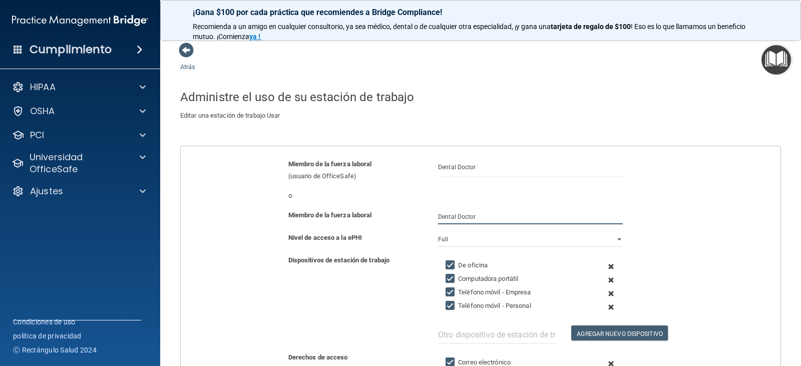
click at [468, 217] on input "Dental Doctor" at bounding box center [530, 216] width 185 height 15
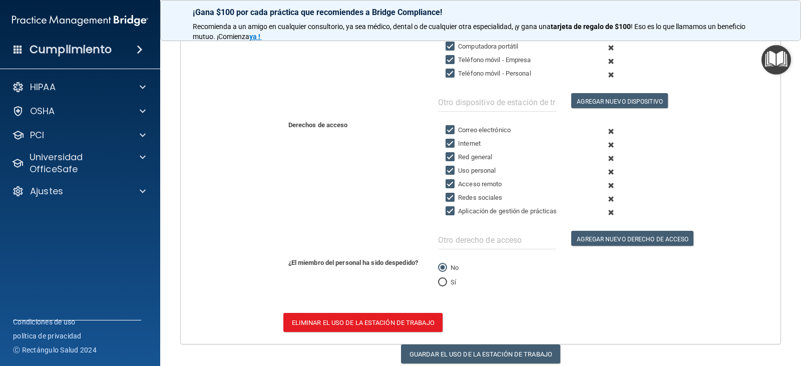
scroll to position [270, 0]
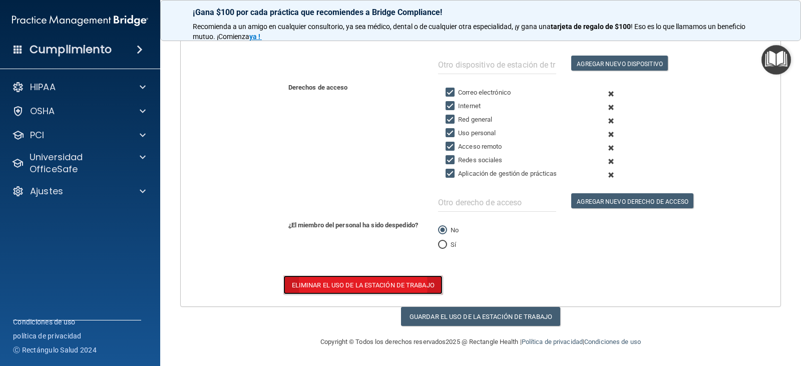
click at [375, 288] on font "Eliminar el uso de la estación de trabajo" at bounding box center [363, 285] width 143 height 8
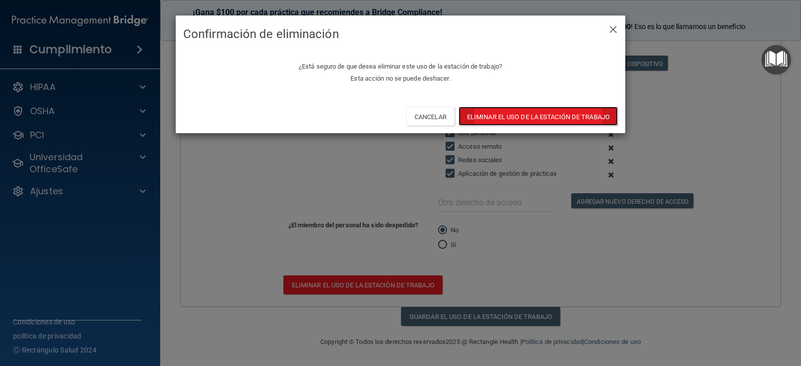
click at [512, 123] on button "Eliminar el uso de la estación de trabajo" at bounding box center [537, 116] width 159 height 19
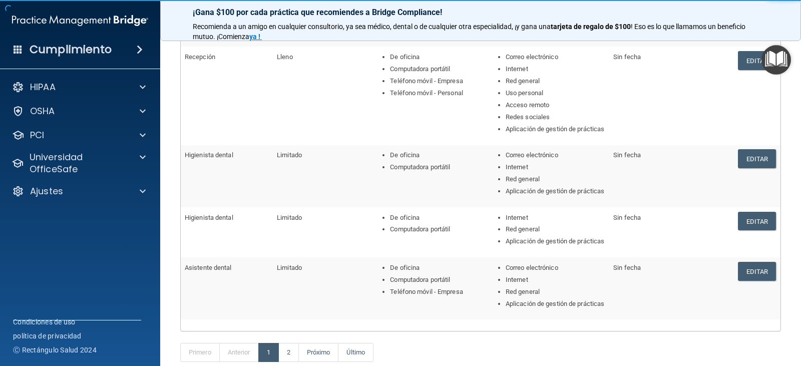
scroll to position [337, 0]
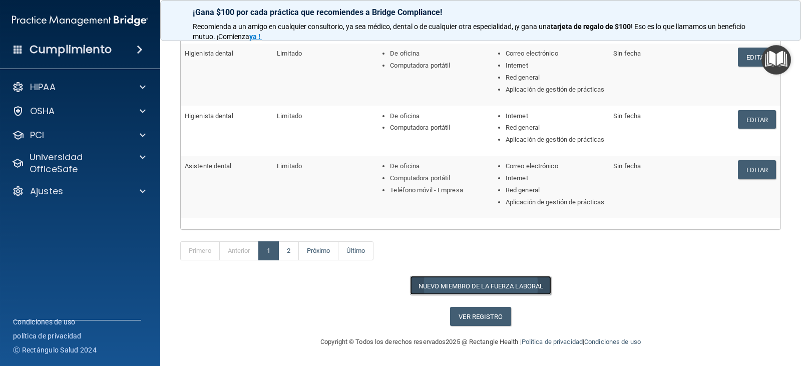
click at [477, 283] on font "Nuevo miembro de la fuerza laboral" at bounding box center [480, 286] width 125 height 8
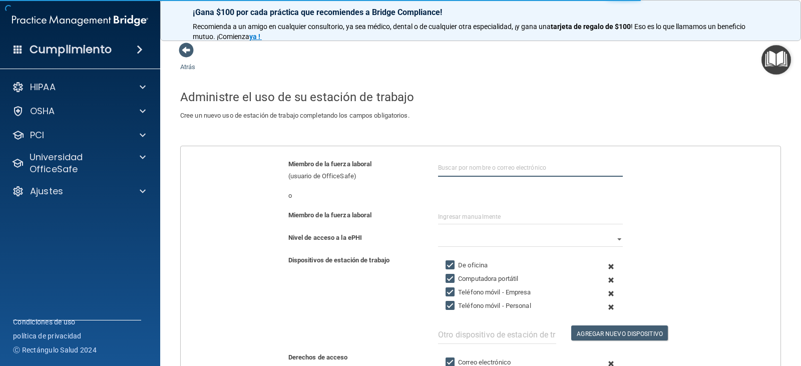
click at [444, 166] on input "text" at bounding box center [530, 167] width 185 height 19
click at [481, 164] on input "Doctor General DDS" at bounding box center [530, 167] width 185 height 19
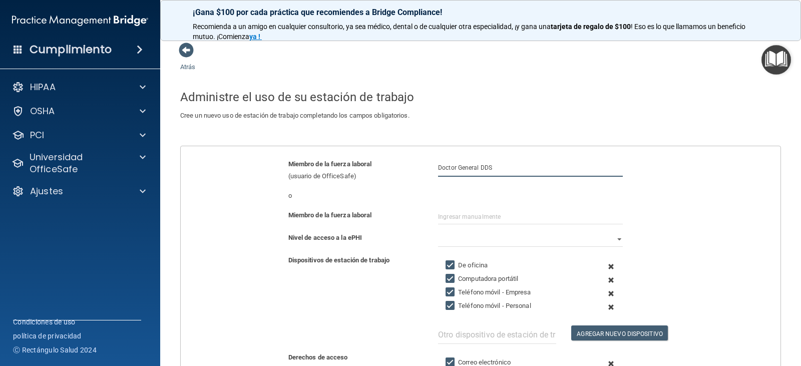
type input "Doctor General DDS"
click at [464, 214] on input "text" at bounding box center [530, 216] width 185 height 15
type input "d"
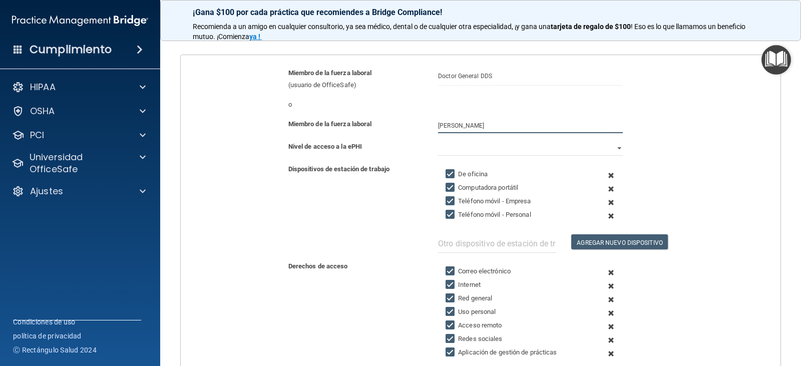
scroll to position [100, 0]
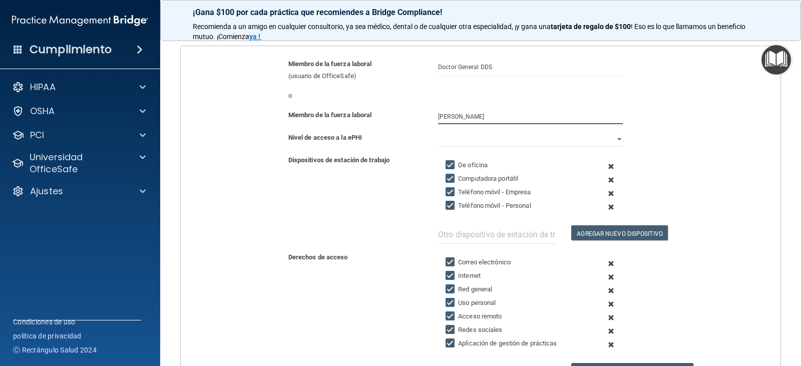
type input "Dr Maria Amador"
click at [595, 140] on select "Lleno Limitado Ninguno" at bounding box center [530, 139] width 185 height 15
click at [438, 132] on select "Lleno Limitado Ninguno" at bounding box center [530, 139] width 185 height 15
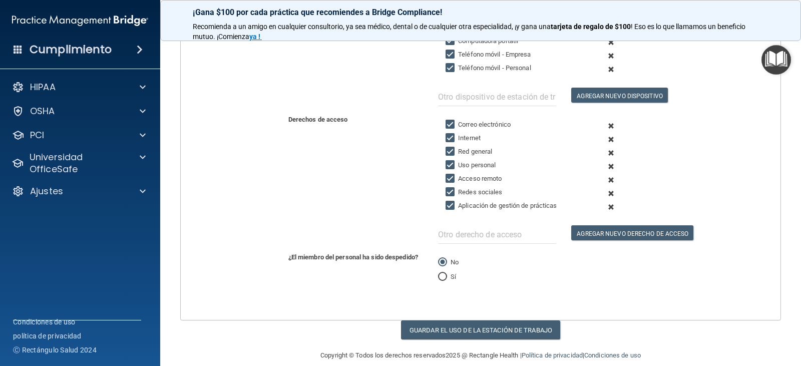
scroll to position [250, 0]
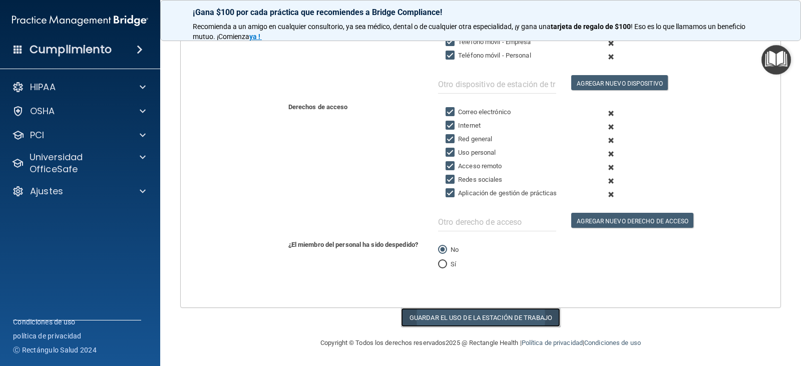
click at [451, 321] on button "Guardar el uso de la estación de trabajo" at bounding box center [480, 317] width 159 height 19
select select "? string:Full ?"
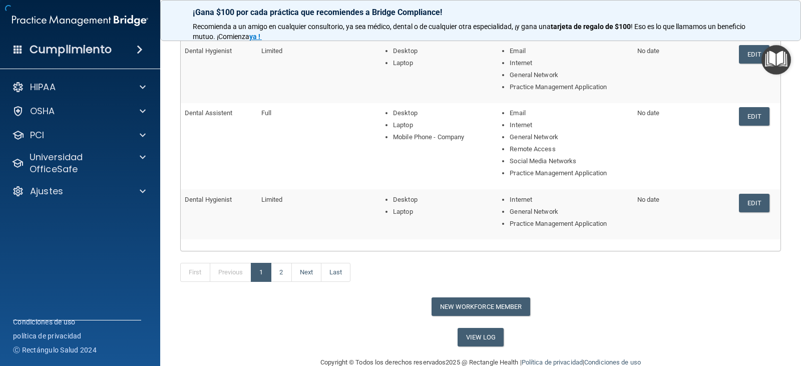
scroll to position [389, 0]
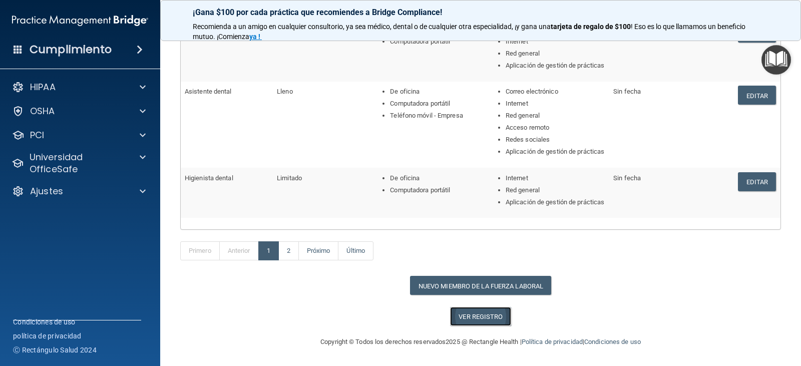
click at [472, 320] on font "Ver registro" at bounding box center [480, 317] width 44 height 8
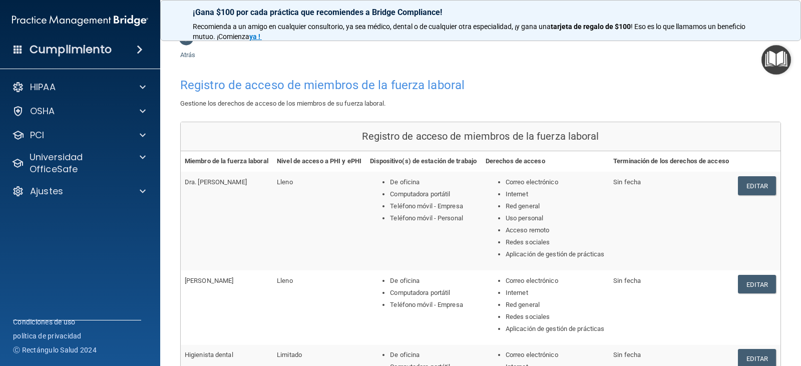
scroll to position [0, 0]
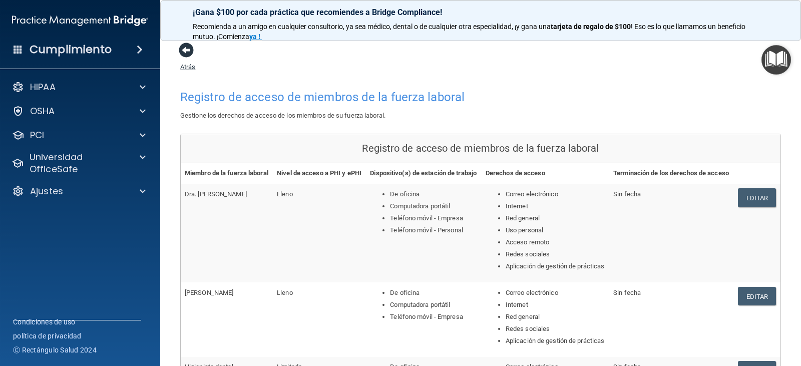
click at [188, 52] on span at bounding box center [186, 50] width 15 height 15
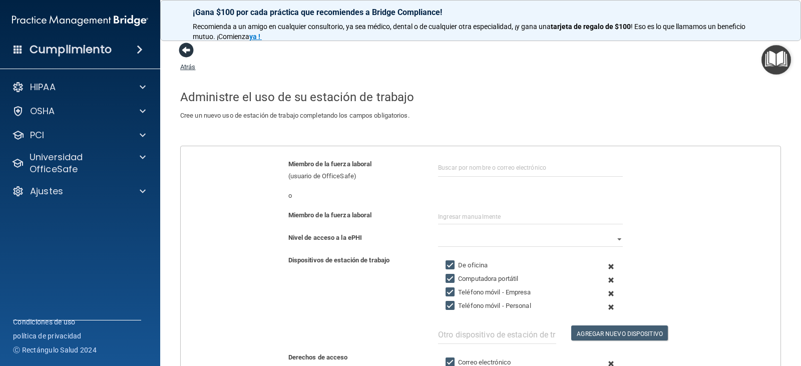
click at [189, 48] on span at bounding box center [186, 50] width 15 height 15
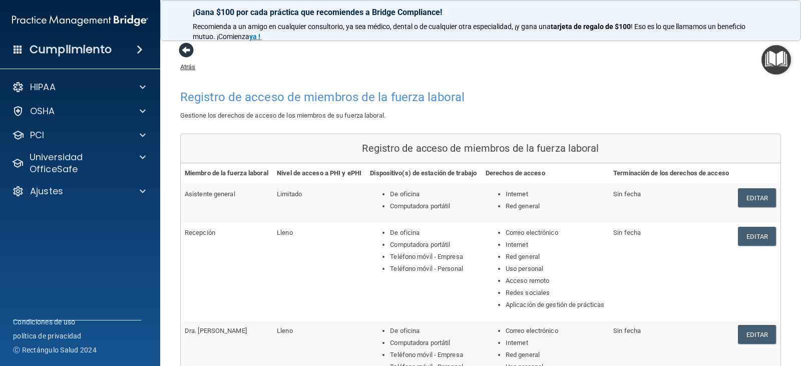
click at [181, 51] on span at bounding box center [186, 50] width 15 height 15
click at [190, 49] on span at bounding box center [186, 50] width 15 height 15
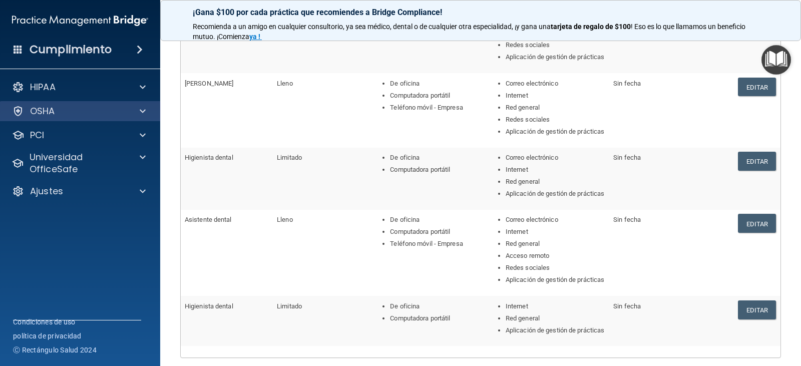
scroll to position [109, 0]
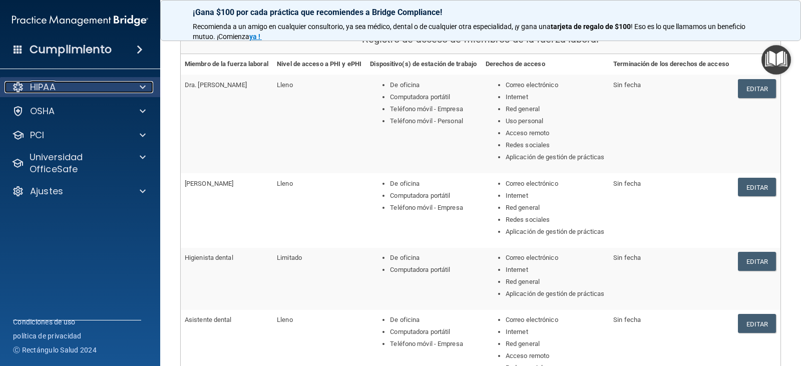
click at [86, 88] on div "HIPAA" at bounding box center [67, 87] width 124 height 12
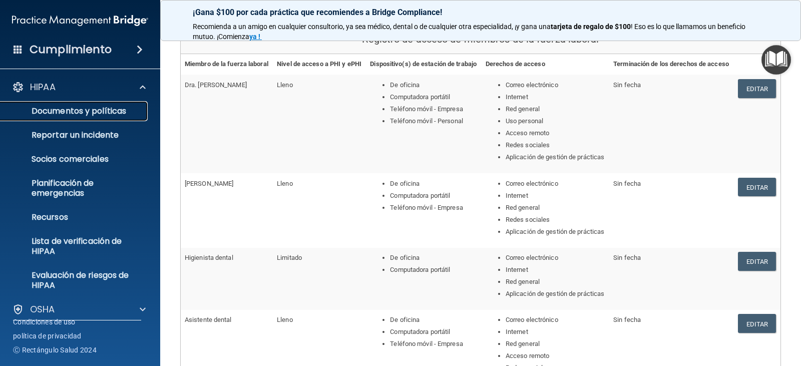
click at [101, 116] on font "Documentos y políticas" at bounding box center [79, 111] width 95 height 12
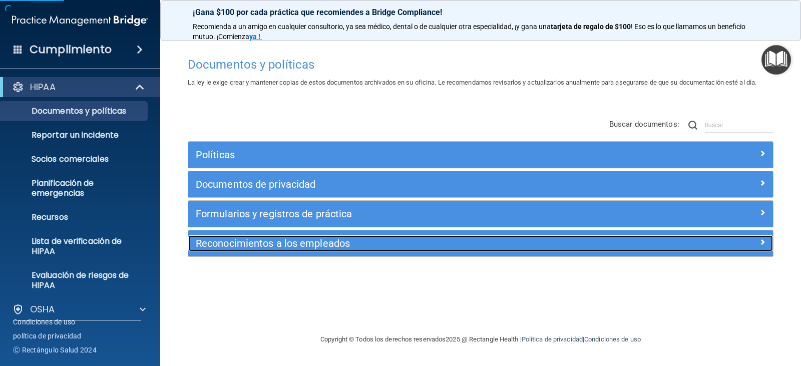
click at [558, 246] on h5 "Reconocimientos a los empleados" at bounding box center [407, 243] width 423 height 11
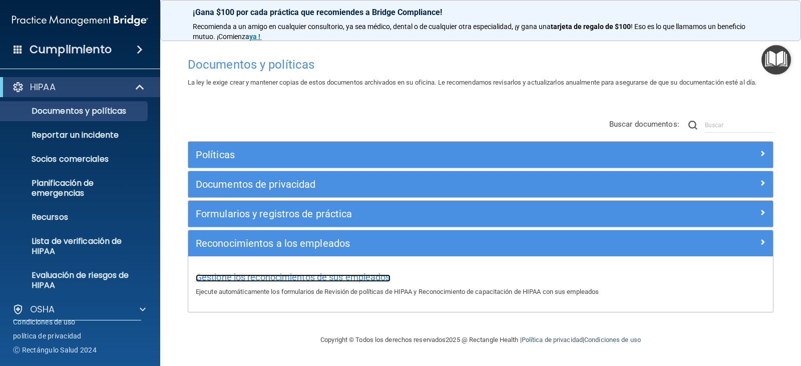
click at [298, 275] on font "Gestione los reconocimientos de sus empleados" at bounding box center [293, 277] width 195 height 11
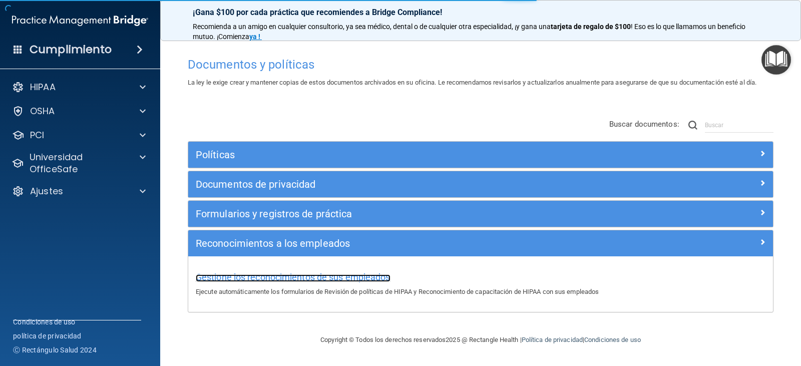
click at [298, 275] on font "Gestione los reconocimientos de sus empleados" at bounding box center [293, 277] width 195 height 11
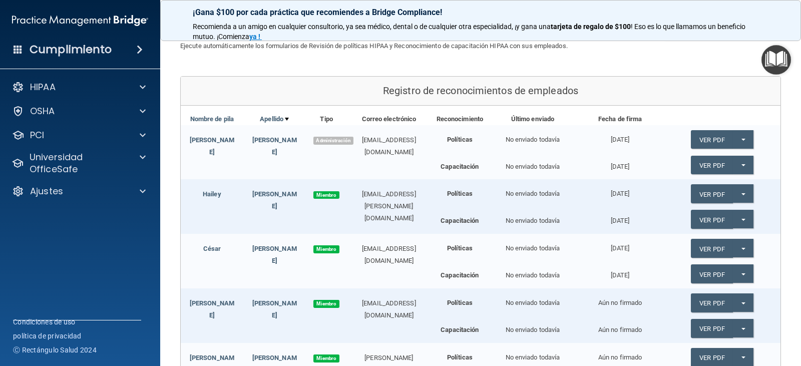
scroll to position [100, 0]
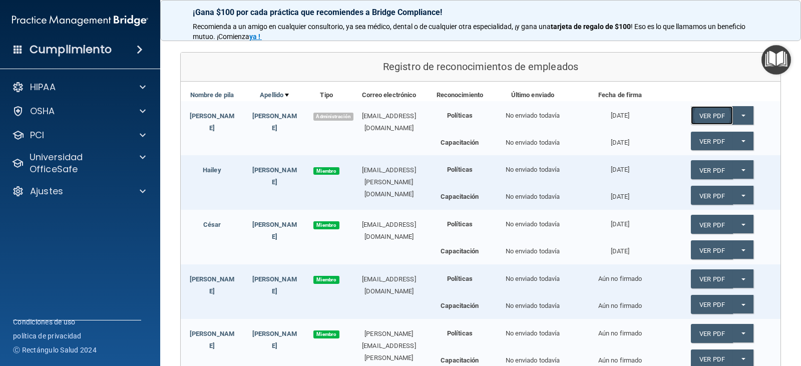
click at [718, 113] on font "Ver PDF" at bounding box center [712, 116] width 26 height 8
click at [514, 116] on font "No enviado todavía" at bounding box center [532, 116] width 55 height 8
click at [733, 142] on button "¡Botón dividido!" at bounding box center [743, 141] width 21 height 19
click at [742, 139] on button "¡Botón dividido!" at bounding box center [743, 141] width 21 height 19
click at [741, 141] on span "button" at bounding box center [743, 141] width 4 height 2
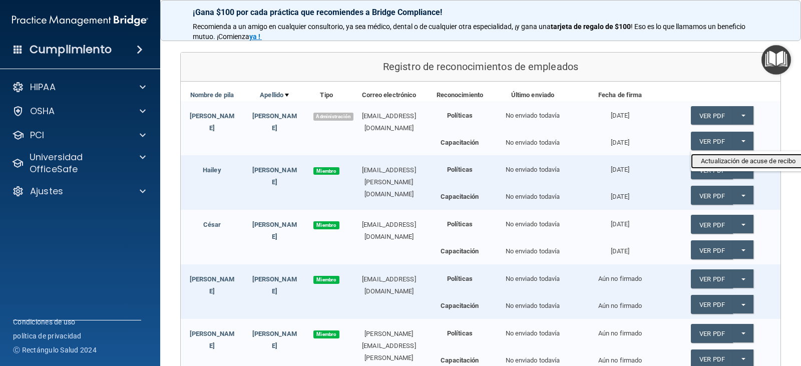
click at [734, 160] on font "Actualización de acuse de recibo" at bounding box center [748, 161] width 95 height 8
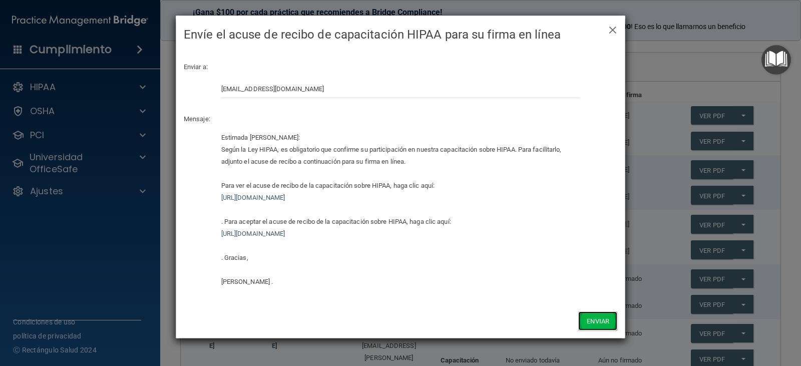
click at [604, 321] on font "Enviar" at bounding box center [598, 321] width 23 height 8
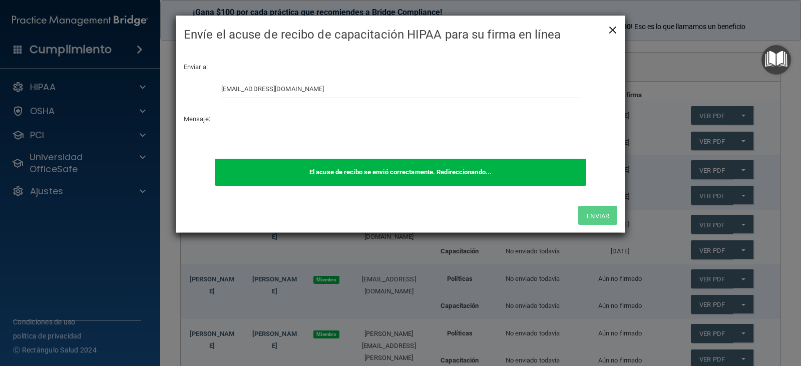
click at [613, 31] on font "×" at bounding box center [612, 29] width 9 height 20
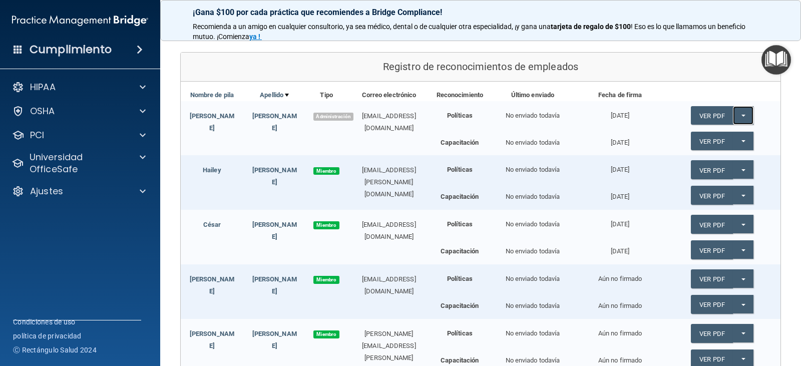
click at [740, 114] on button "¡Botón dividido!" at bounding box center [743, 115] width 21 height 19
click at [742, 137] on font "Actualización de acuse de recibo" at bounding box center [748, 136] width 95 height 8
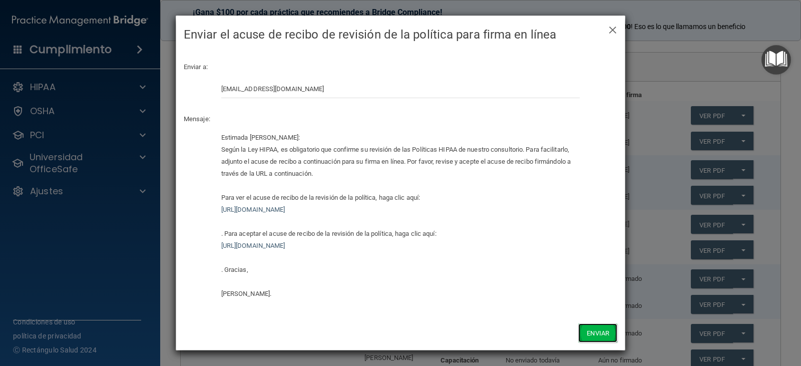
click at [593, 334] on font "Enviar" at bounding box center [598, 333] width 23 height 8
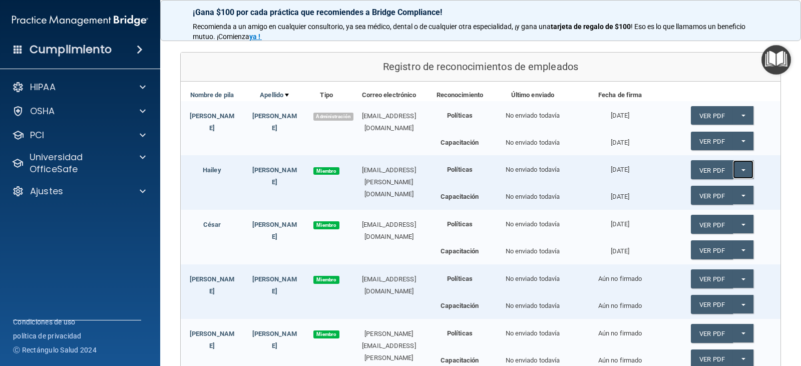
click at [741, 169] on span "button" at bounding box center [743, 170] width 4 height 2
click at [735, 192] on font "Actualización de acuse de recibo" at bounding box center [748, 190] width 95 height 8
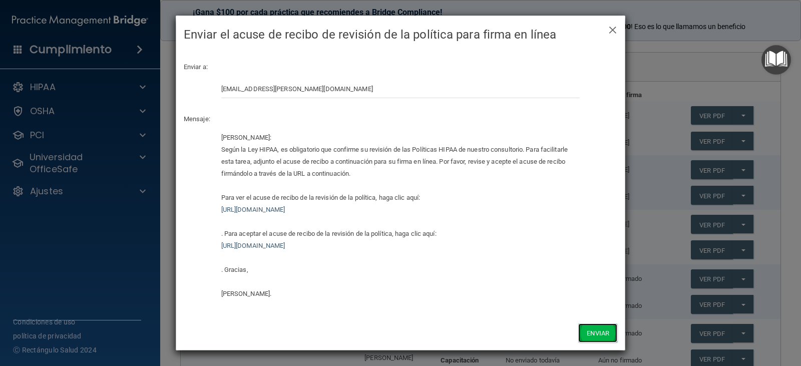
click at [602, 334] on font "Enviar" at bounding box center [598, 333] width 23 height 8
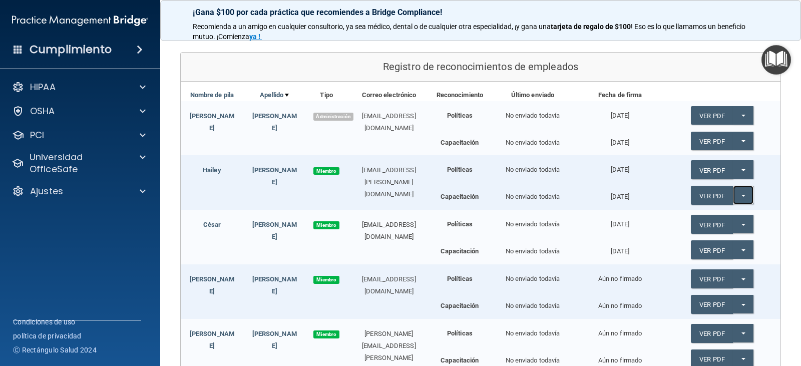
click at [741, 195] on span "button" at bounding box center [743, 196] width 4 height 2
click at [720, 215] on font "Actualización de acuse de recibo" at bounding box center [748, 216] width 95 height 8
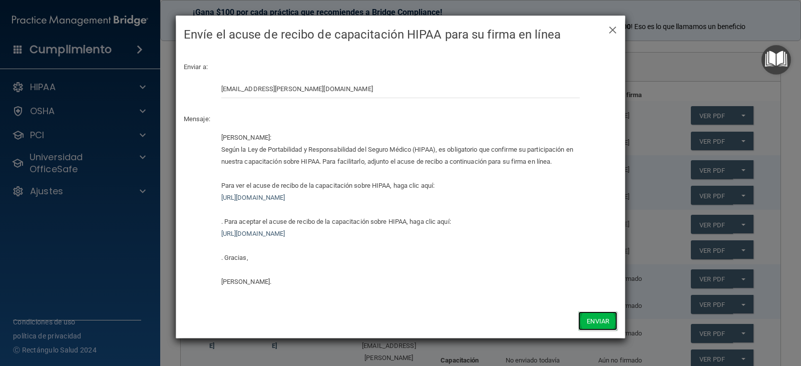
click at [603, 320] on font "Enviar" at bounding box center [598, 321] width 23 height 8
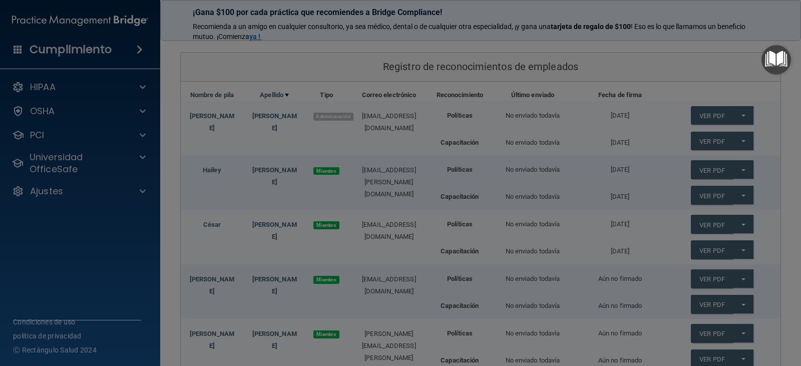
click at [614, 30] on div "Enviar a: amadez.hailey@gmail.com Mensaje:" at bounding box center [400, 51] width 448 height 105
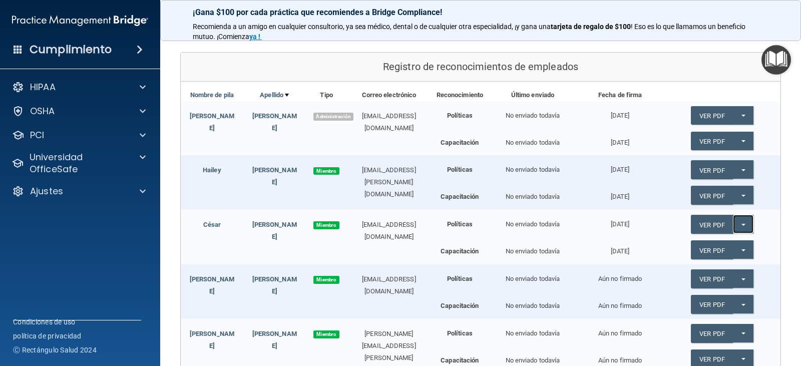
click at [739, 224] on button "¡Botón dividido!" at bounding box center [743, 224] width 21 height 19
click at [732, 244] on font "Actualización de acuse de recibo" at bounding box center [748, 245] width 95 height 8
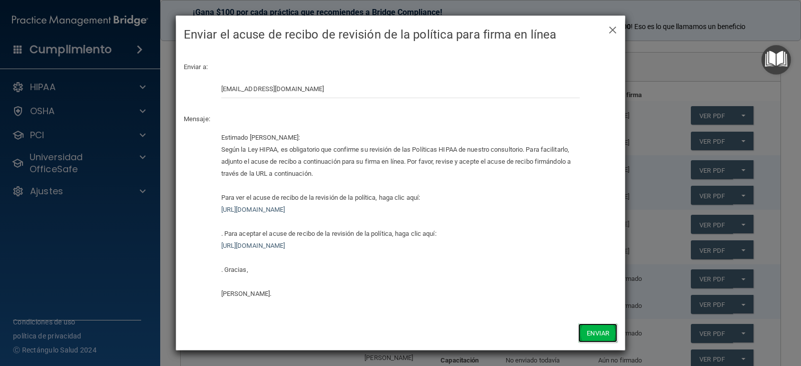
click at [605, 336] on font "Enviar" at bounding box center [598, 333] width 23 height 8
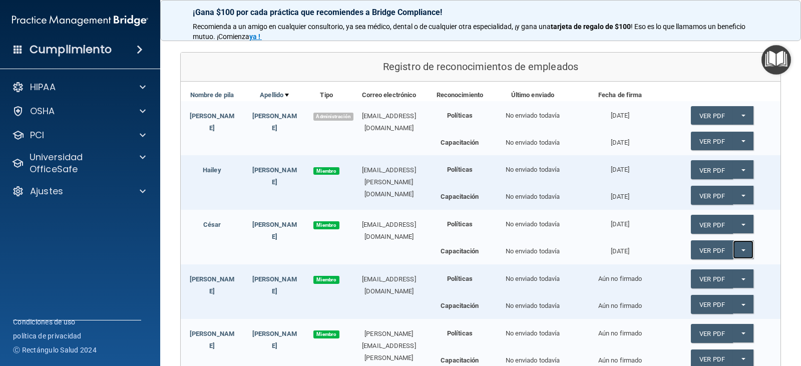
click at [741, 250] on span "button" at bounding box center [743, 250] width 4 height 2
click at [737, 273] on font "Actualización de acuse de recibo" at bounding box center [748, 270] width 95 height 8
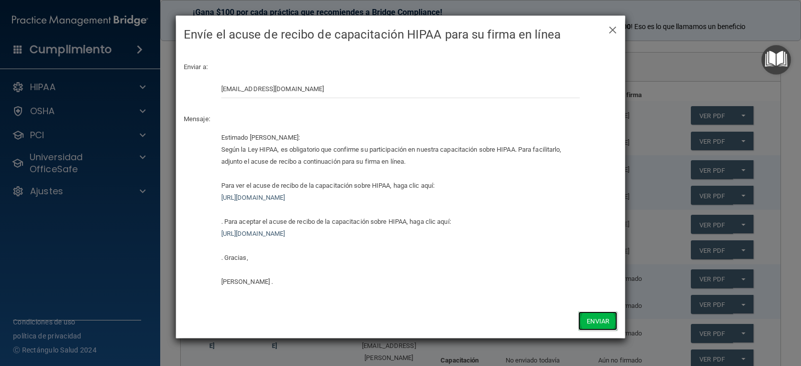
click at [588, 323] on font "Enviar" at bounding box center [598, 321] width 23 height 8
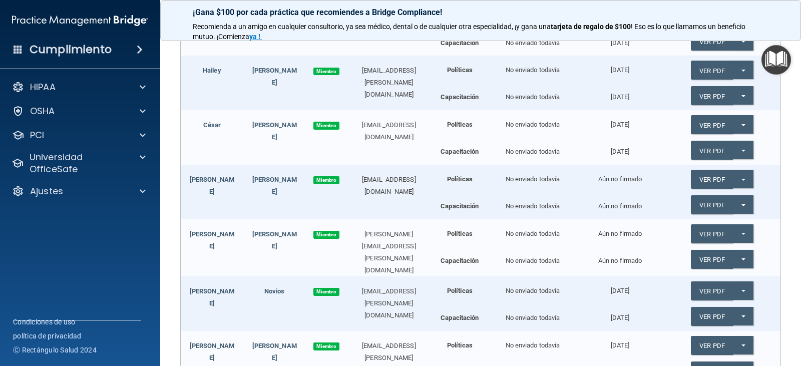
scroll to position [200, 0]
click at [736, 180] on button "¡Botón dividido!" at bounding box center [743, 178] width 21 height 19
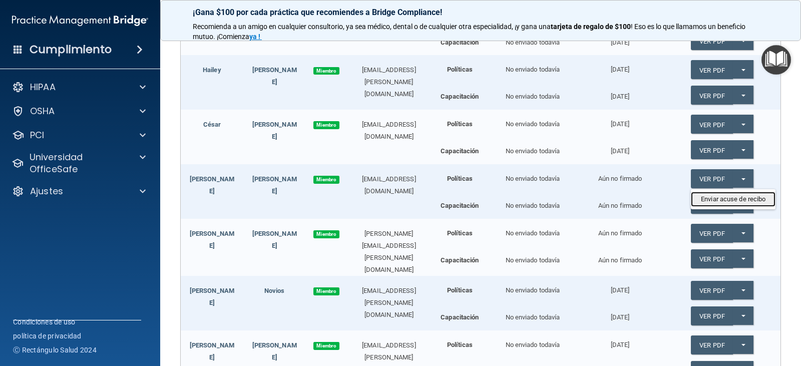
click at [732, 197] on font "Enviar acuse de recibo" at bounding box center [733, 199] width 65 height 8
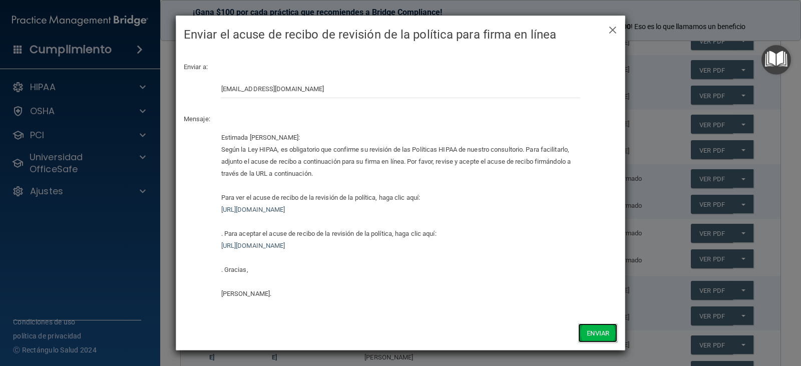
click at [592, 330] on font "Enviar" at bounding box center [598, 333] width 23 height 8
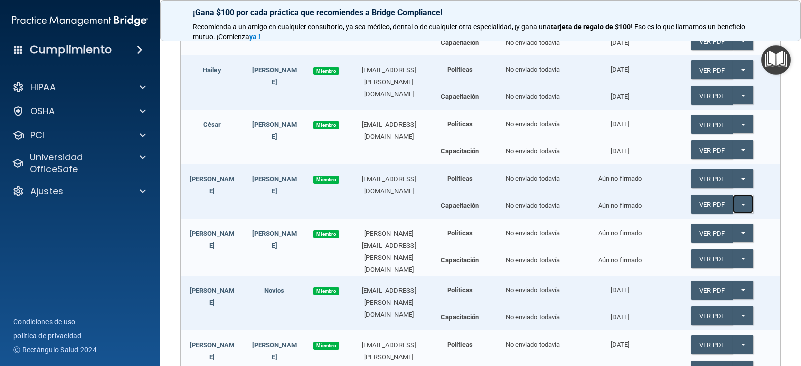
click at [741, 204] on span "button" at bounding box center [743, 205] width 4 height 2
click at [726, 226] on font "Enviar acuse de recibo en PDF" at bounding box center [744, 225] width 87 height 8
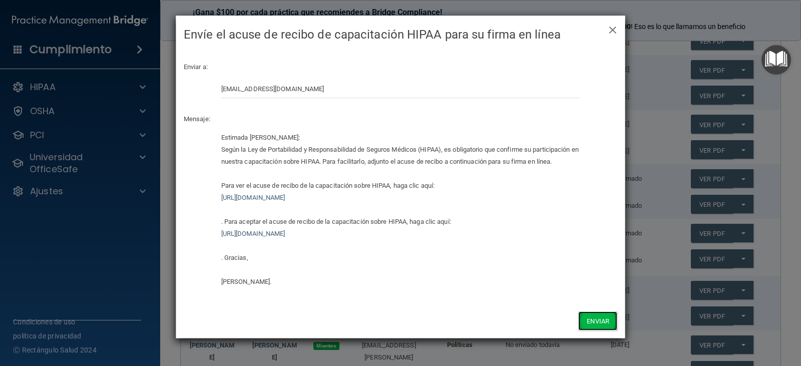
click at [595, 322] on font "Enviar" at bounding box center [598, 321] width 23 height 8
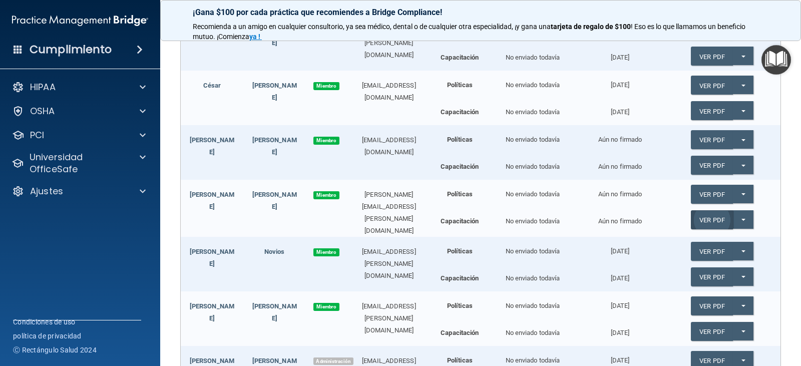
scroll to position [250, 0]
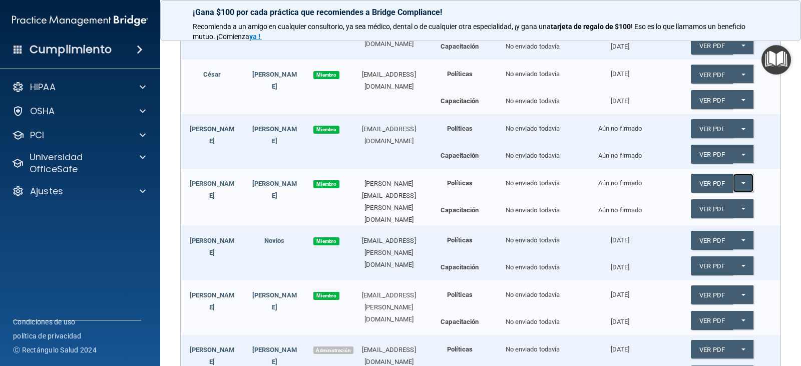
click at [741, 182] on span "button" at bounding box center [743, 183] width 4 height 2
click at [741, 205] on font "Enviar acuse de recibo" at bounding box center [733, 204] width 65 height 8
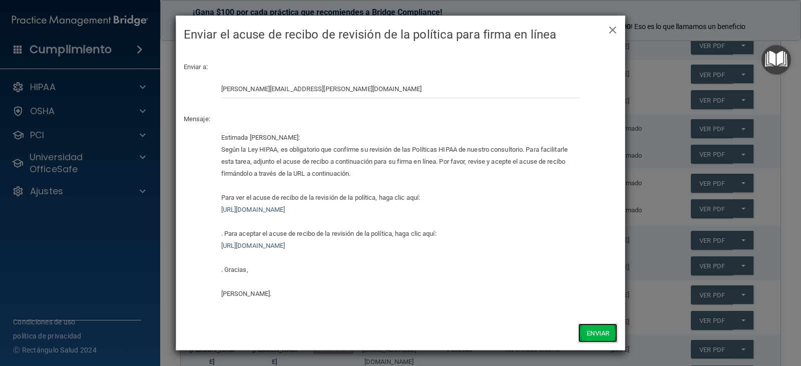
click at [589, 335] on font "Enviar" at bounding box center [598, 333] width 23 height 8
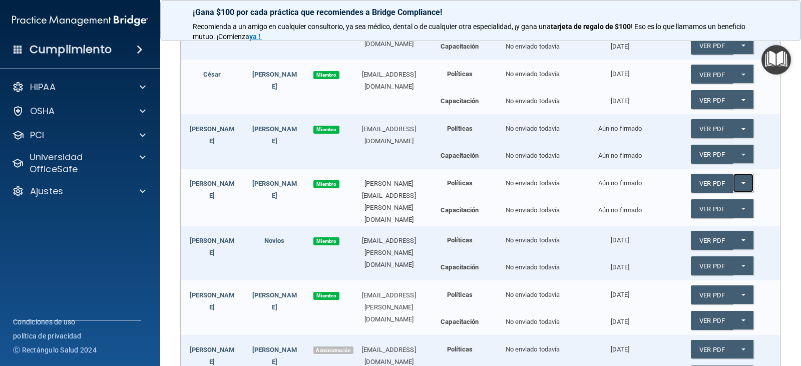
click at [739, 183] on button "¡Botón dividido!" at bounding box center [743, 183] width 21 height 19
click at [737, 221] on div "Ver PDF ¡Botón dividido! Enviar acuse de recibo en PDF" at bounding box center [722, 211] width 117 height 24
click at [741, 209] on span "button" at bounding box center [743, 209] width 4 height 2
click at [735, 229] on font "Enviar acuse de recibo en PDF" at bounding box center [744, 229] width 87 height 8
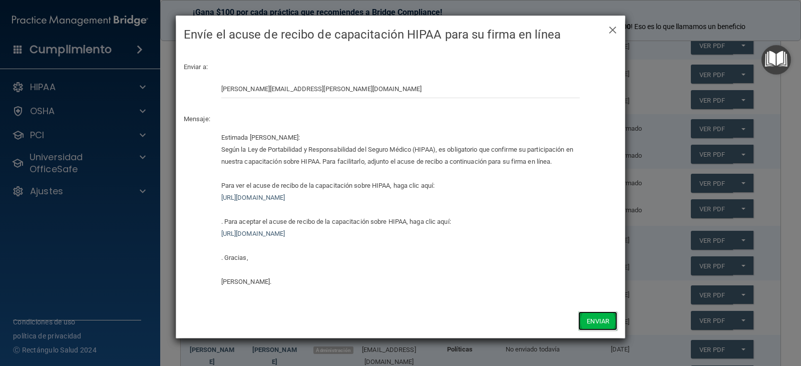
click at [593, 319] on font "Enviar" at bounding box center [598, 321] width 23 height 8
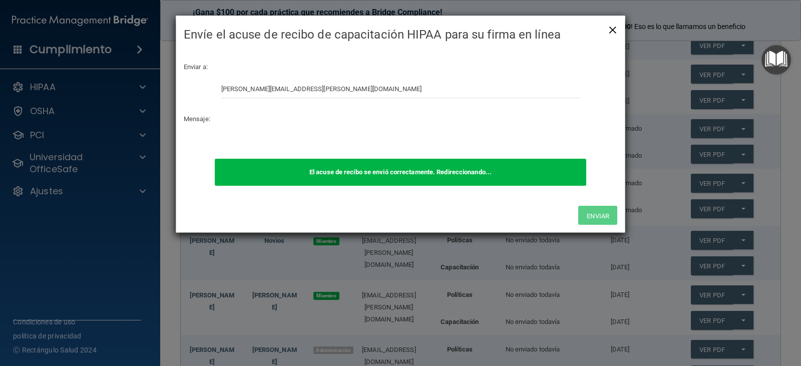
click at [611, 30] on font "×" at bounding box center [612, 29] width 9 height 20
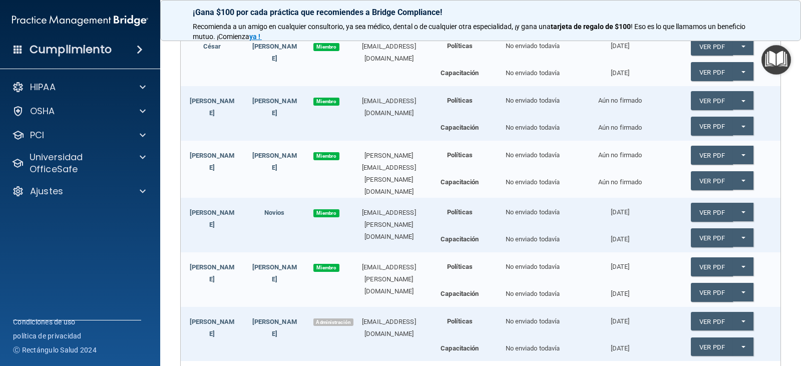
scroll to position [300, 0]
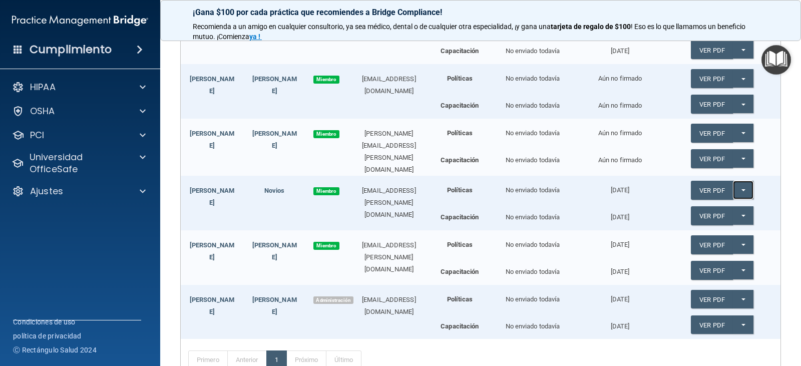
click at [741, 189] on span "button" at bounding box center [743, 190] width 4 height 2
click at [737, 210] on font "Actualización de acuse de recibo" at bounding box center [748, 211] width 95 height 8
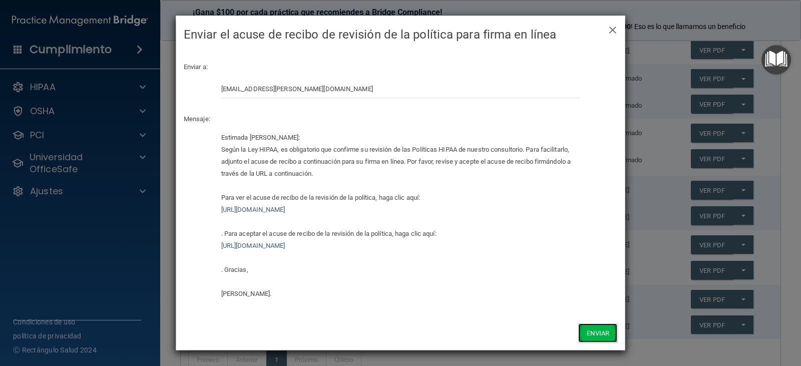
click at [588, 336] on font "Enviar" at bounding box center [598, 333] width 23 height 8
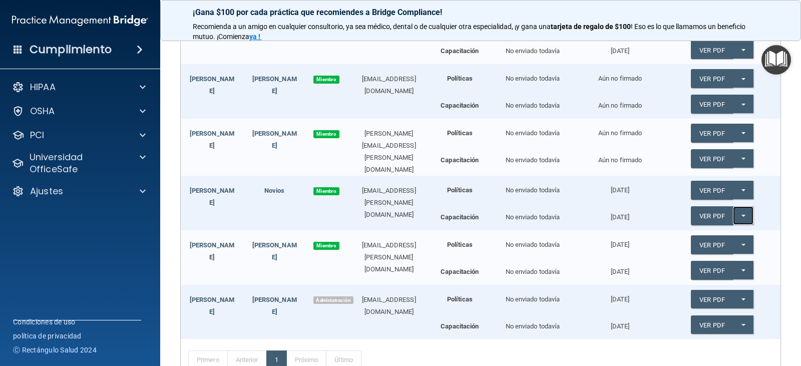
click at [741, 213] on button "¡Botón dividido!" at bounding box center [743, 215] width 21 height 19
click at [737, 239] on link "Actualización de acuse de recibo" at bounding box center [748, 236] width 115 height 15
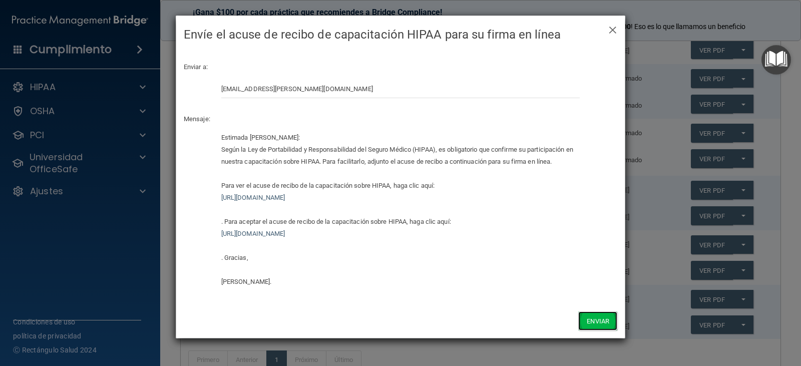
click at [590, 322] on font "Enviar" at bounding box center [598, 321] width 23 height 8
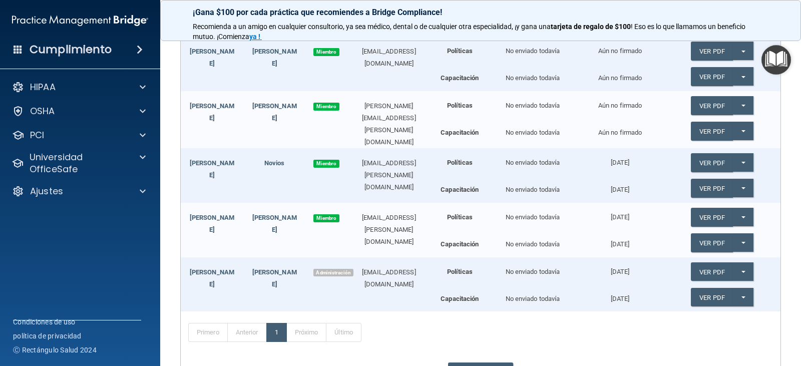
scroll to position [350, 0]
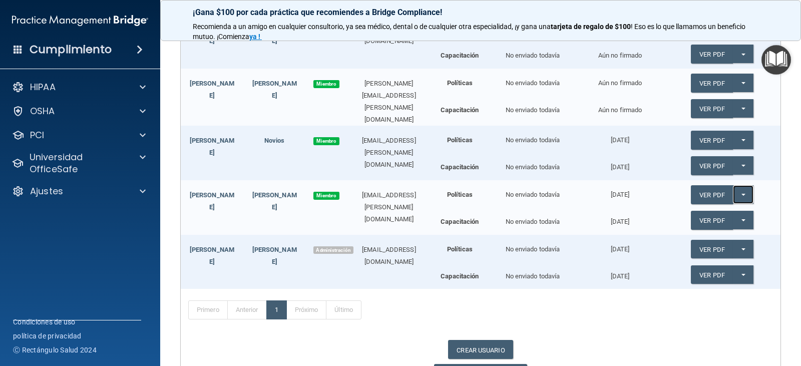
click at [737, 187] on button "¡Botón dividido!" at bounding box center [743, 194] width 21 height 19
click at [737, 211] on font "Actualización de acuse de recibo" at bounding box center [748, 215] width 95 height 8
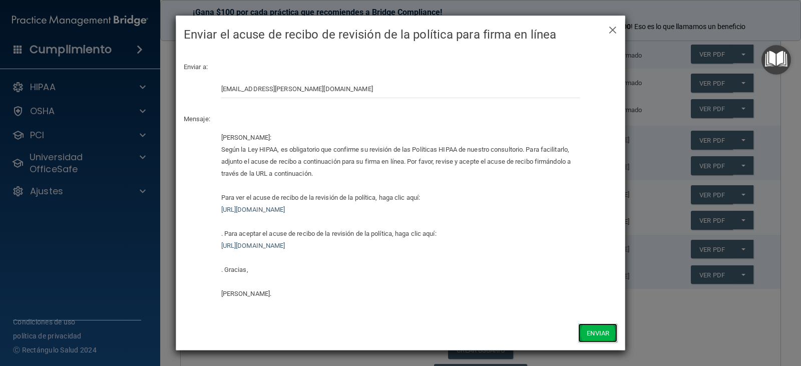
click at [599, 330] on font "Enviar" at bounding box center [598, 333] width 23 height 8
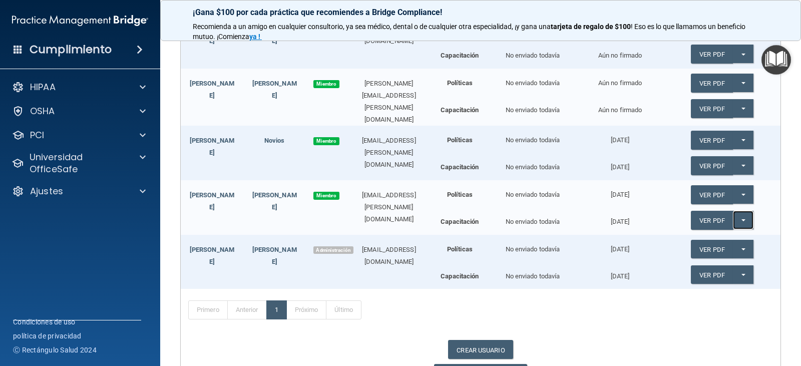
click at [741, 219] on span "button" at bounding box center [743, 220] width 4 height 2
click at [735, 237] on font "Actualización de acuse de recibo" at bounding box center [748, 241] width 95 height 8
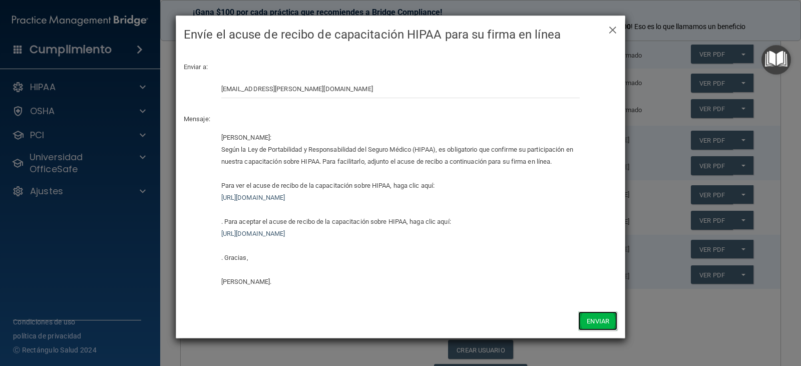
click at [605, 318] on font "Enviar" at bounding box center [598, 321] width 23 height 8
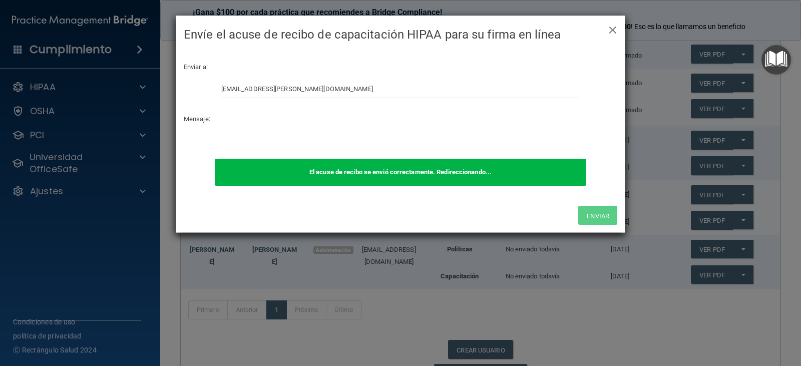
click at [626, 309] on div "× Cerca Envíe el acuse de recibo de capacitación HIPAA para su firma en línea E…" at bounding box center [400, 183] width 801 height 366
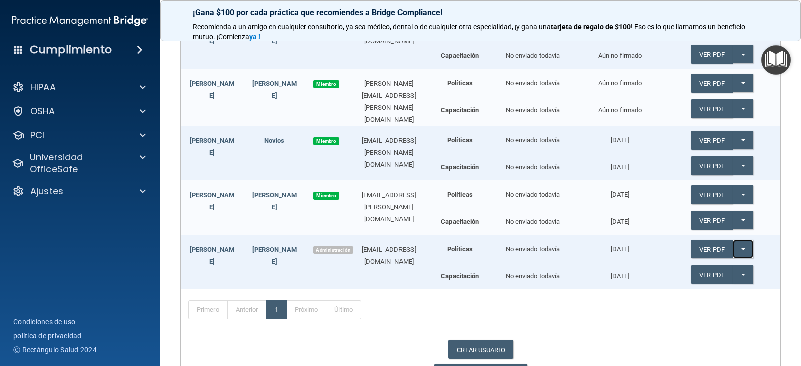
click at [741, 246] on button "¡Botón dividido!" at bounding box center [743, 249] width 21 height 19
click at [737, 266] on font "Actualización de acuse de recibo" at bounding box center [748, 269] width 95 height 8
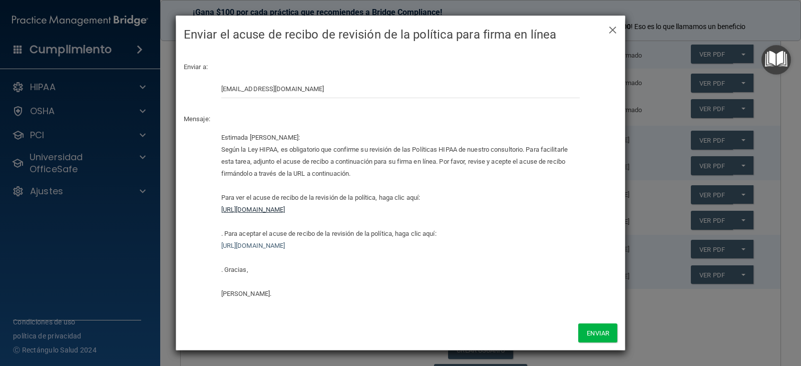
click at [285, 208] on font "https://ra.officesafe.com/api/employee_acknowledgments/pdfs/hipaa_policies/689e…" at bounding box center [253, 210] width 64 height 8
click at [276, 209] on font "https://ra.officesafe.com/api/employee_acknowledgments/pdfs/hipaa_policies/689e…" at bounding box center [253, 210] width 64 height 8
click at [285, 209] on font "https://ra.officesafe.com/api/employee_acknowledgments/pdfs/hipaa_policies/689e…" at bounding box center [253, 210] width 64 height 8
click at [598, 330] on font "Enviar" at bounding box center [598, 333] width 23 height 8
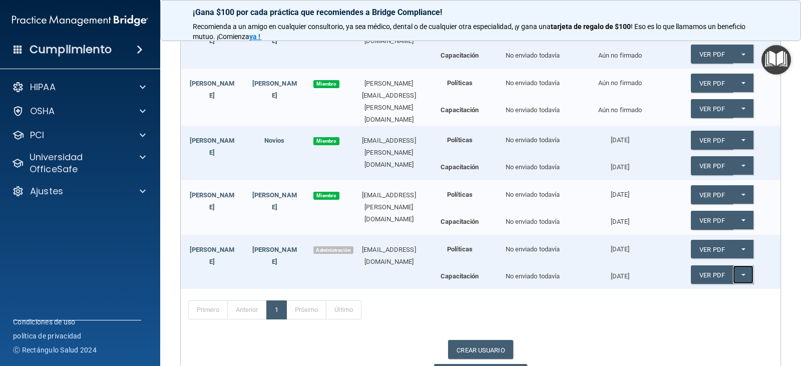
click at [741, 274] on span "button" at bounding box center [743, 275] width 4 height 2
click at [730, 291] on font "Actualización de acuse de recibo" at bounding box center [748, 295] width 95 height 8
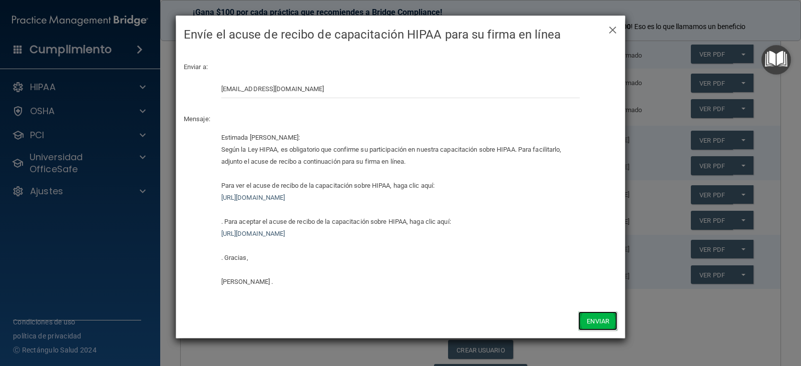
click at [595, 321] on font "Enviar" at bounding box center [598, 321] width 23 height 8
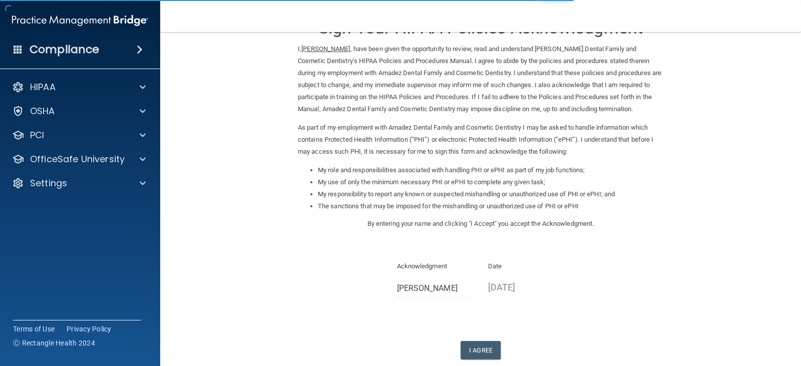
scroll to position [93, 0]
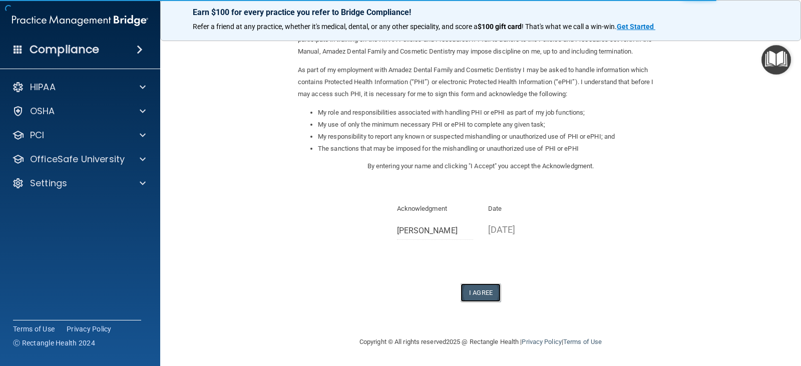
click at [486, 292] on button "I Agree" at bounding box center [480, 292] width 40 height 19
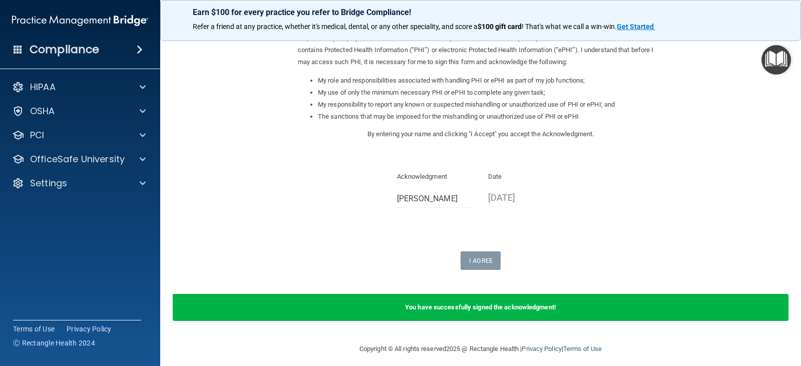
scroll to position [132, 0]
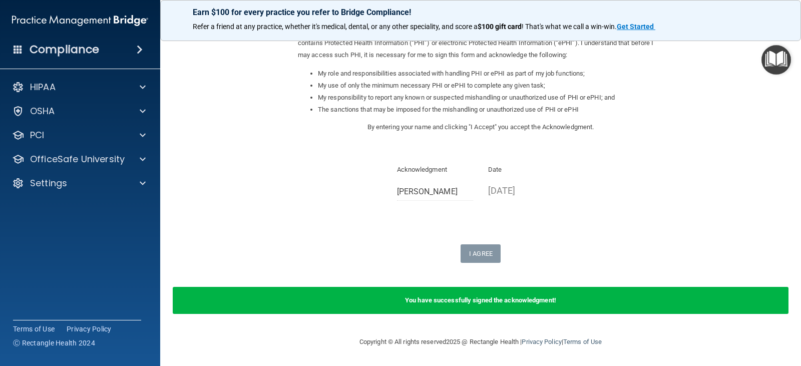
click at [478, 305] on div "You have successfully signed the acknowledgment!" at bounding box center [481, 300] width 616 height 27
click at [127, 84] on div "HIPAA" at bounding box center [67, 87] width 124 height 12
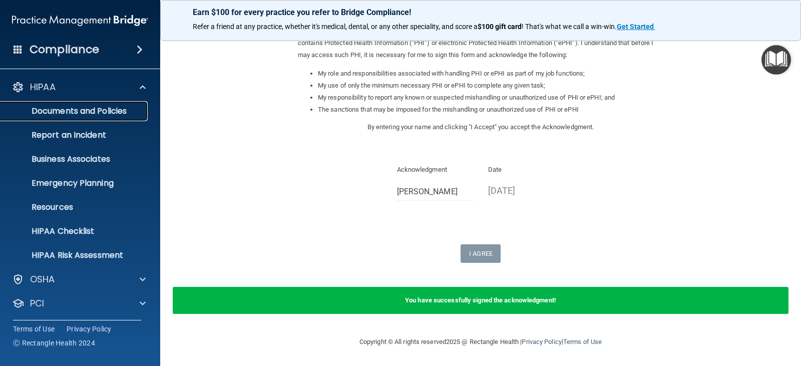
click at [101, 112] on p "Documents and Policies" at bounding box center [75, 111] width 137 height 10
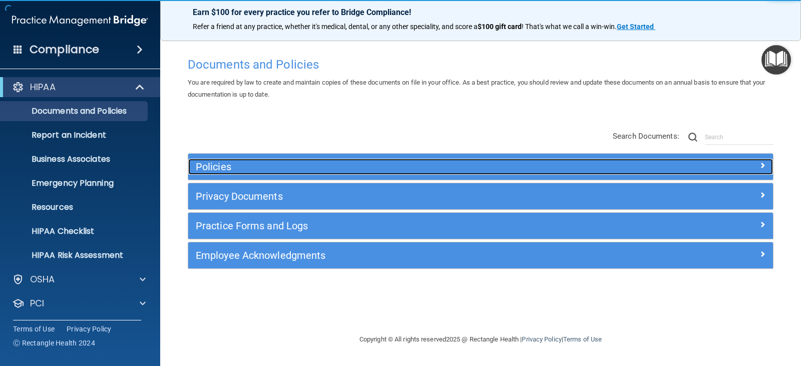
click at [764, 170] on span at bounding box center [762, 165] width 6 height 12
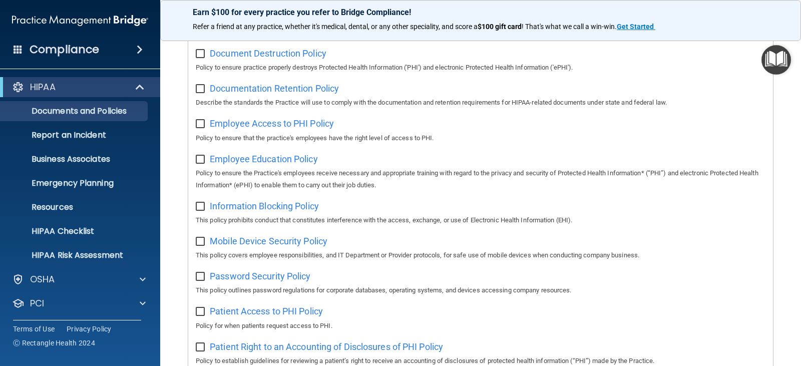
scroll to position [300, 0]
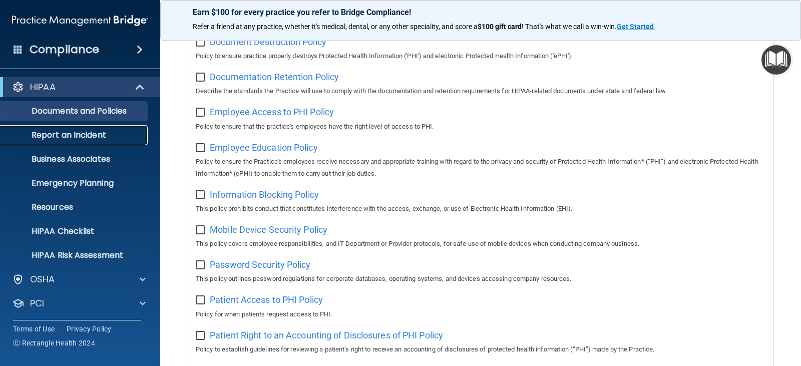
click at [112, 138] on p "Report an Incident" at bounding box center [75, 135] width 137 height 10
